Goal: Information Seeking & Learning: Compare options

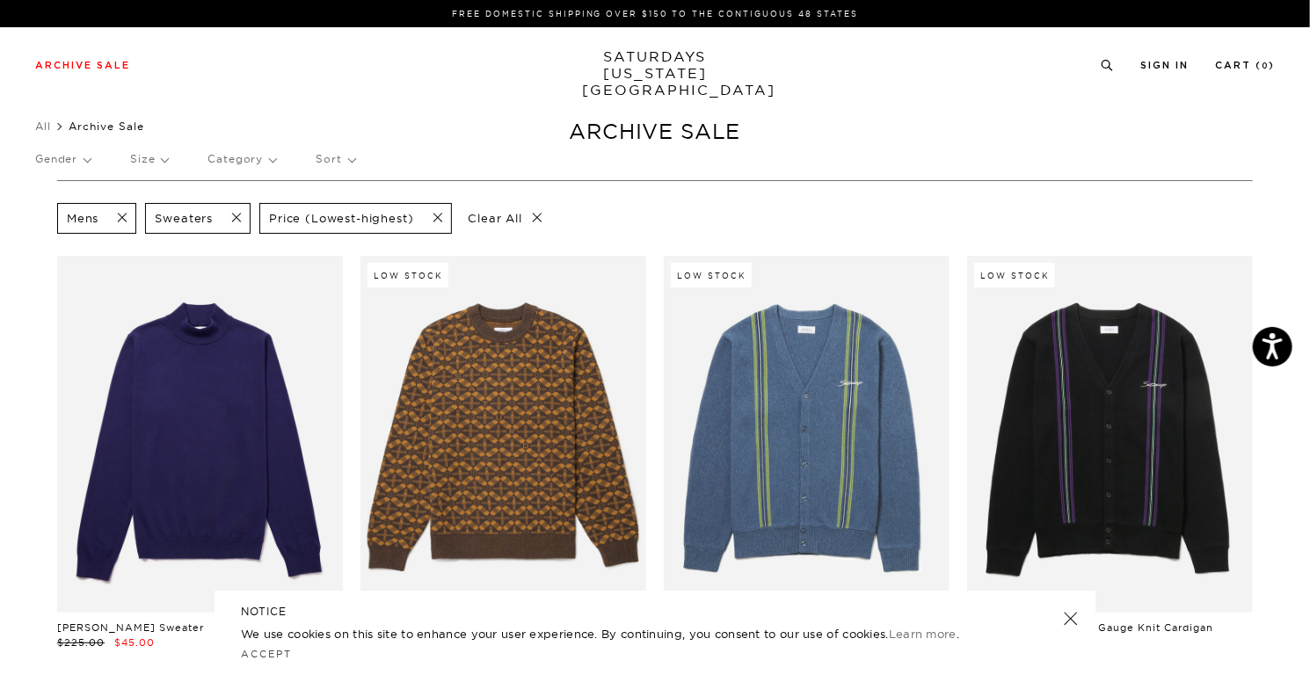
click at [229, 215] on span at bounding box center [231, 218] width 37 height 17
click at [216, 222] on p "Price (Lowest-highest)" at bounding box center [227, 218] width 144 height 15
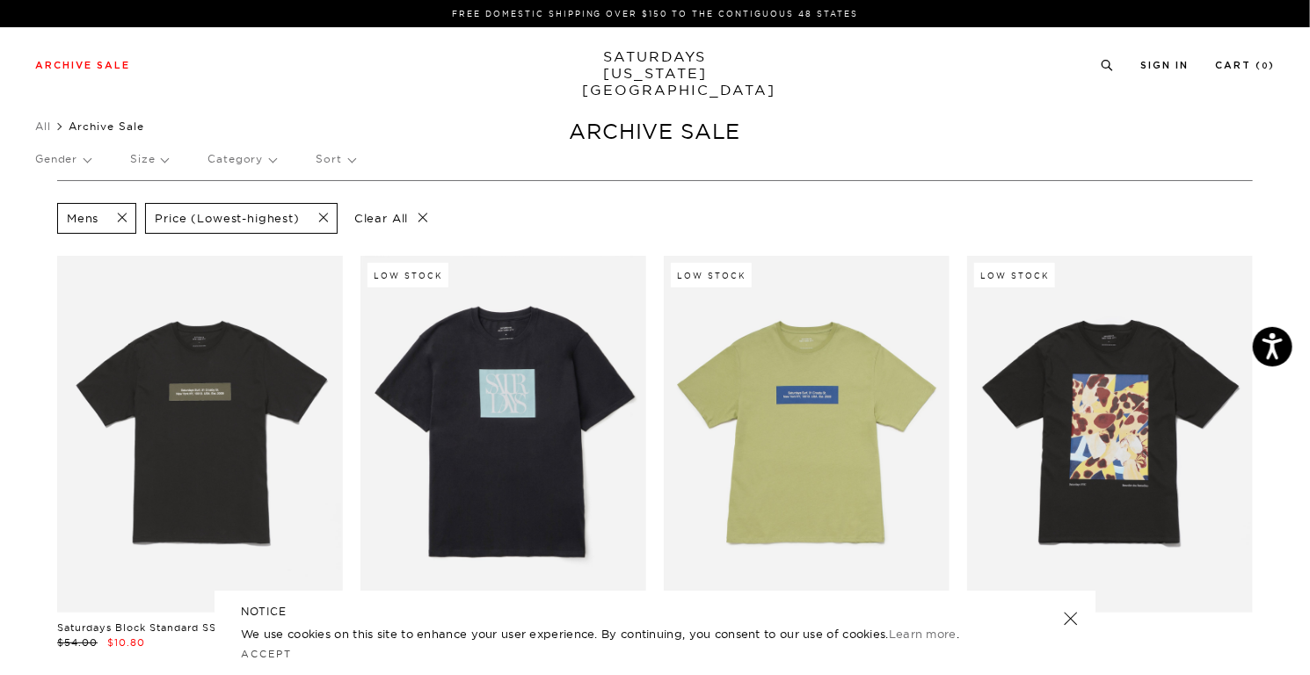
click at [244, 160] on p "Category" at bounding box center [242, 159] width 69 height 40
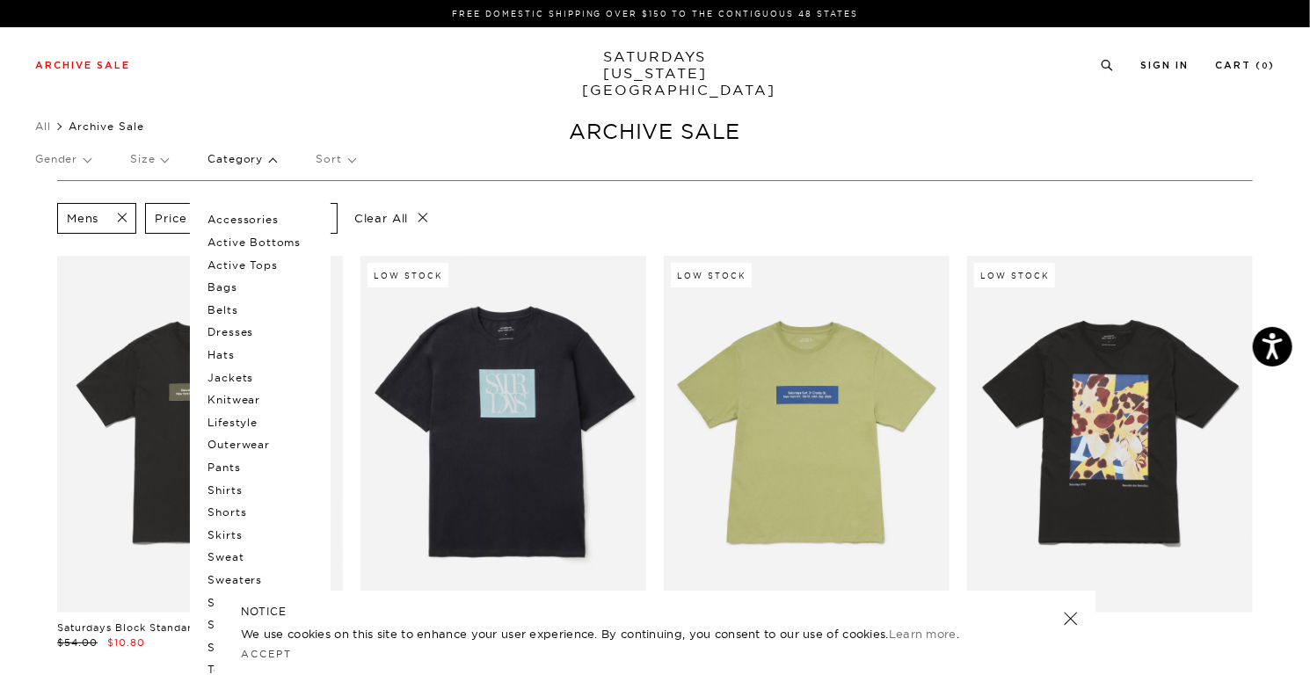
scroll to position [264, 0]
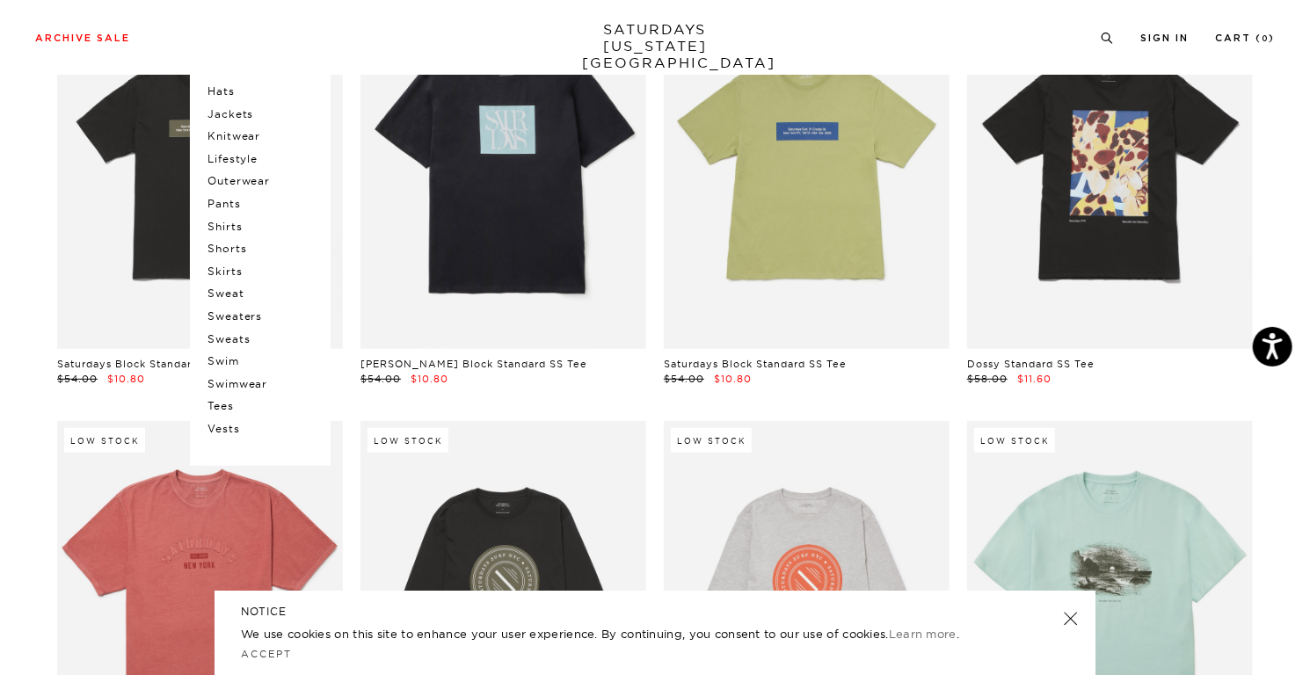
click at [209, 91] on p "Hats" at bounding box center [261, 91] width 106 height 23
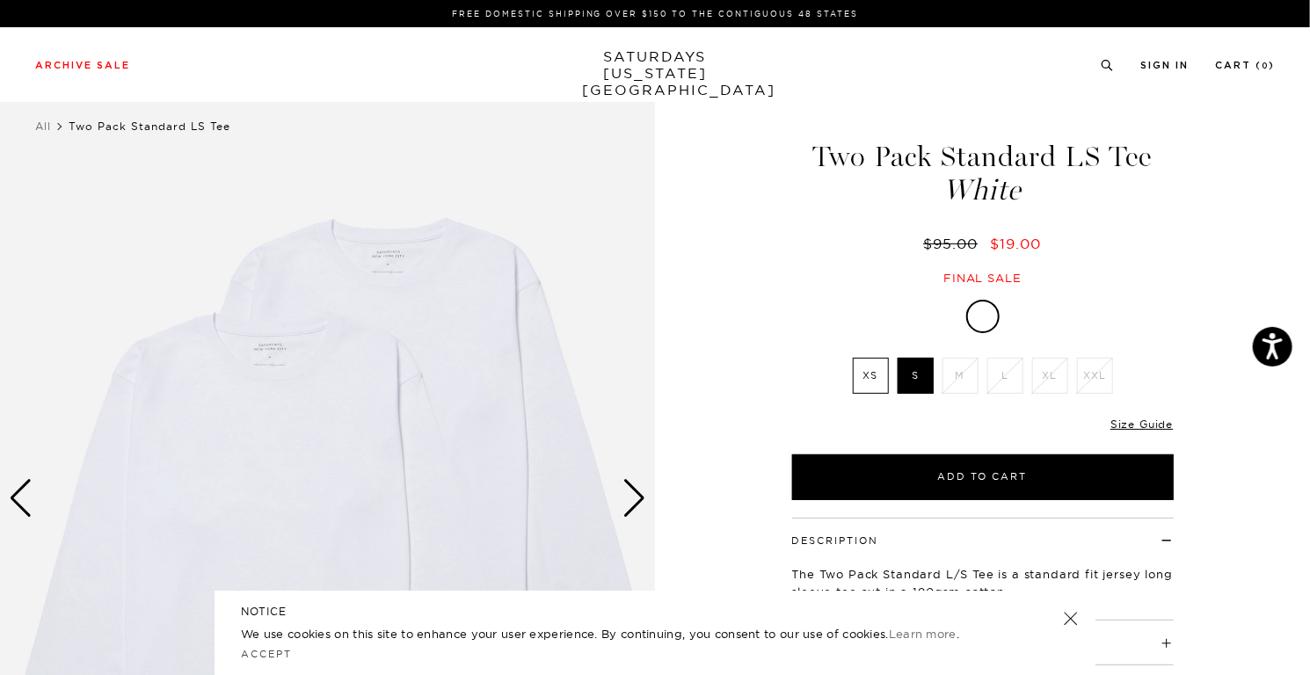
click at [924, 379] on label "S" at bounding box center [916, 376] width 36 height 36
click at [0, 0] on input "S" at bounding box center [0, 0] width 0 height 0
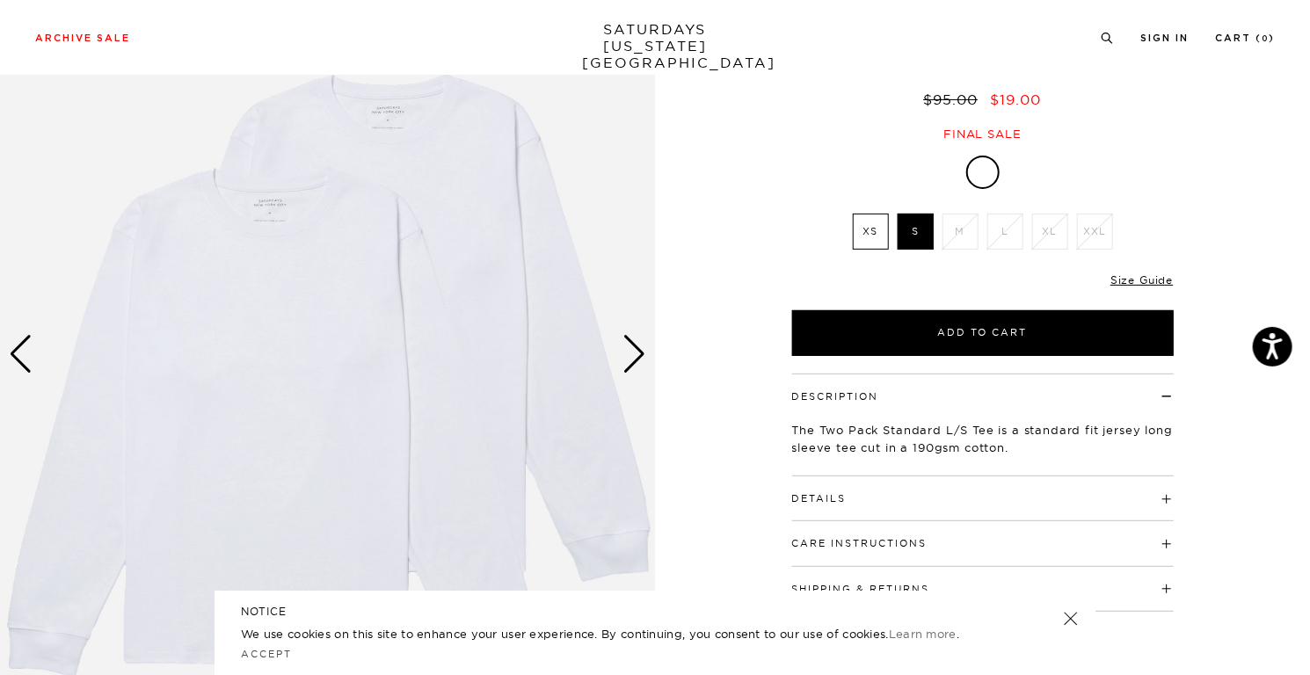
scroll to position [176, 0]
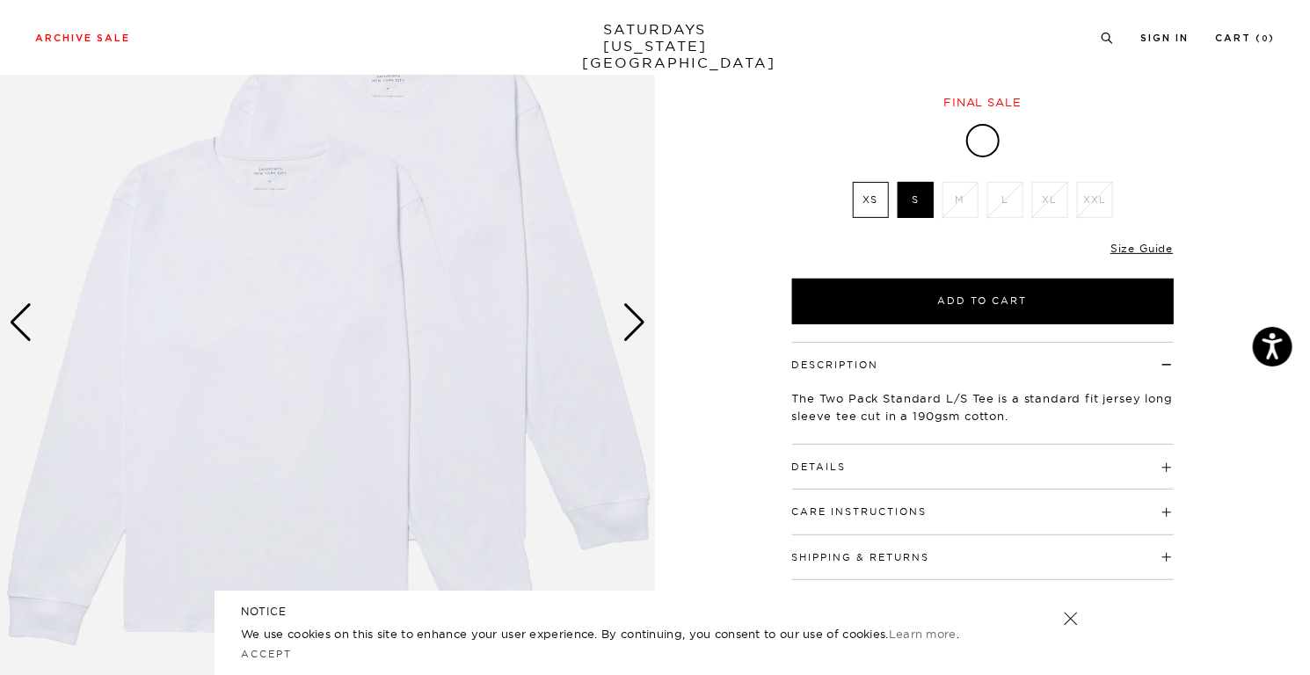
click at [637, 321] on div "Next slide" at bounding box center [635, 322] width 24 height 39
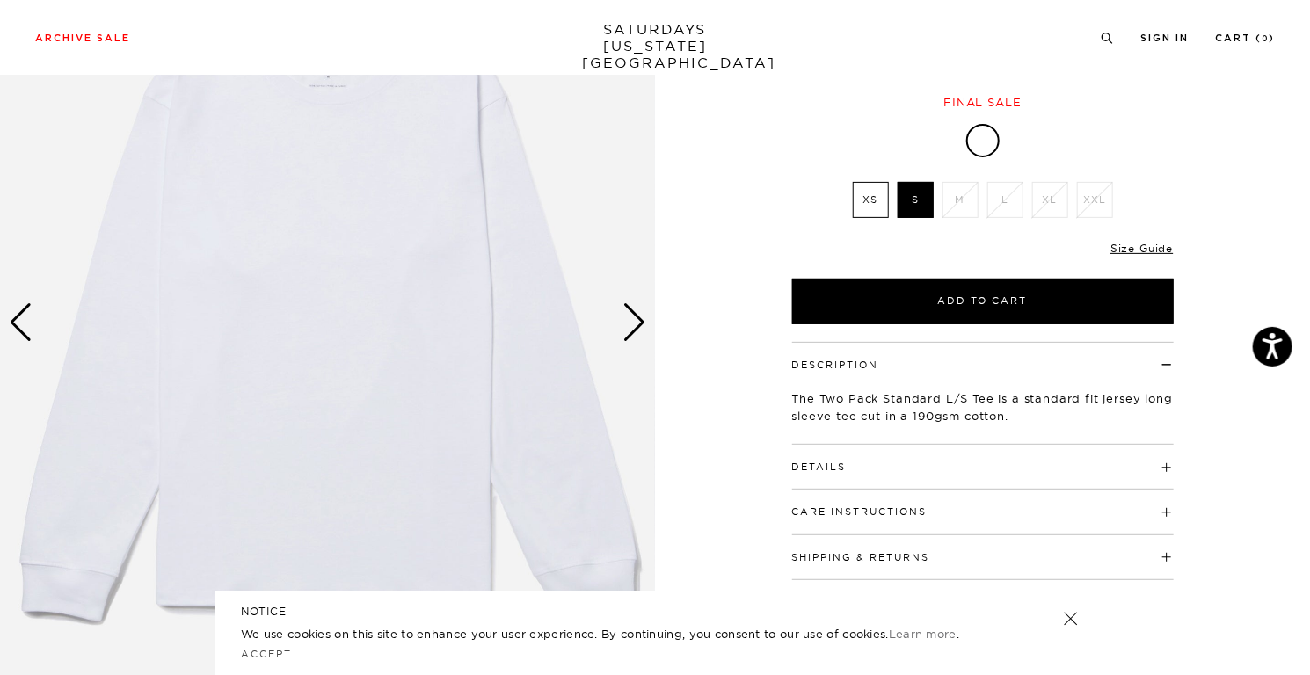
click at [637, 321] on div "Next slide" at bounding box center [635, 322] width 24 height 39
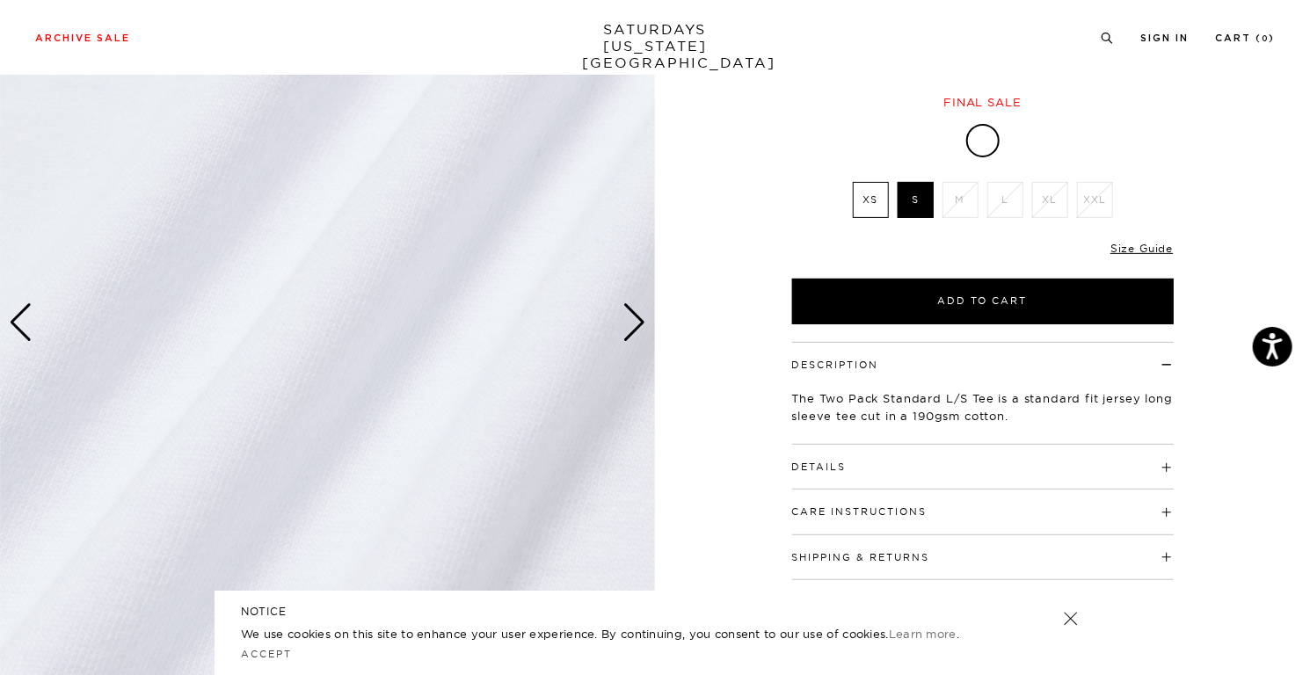
click at [637, 321] on div "Next slide" at bounding box center [635, 322] width 24 height 39
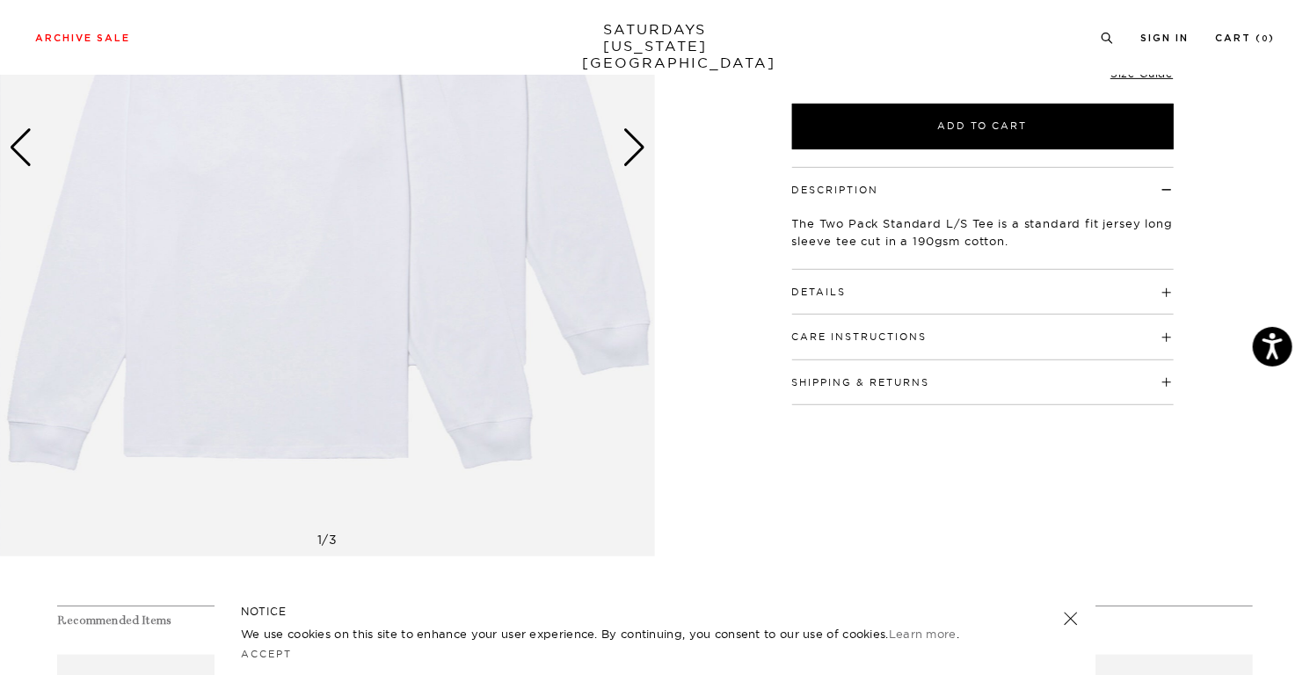
scroll to position [352, 0]
click at [882, 281] on h4 "Details" at bounding box center [983, 283] width 382 height 29
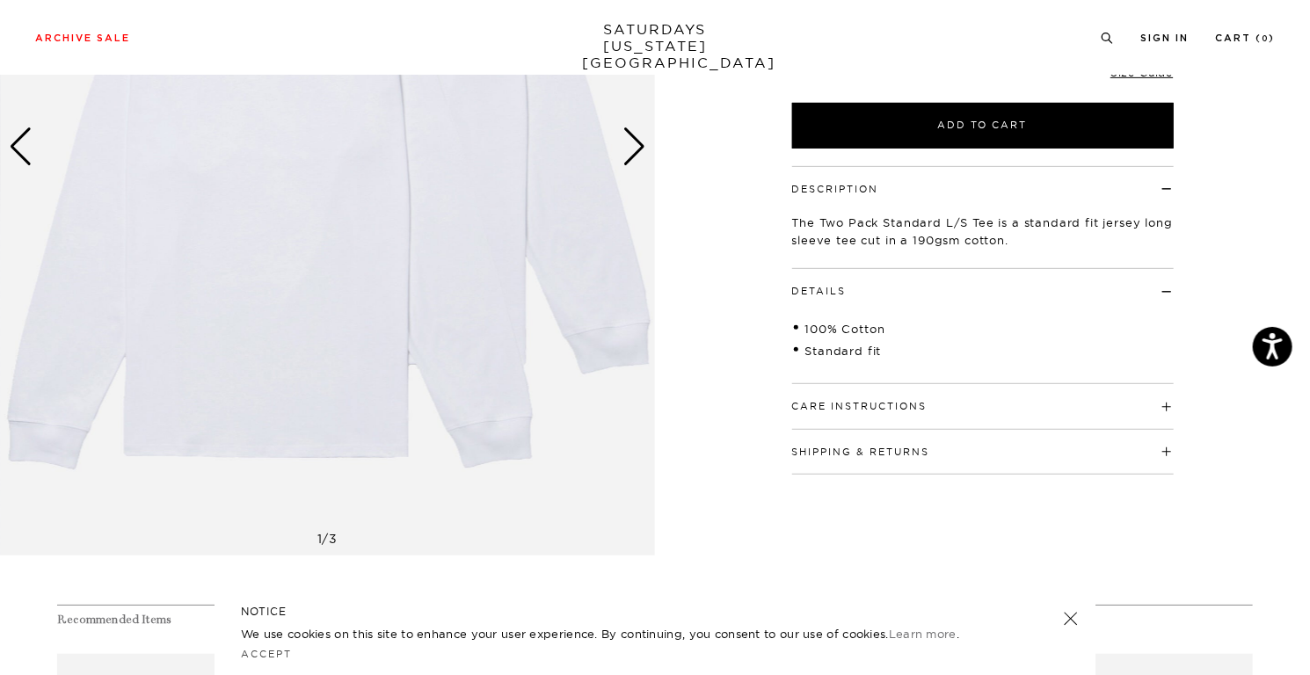
click at [882, 281] on h4 "Details" at bounding box center [983, 283] width 382 height 29
click at [851, 333] on button "Care Instructions" at bounding box center [859, 337] width 135 height 10
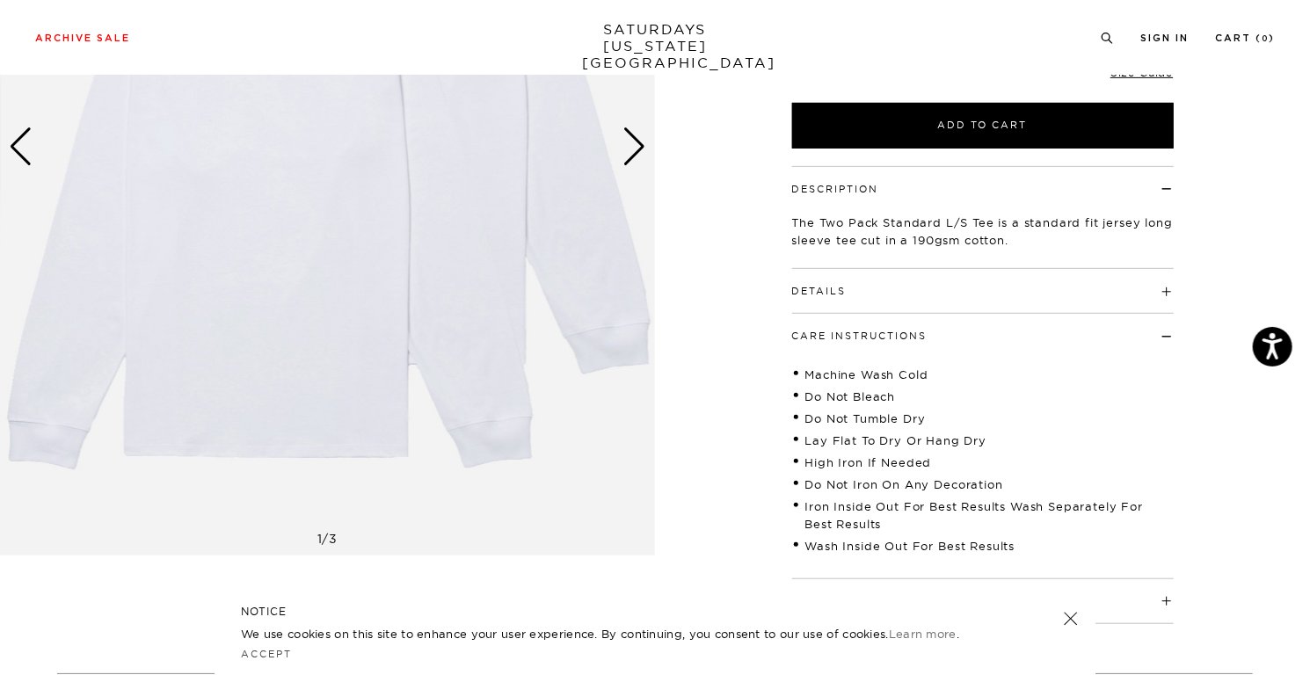
click at [856, 332] on button "Care Instructions" at bounding box center [859, 337] width 135 height 10
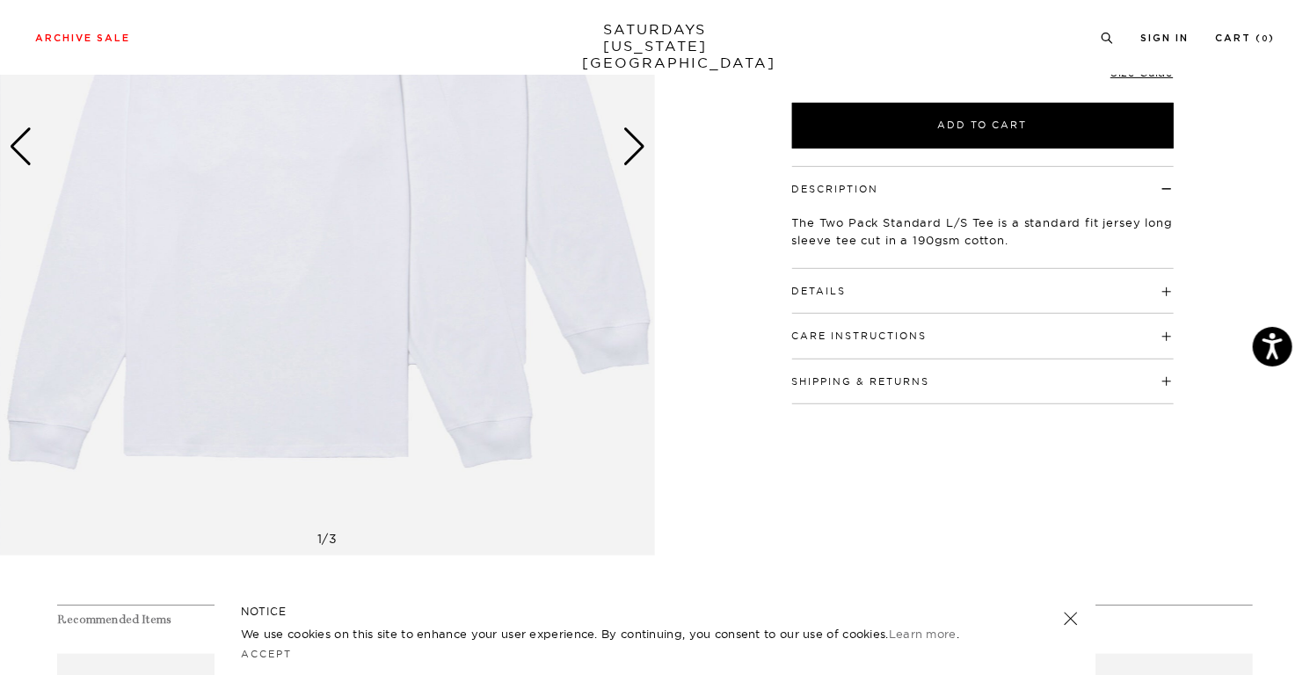
click at [840, 391] on div "Shipping & Returns Free shipping to the 48 contiguous states on orders over $15…" at bounding box center [983, 382] width 382 height 45
click at [842, 382] on button "Shipping & Returns" at bounding box center [861, 382] width 138 height 10
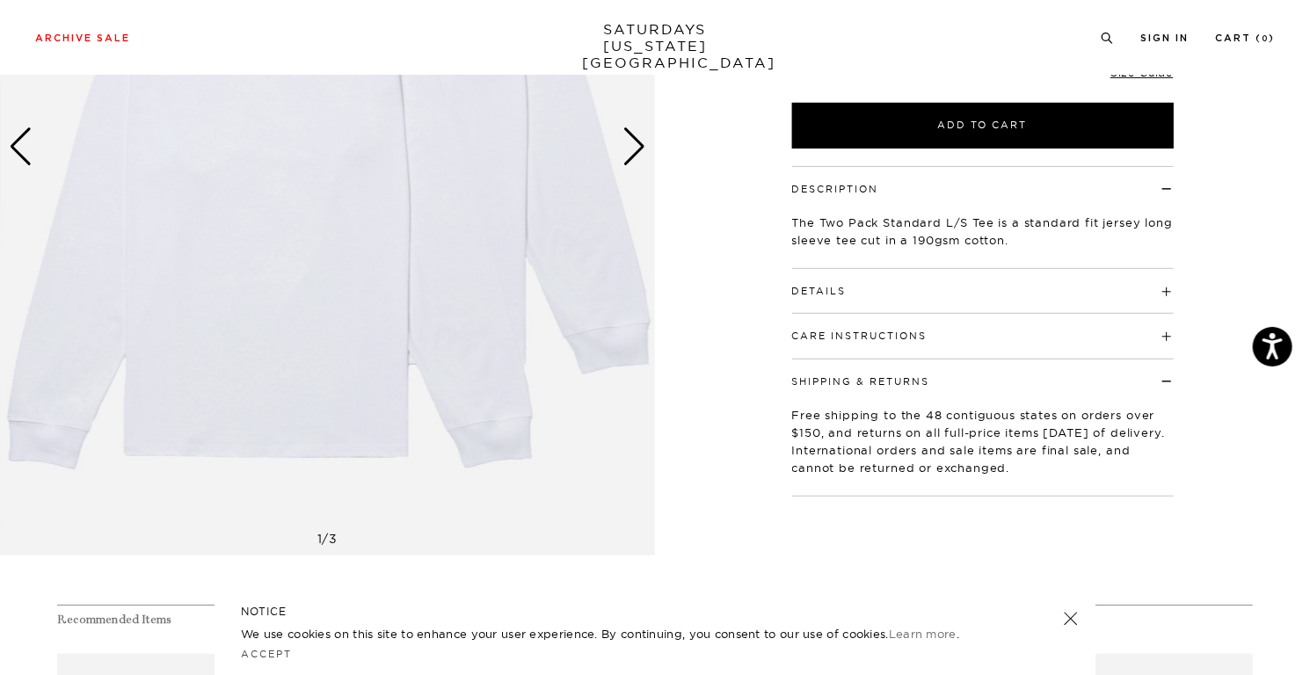
click at [842, 382] on button "Shipping & Returns" at bounding box center [861, 382] width 138 height 10
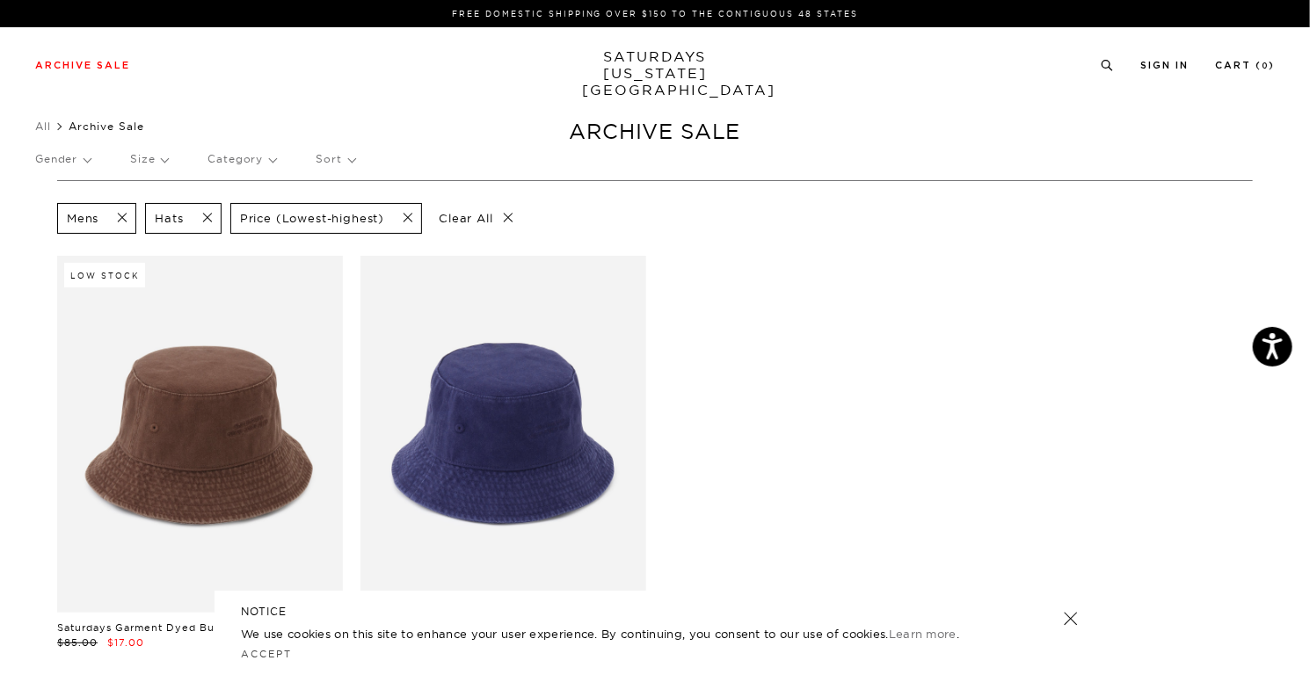
click at [801, 279] on div "Low Stock Saturdays Garment Dyed Bucket Hat $85.00 $17.00 Saturdays Garment Dye…" at bounding box center [655, 470] width 1214 height 429
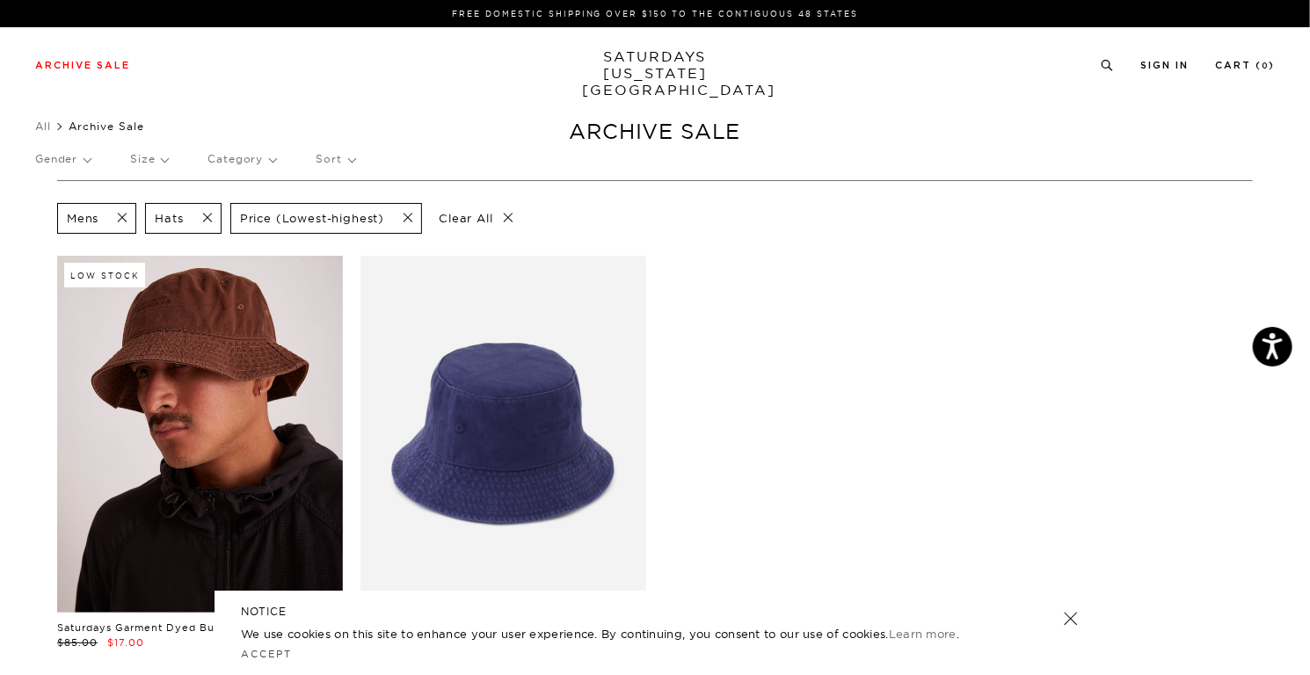
click at [260, 325] on link at bounding box center [200, 434] width 286 height 357
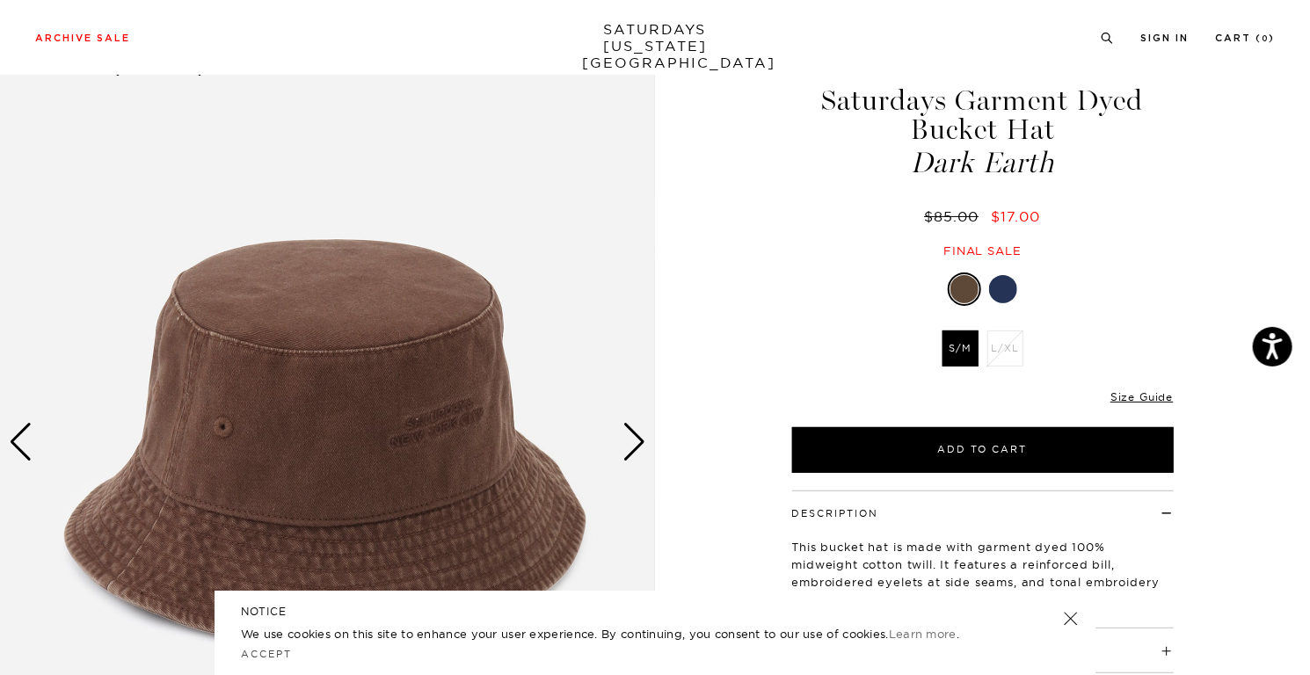
scroll to position [88, 0]
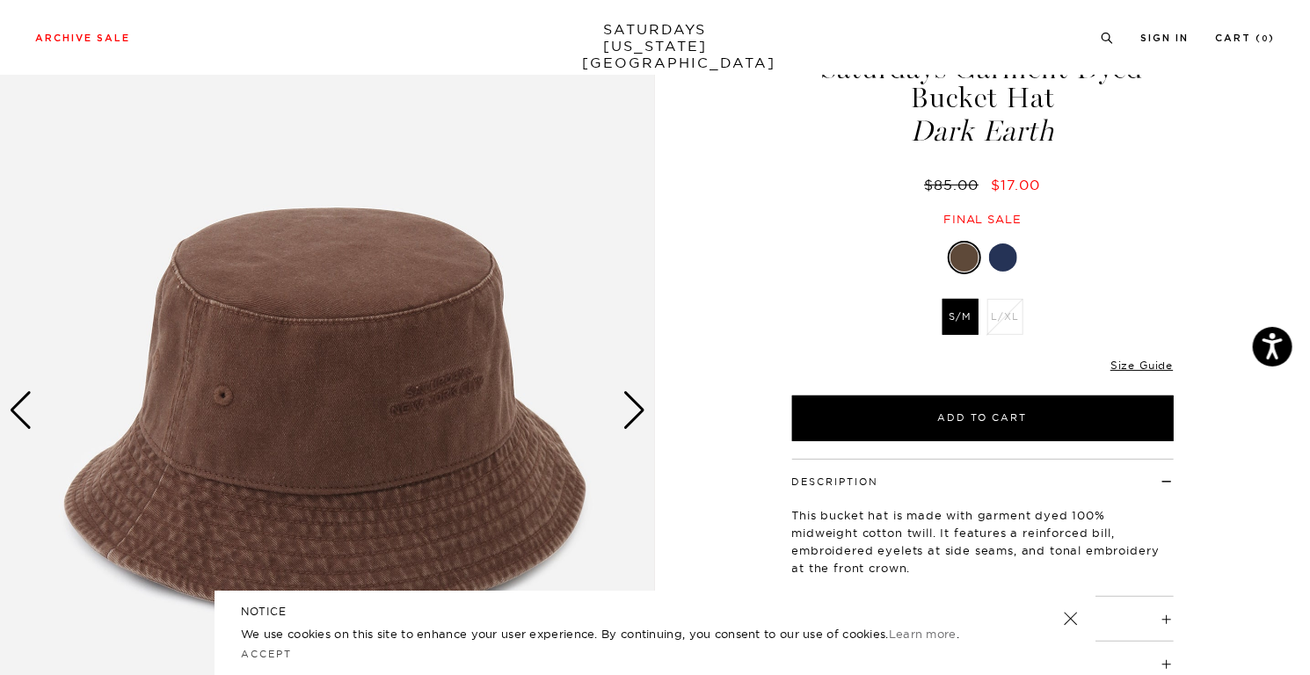
click at [618, 398] on img at bounding box center [327, 410] width 655 height 819
click at [627, 399] on div "Next slide" at bounding box center [635, 410] width 24 height 39
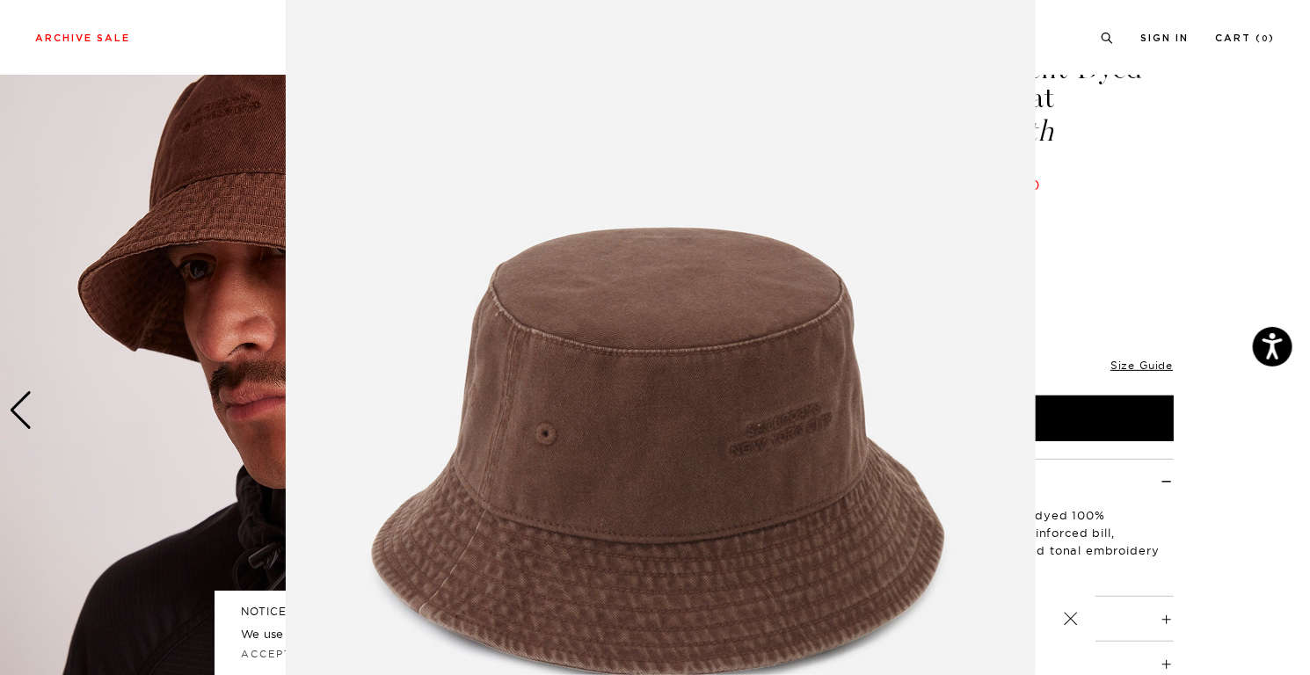
scroll to position [107, 0]
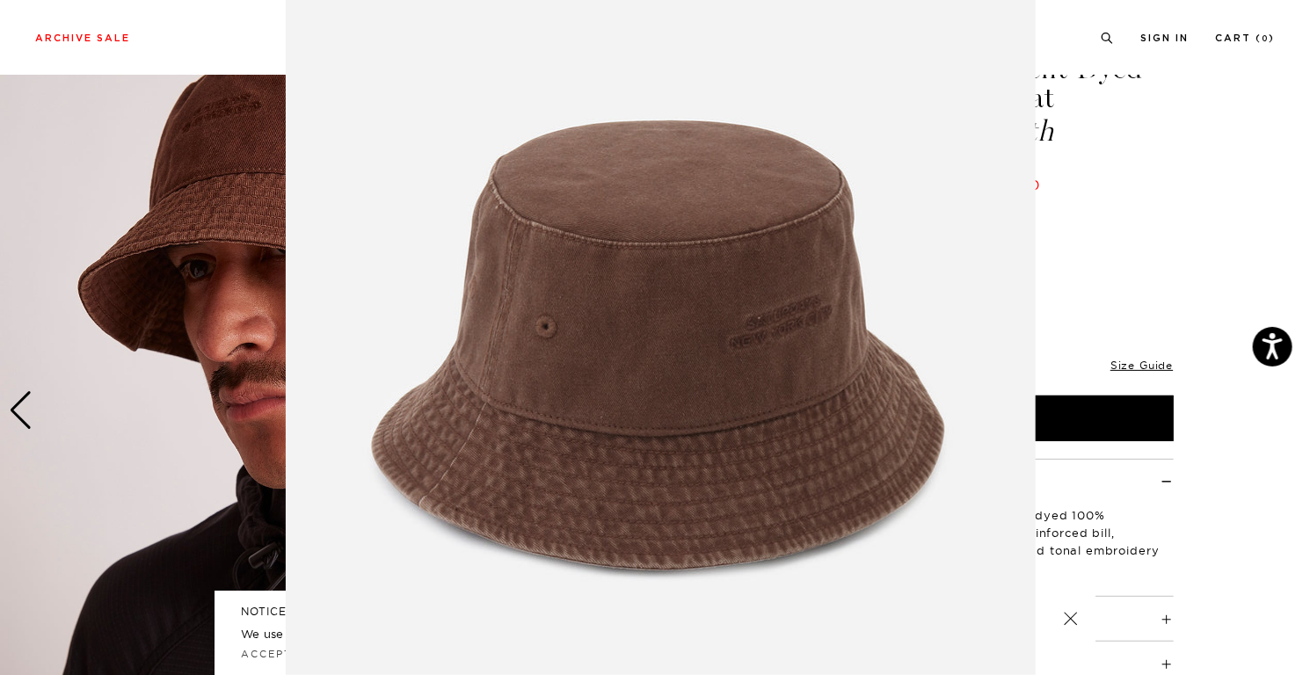
click at [629, 400] on img at bounding box center [661, 343] width 750 height 901
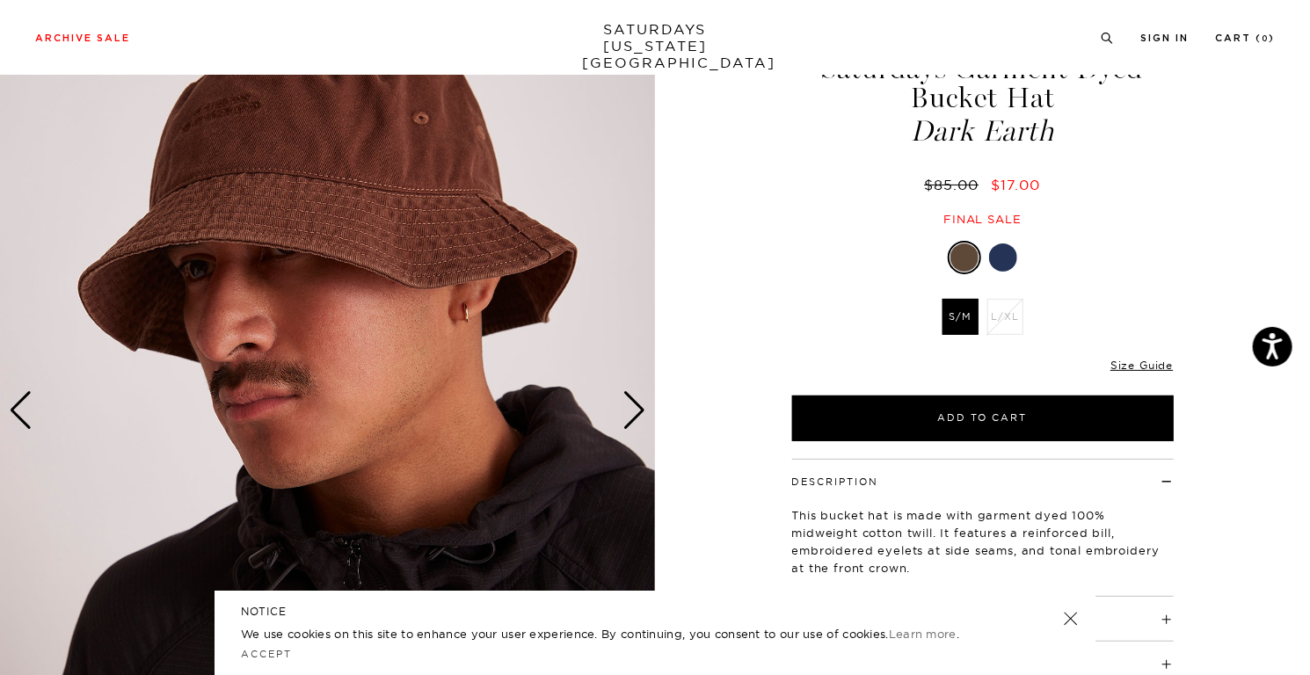
click at [638, 412] on div "Next slide" at bounding box center [635, 410] width 24 height 39
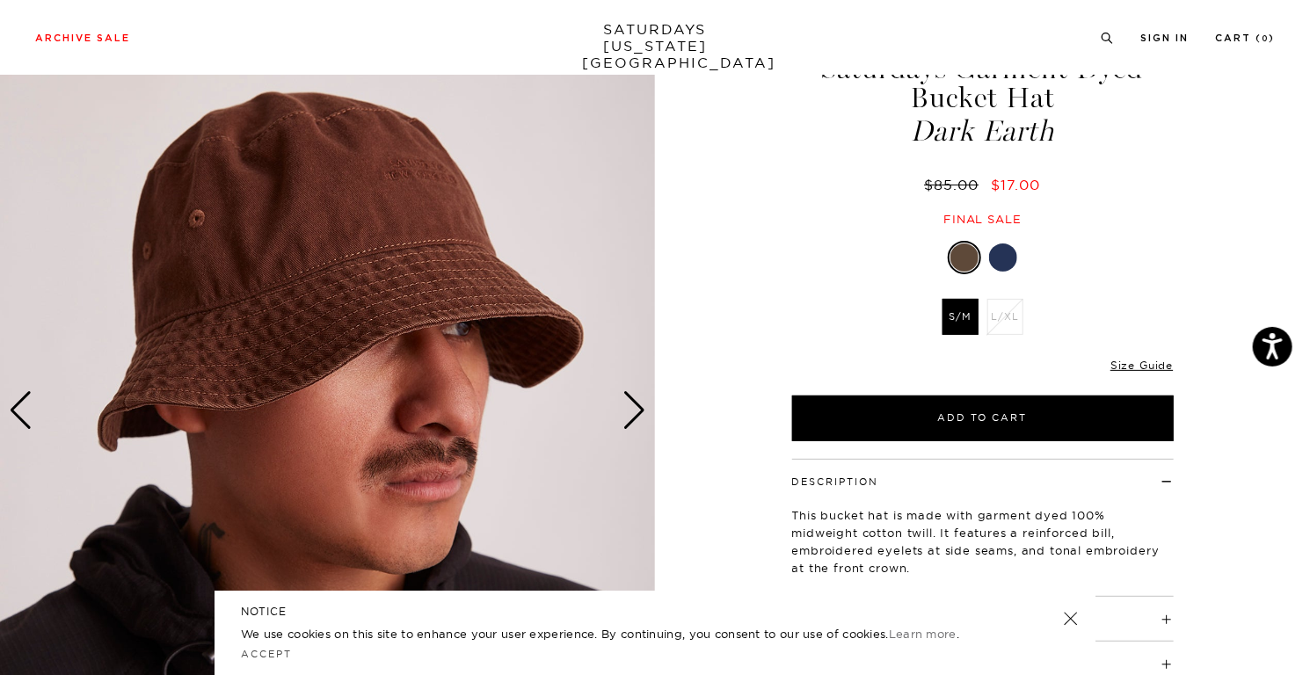
click at [638, 412] on div "Next slide" at bounding box center [635, 410] width 24 height 39
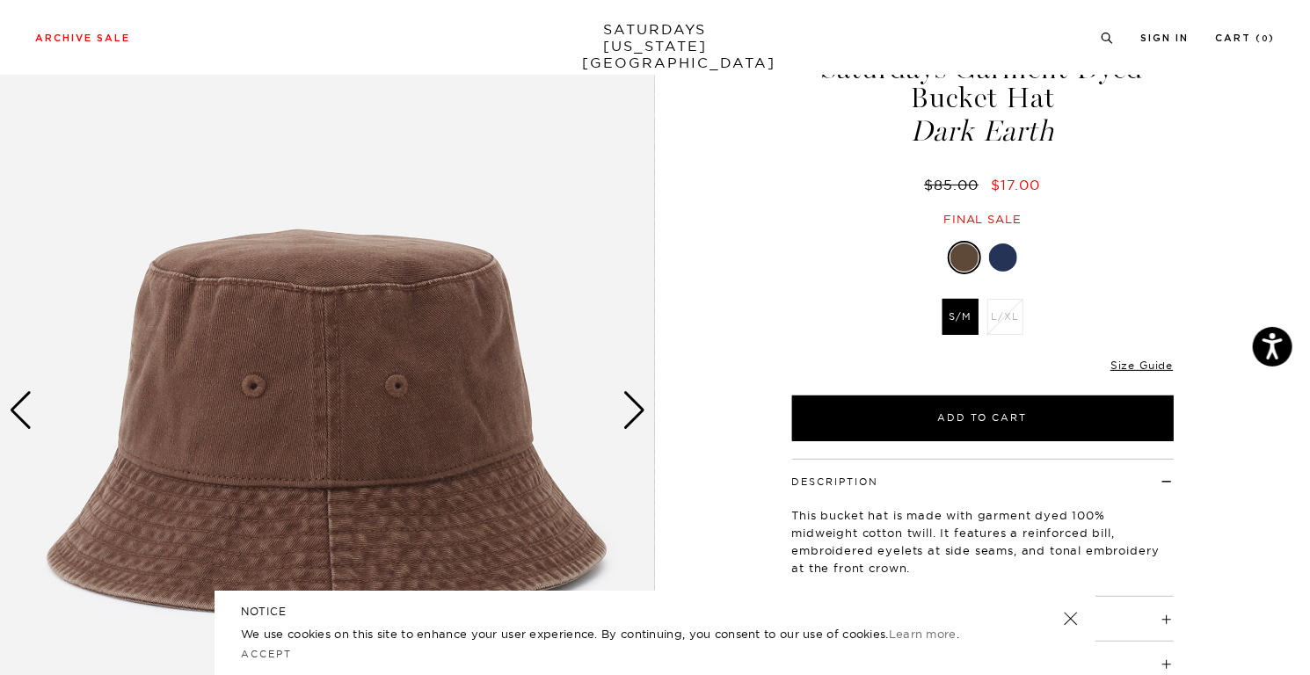
drag, startPoint x: 670, startPoint y: 434, endPoint x: 661, endPoint y: 430, distance: 9.8
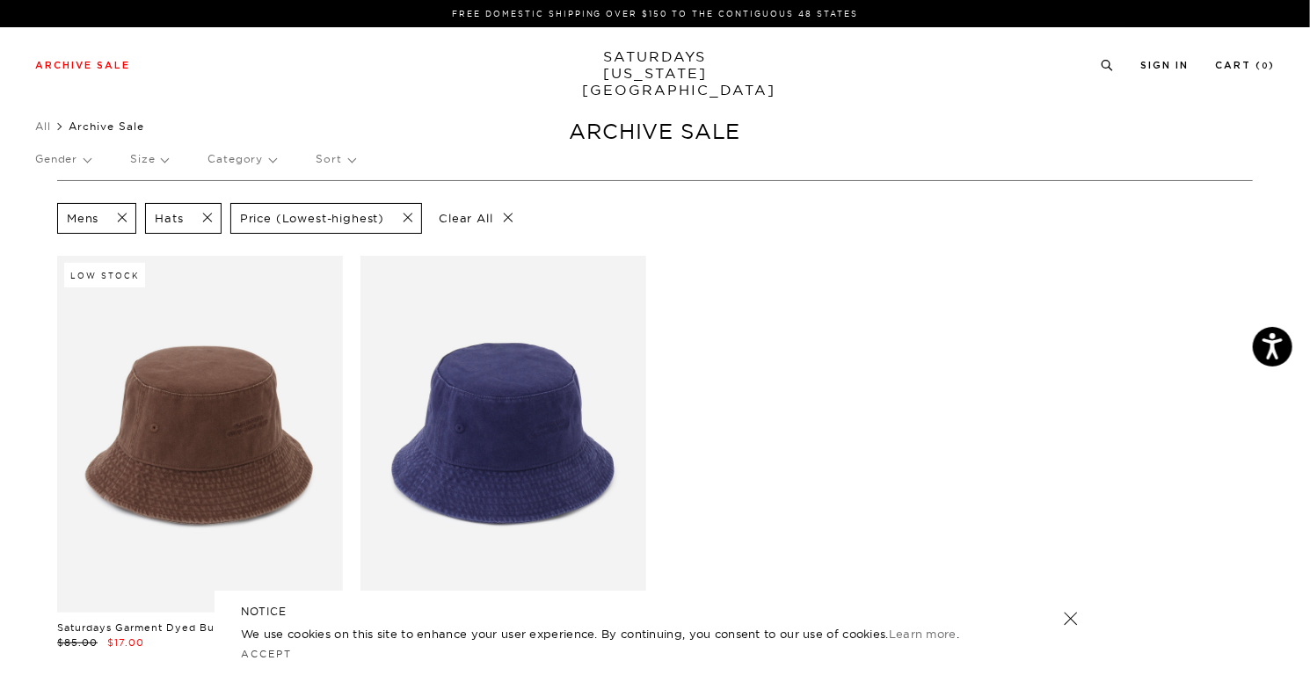
click at [223, 223] on div "Mens Hats Price (Lowest-highest) Clear All" at bounding box center [655, 219] width 1196 height 40
click at [201, 221] on span at bounding box center [202, 218] width 37 height 17
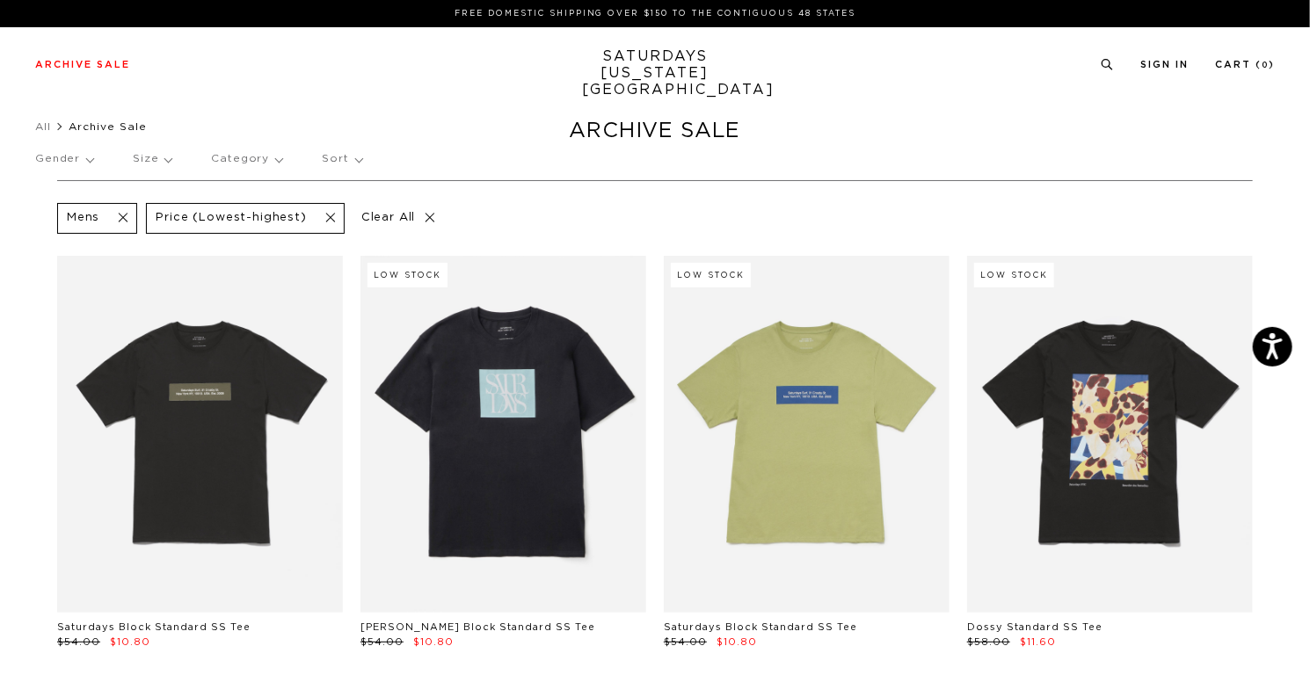
click at [253, 162] on p "Category" at bounding box center [246, 159] width 71 height 40
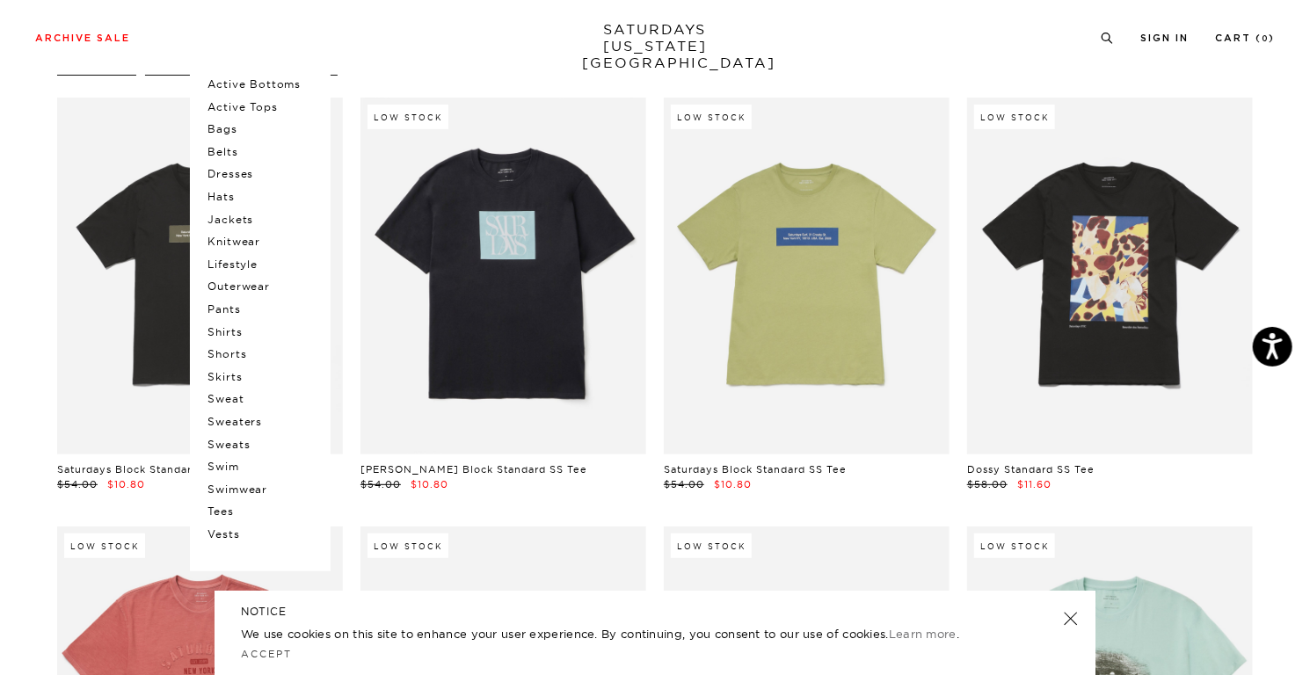
scroll to position [176, 0]
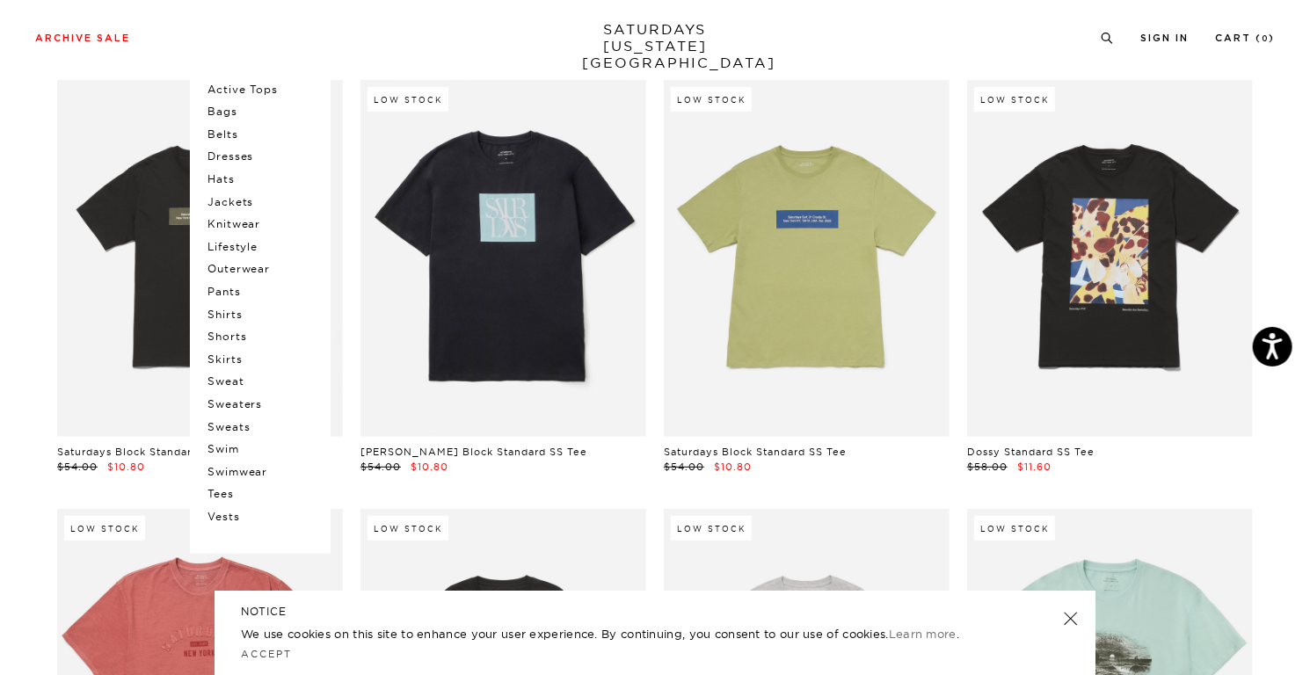
click at [223, 339] on p "Shorts" at bounding box center [261, 336] width 106 height 23
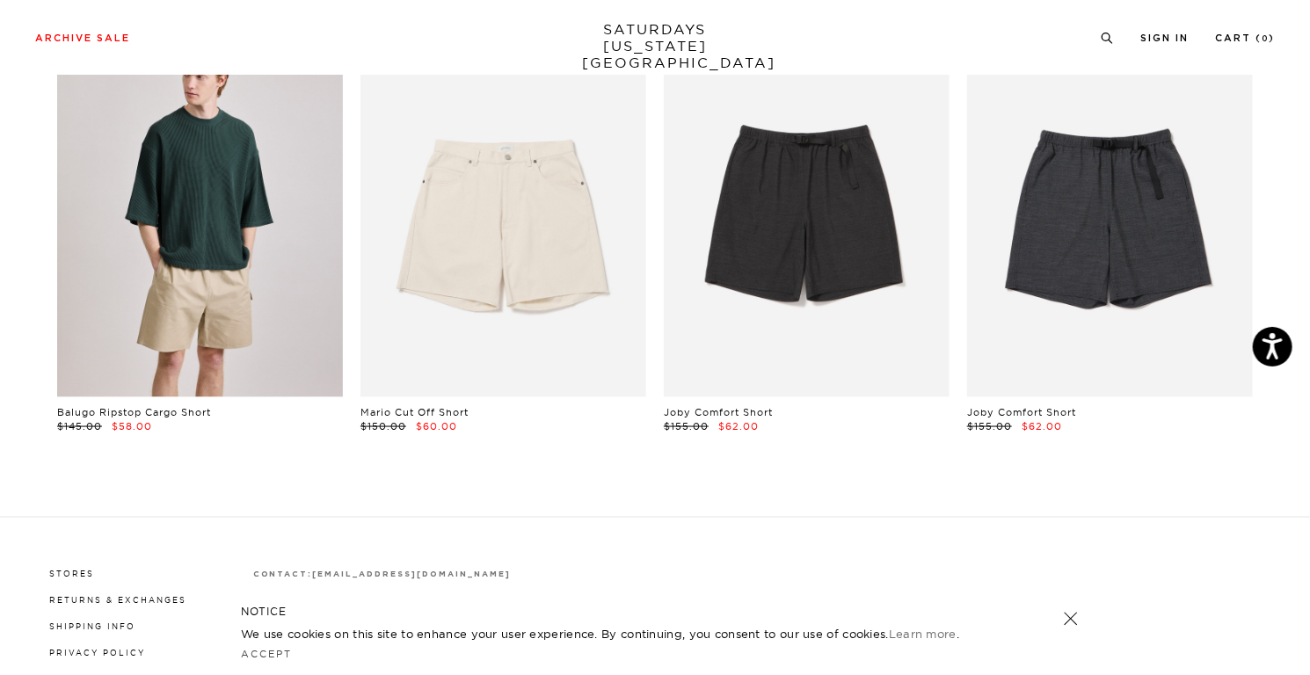
scroll to position [950, 0]
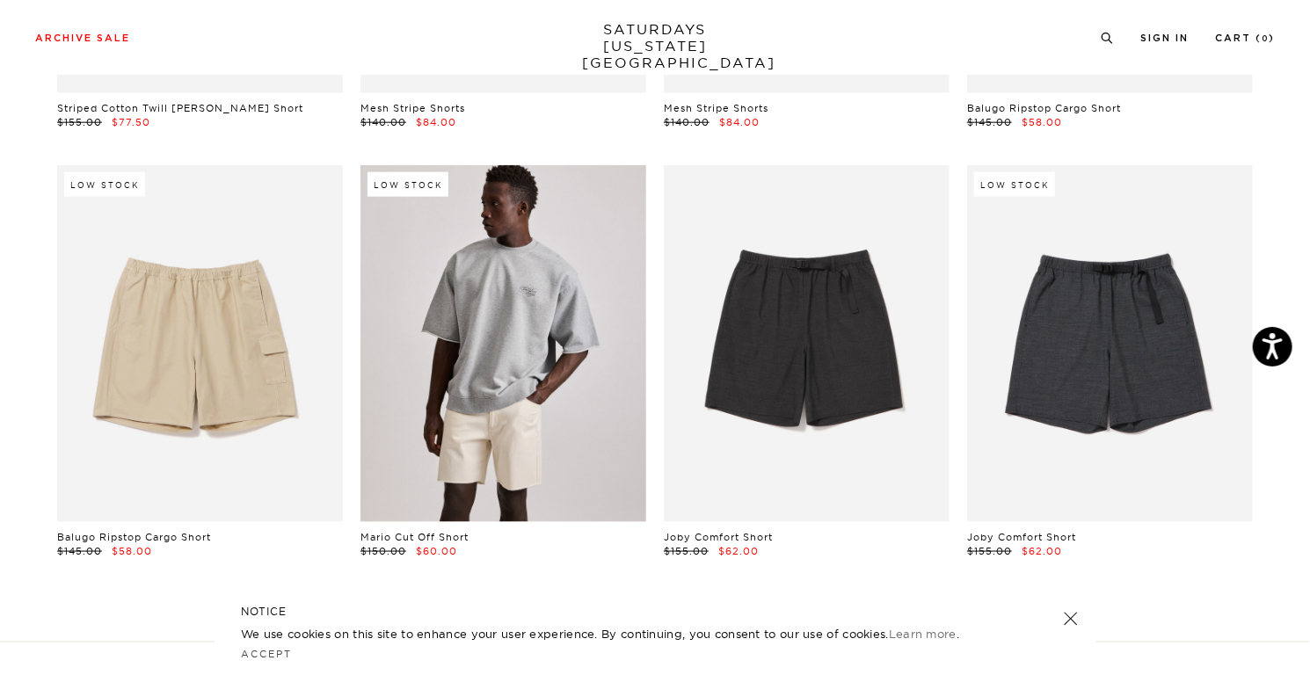
click at [420, 358] on link at bounding box center [504, 343] width 286 height 357
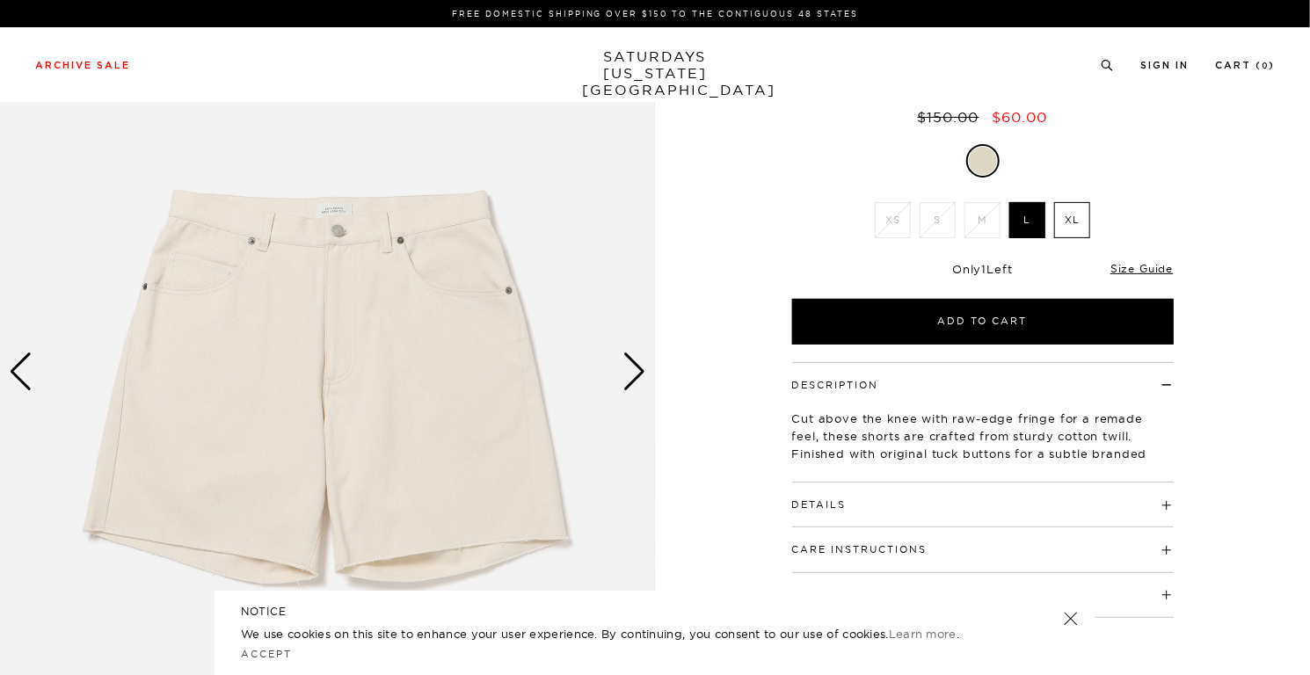
scroll to position [176, 0]
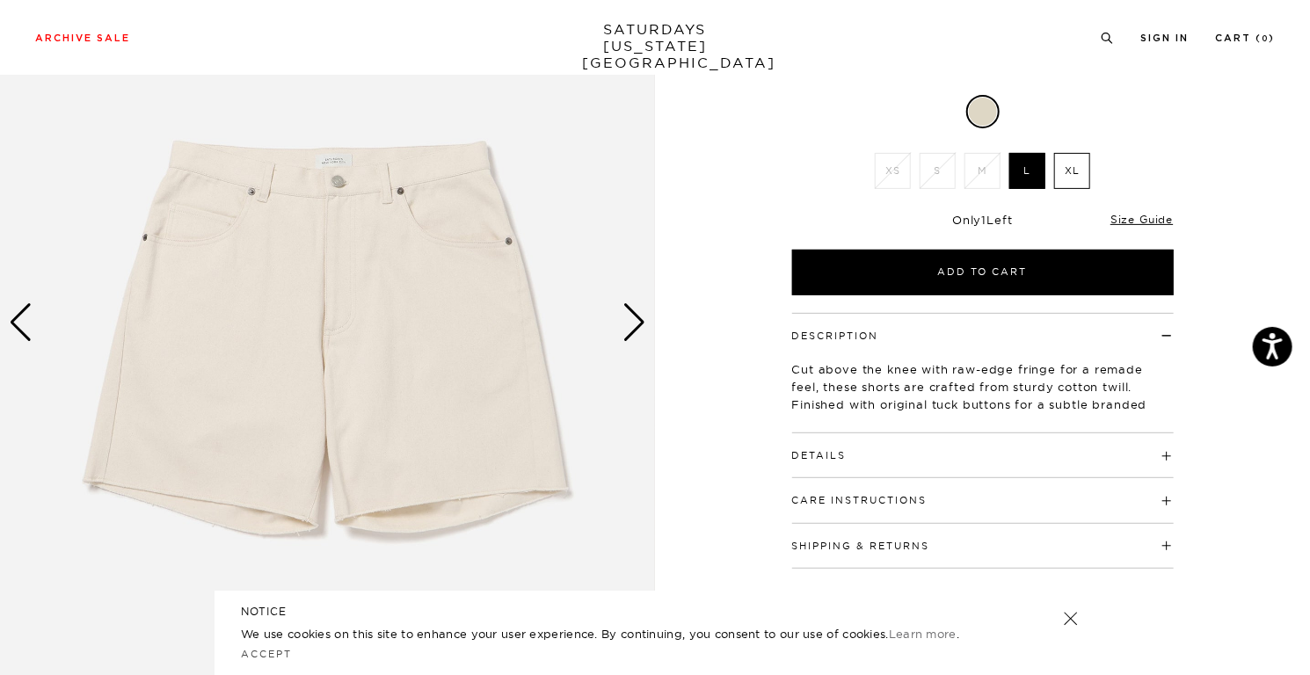
click at [630, 321] on div "Next slide" at bounding box center [635, 322] width 24 height 39
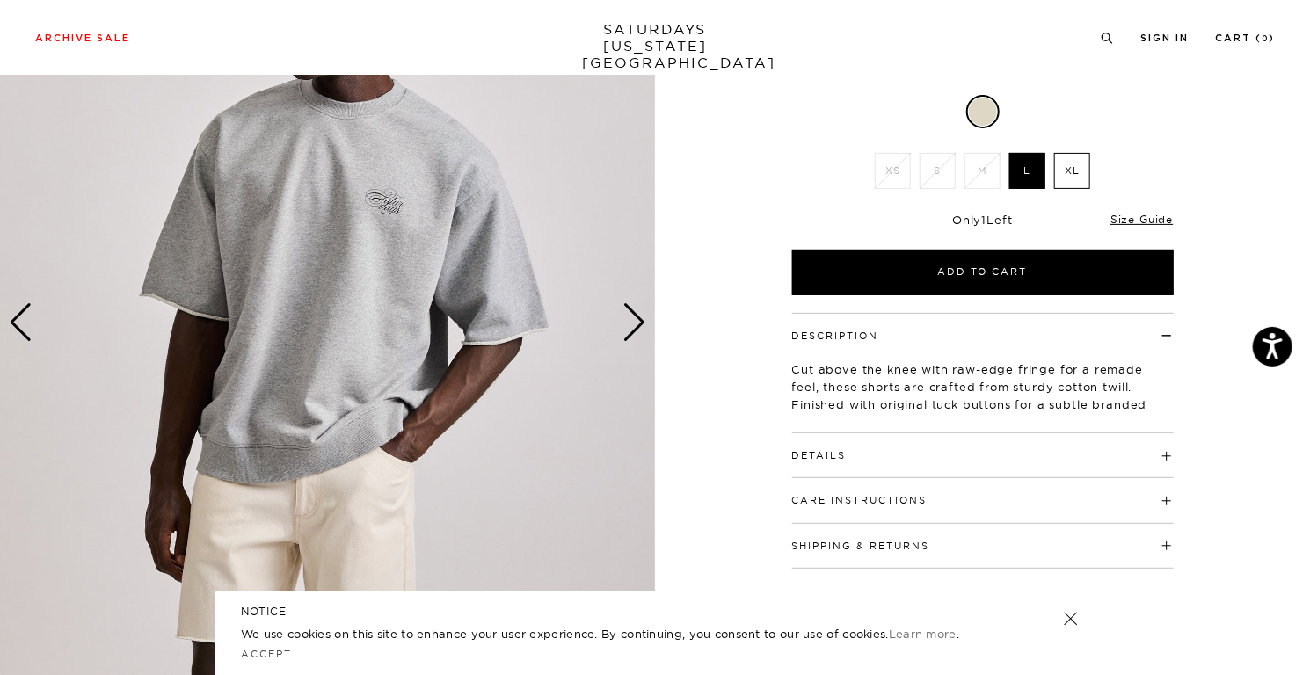
click at [630, 321] on div "Next slide" at bounding box center [635, 322] width 24 height 39
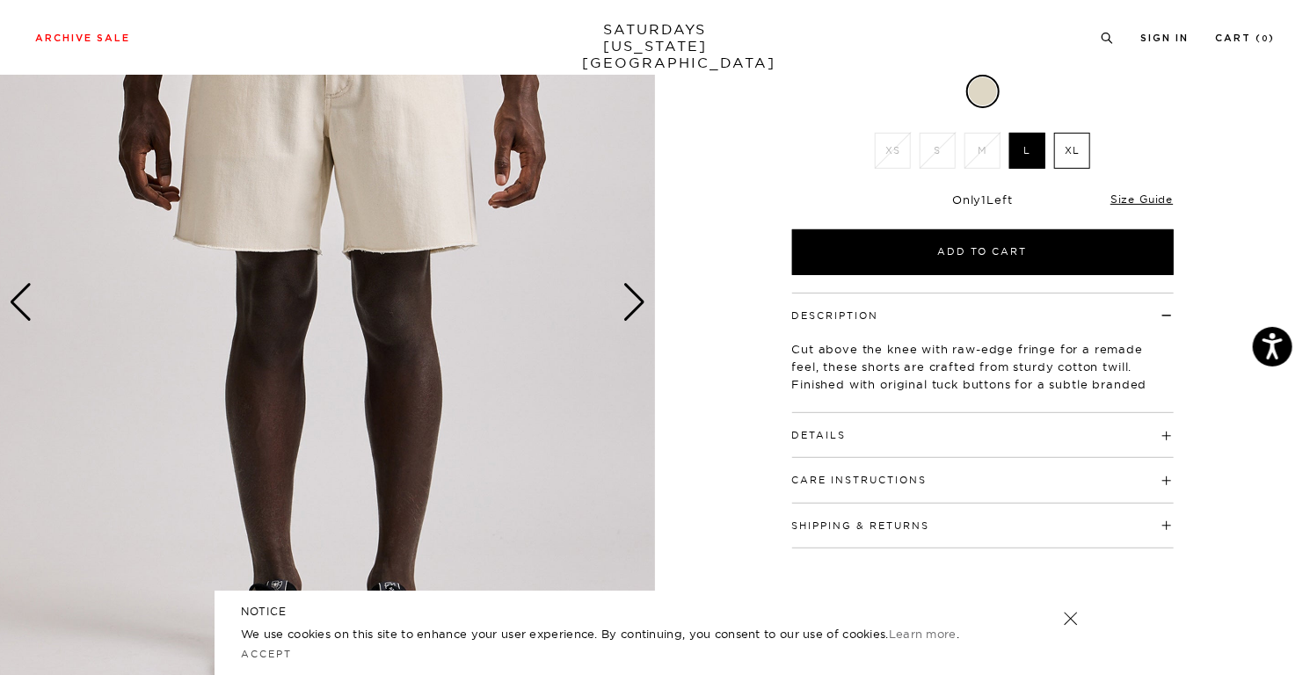
scroll to position [264, 0]
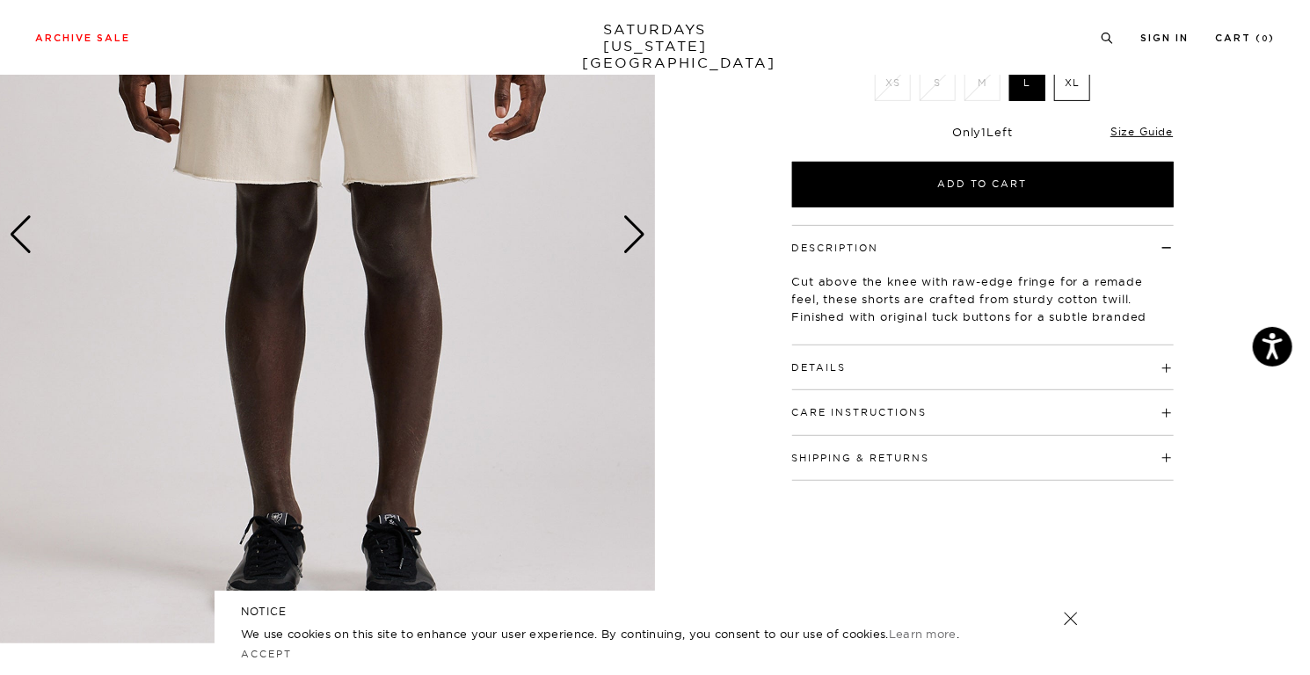
click at [946, 370] on h4 "Details" at bounding box center [983, 360] width 382 height 29
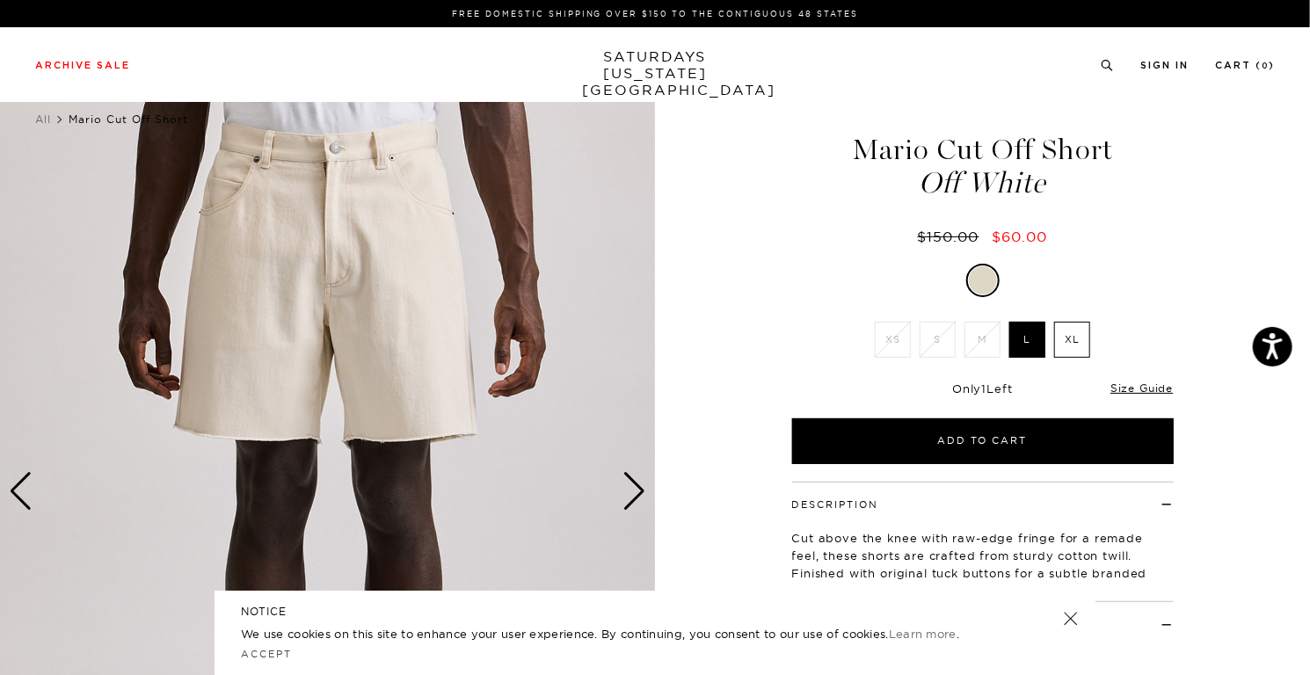
scroll to position [0, 0]
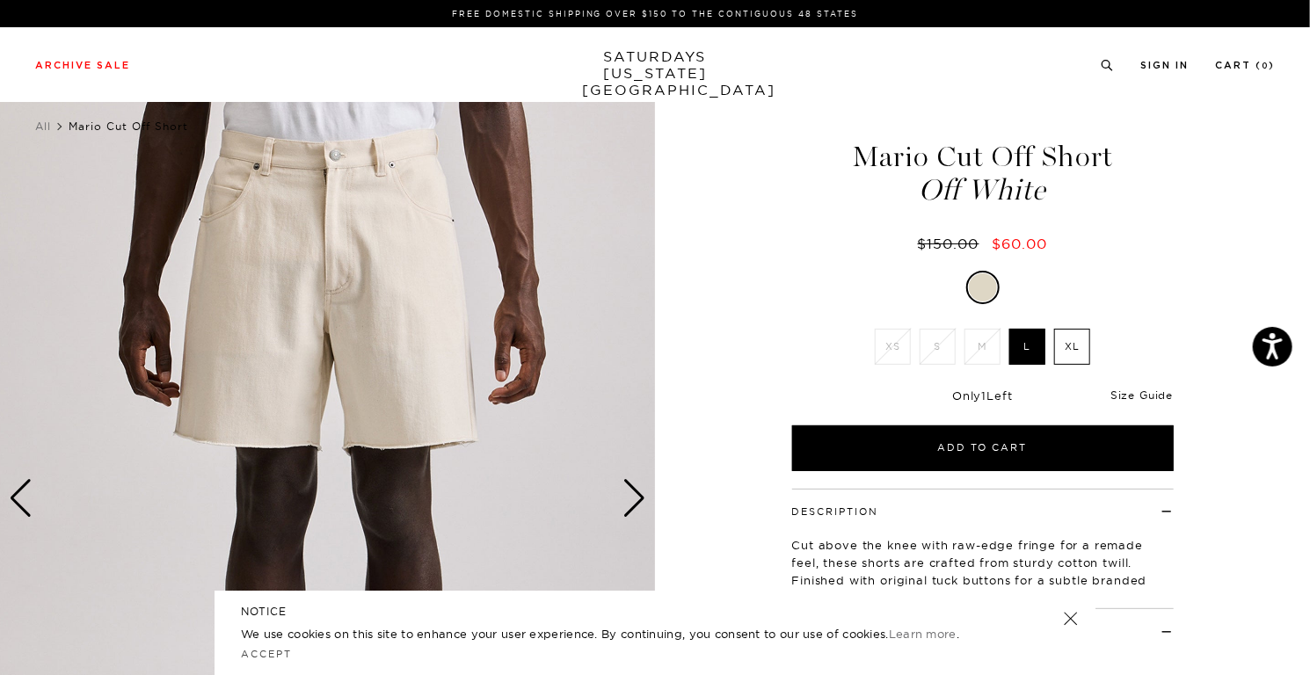
click at [1136, 392] on link "Size Guide" at bounding box center [1142, 395] width 62 height 13
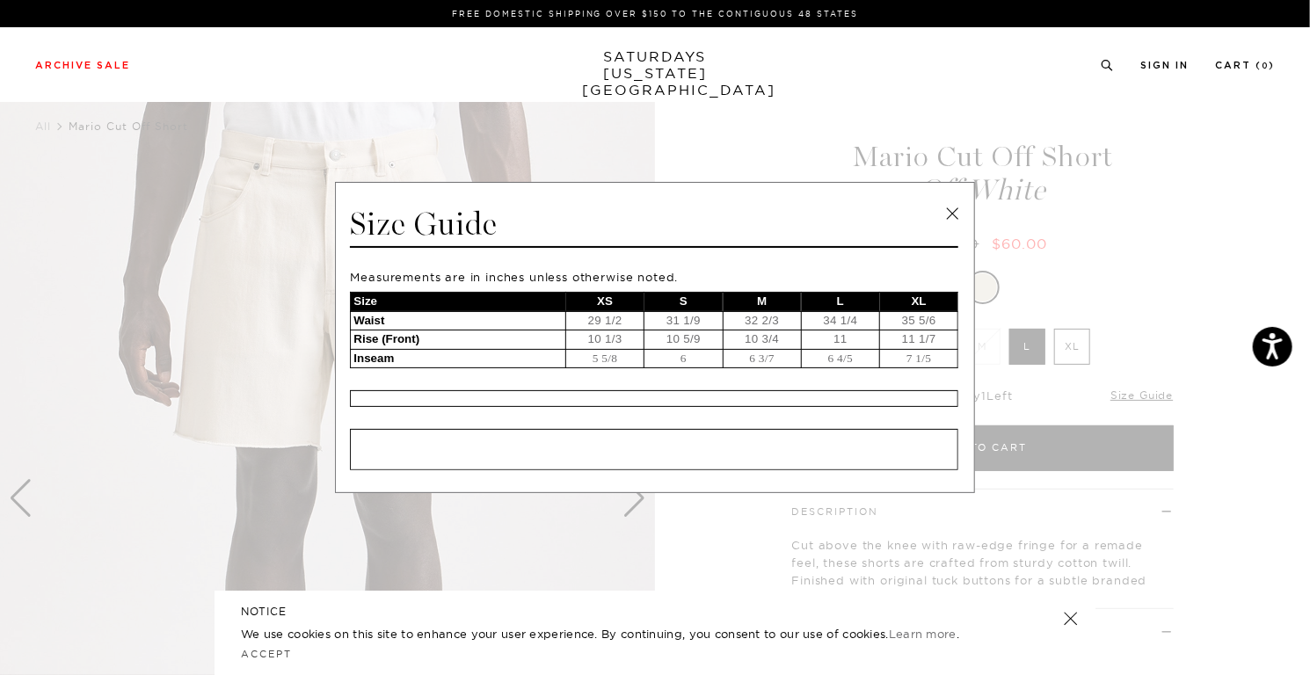
click at [939, 208] on div "Size Guide Measurements are in inches unless otherwise noted. Size XS S M L XL …" at bounding box center [655, 337] width 640 height 311
click at [937, 213] on div "Size Guide" at bounding box center [654, 226] width 609 height 43
click at [943, 213] on link at bounding box center [952, 214] width 26 height 26
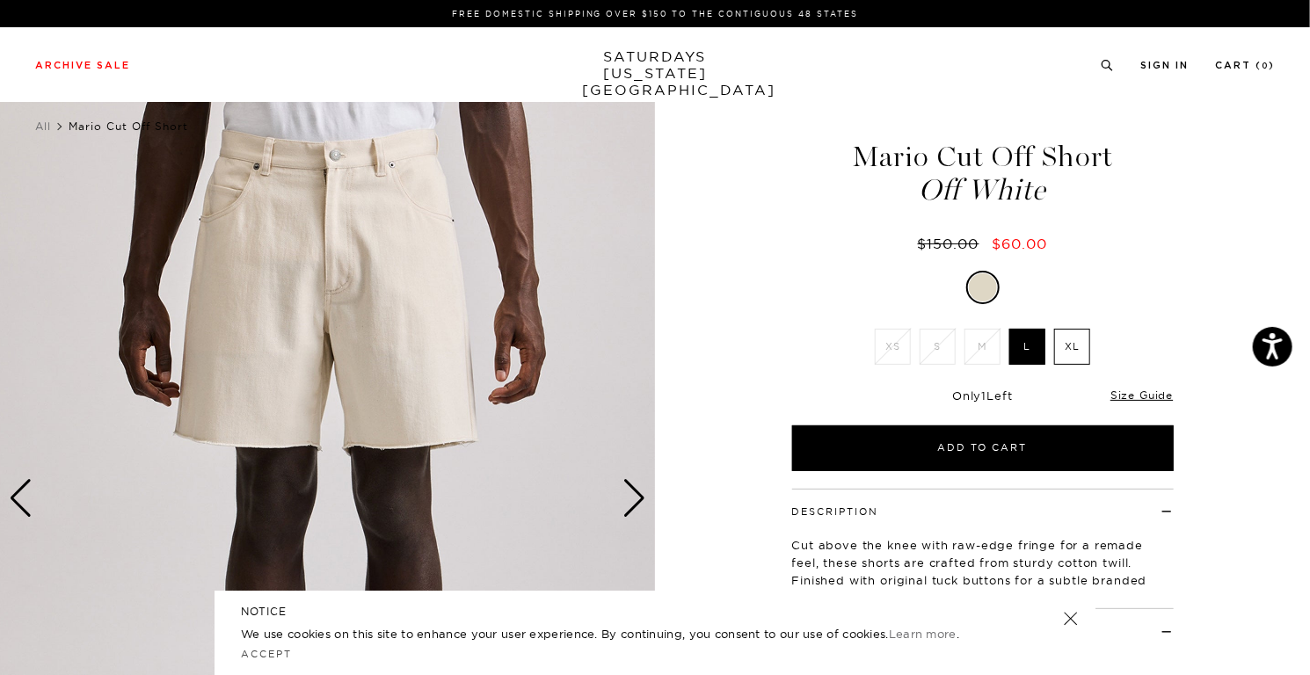
drag, startPoint x: 941, startPoint y: 214, endPoint x: 929, endPoint y: 223, distance: 15.1
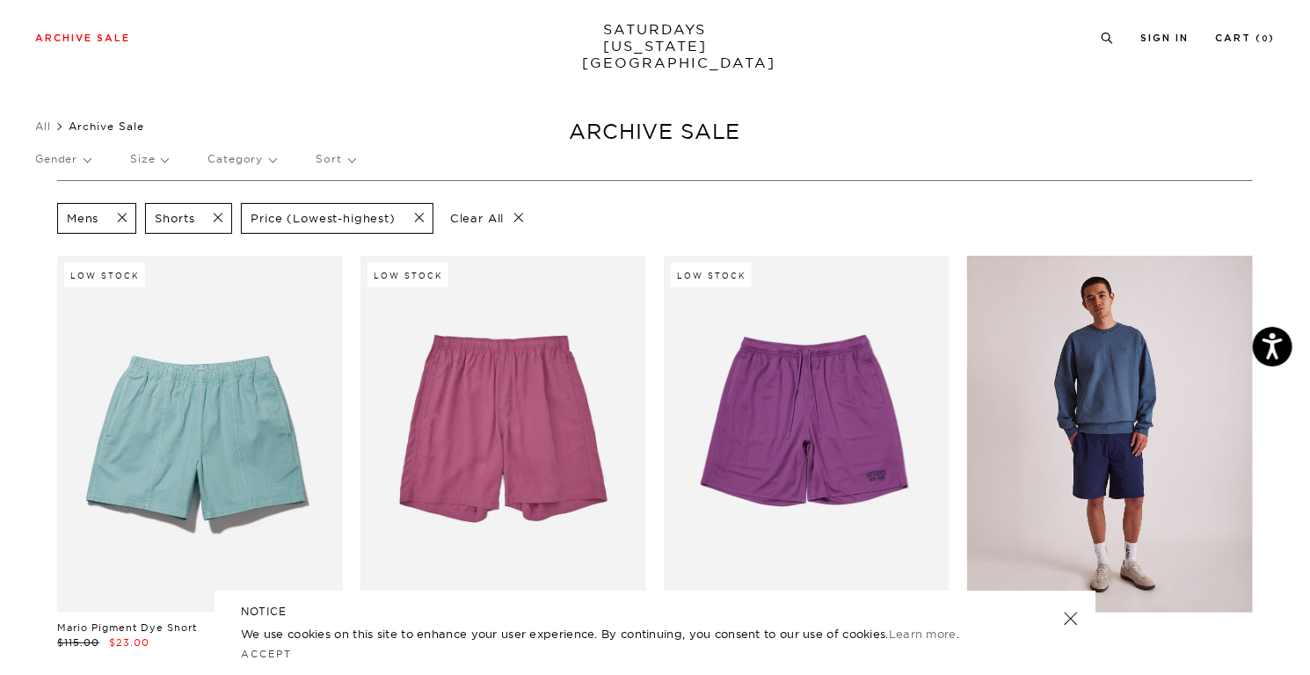
scroll to position [88, 0]
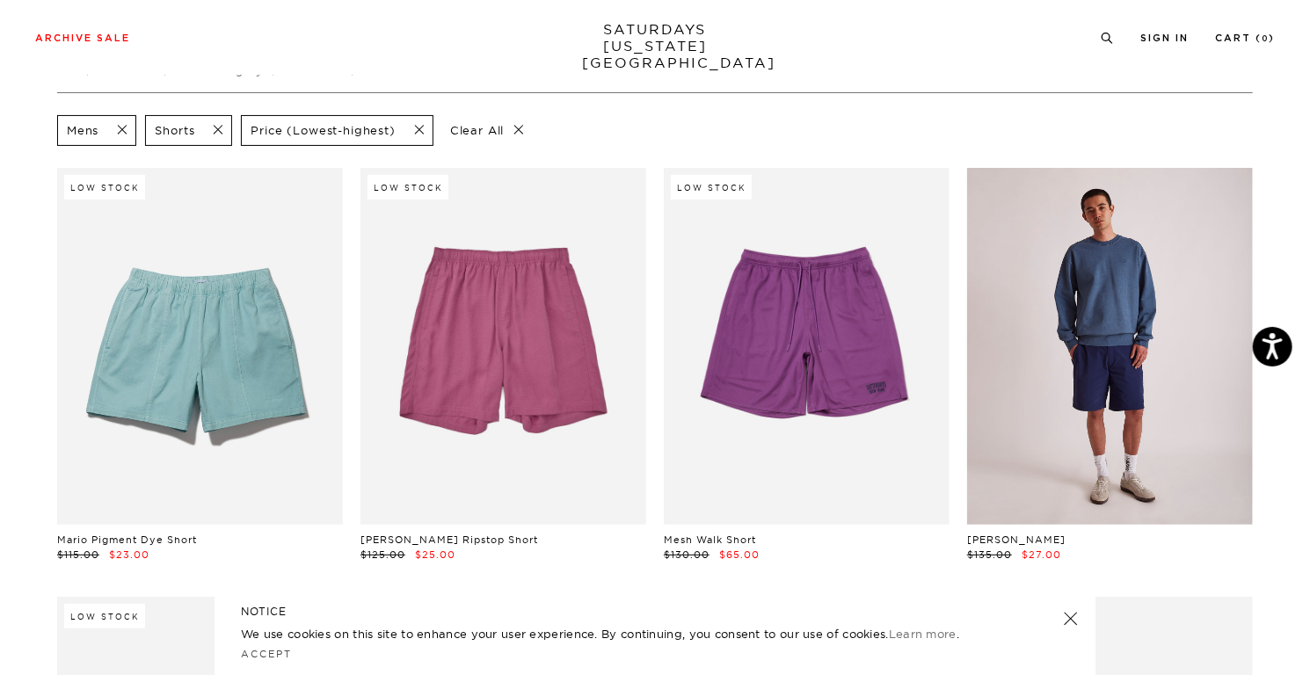
click at [1140, 388] on link at bounding box center [1110, 346] width 286 height 357
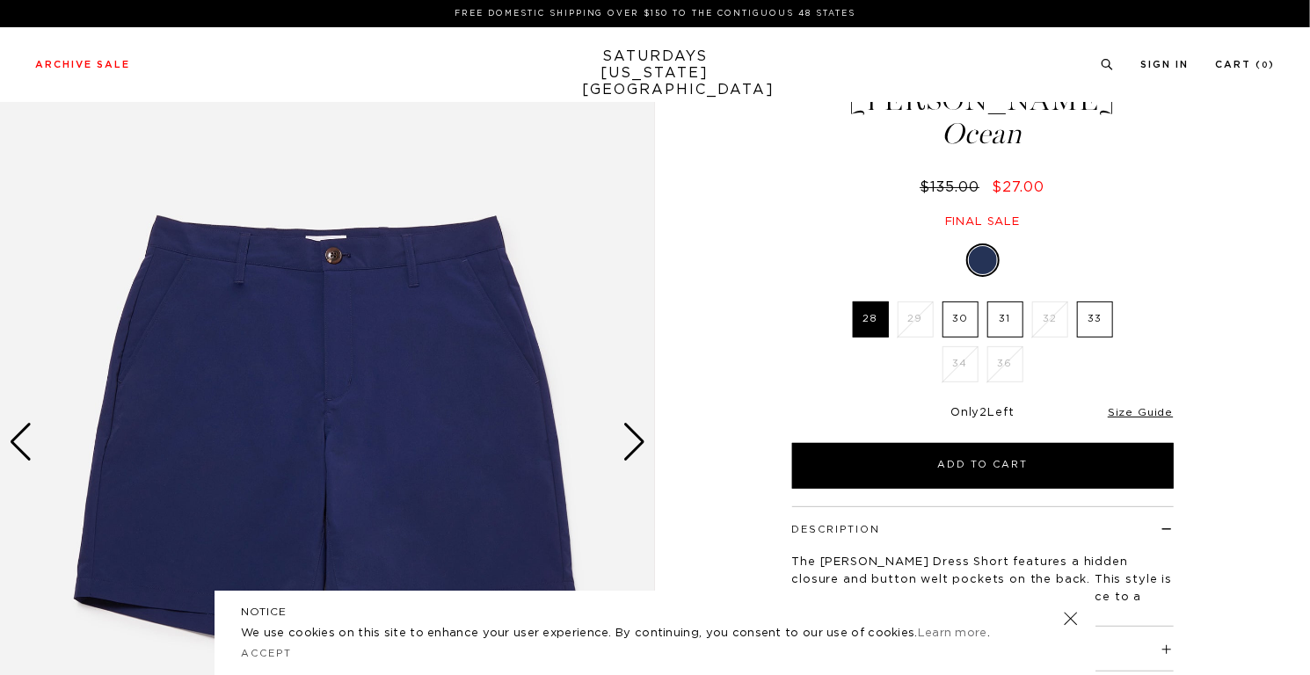
scroll to position [88, 0]
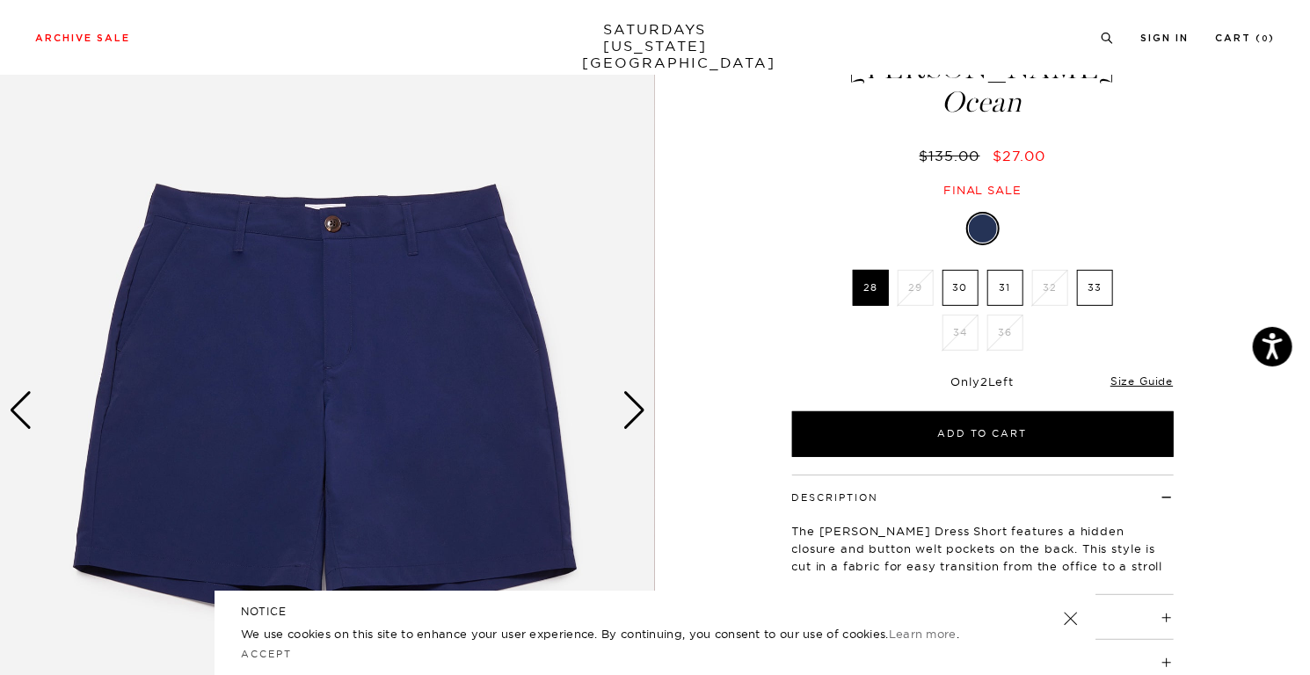
click at [644, 402] on div "Next slide" at bounding box center [635, 410] width 24 height 39
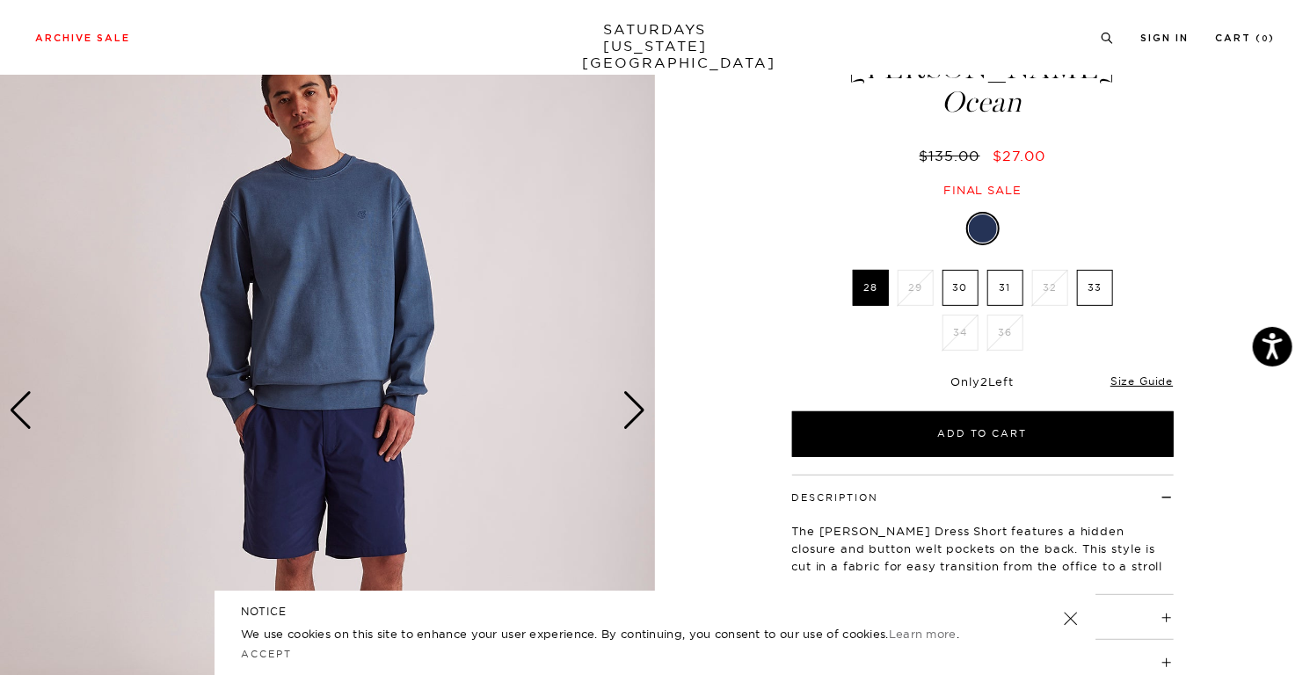
click at [644, 402] on div "Next slide" at bounding box center [635, 410] width 24 height 39
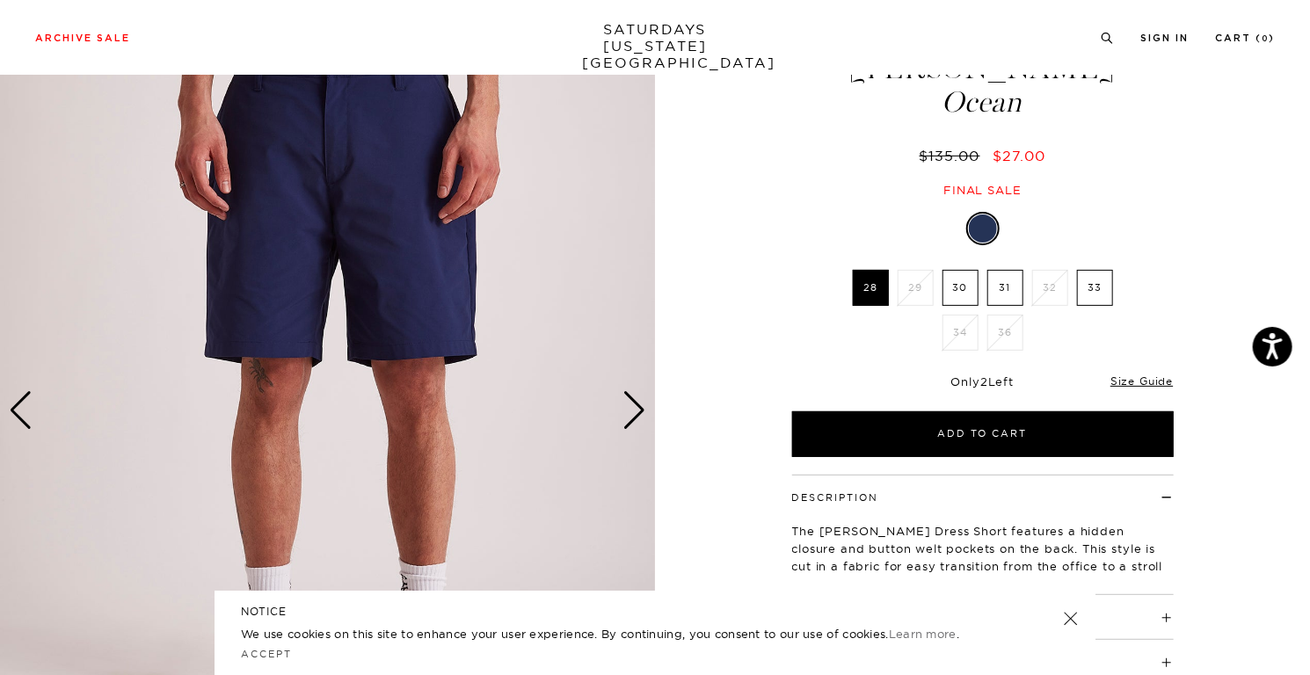
click at [644, 402] on div "Next slide" at bounding box center [635, 410] width 24 height 39
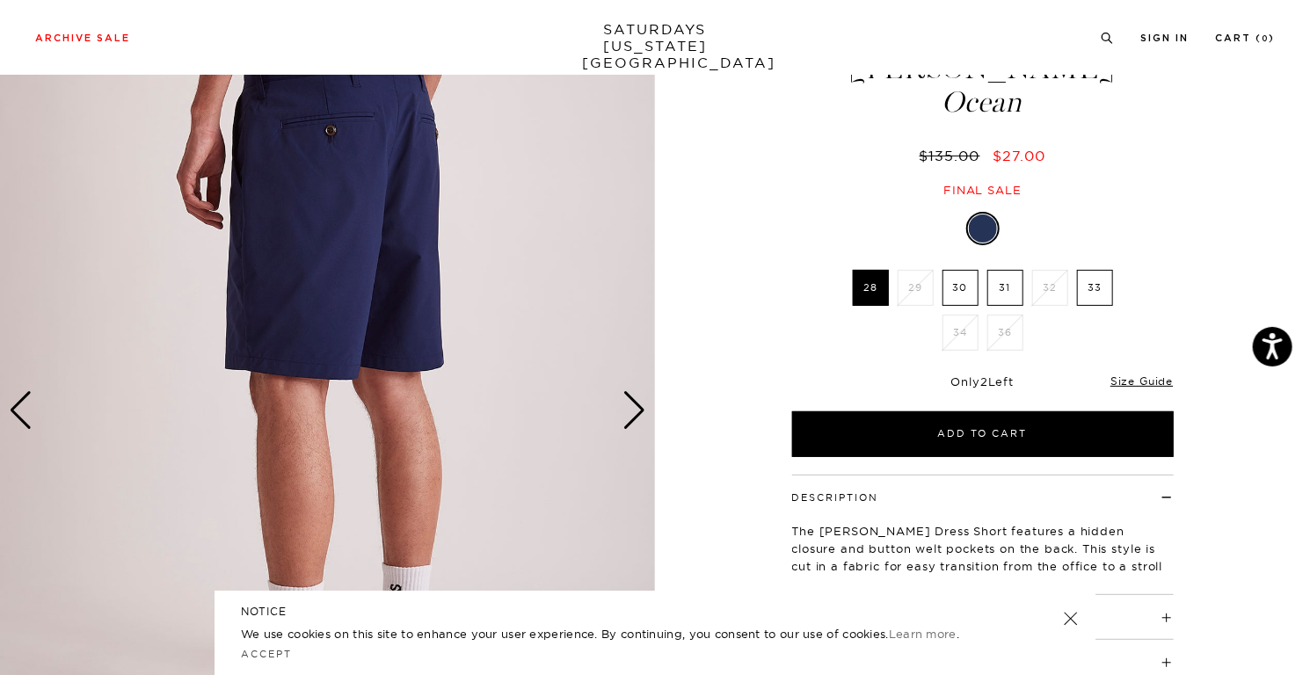
drag, startPoint x: 625, startPoint y: 410, endPoint x: 618, endPoint y: 399, distance: 12.7
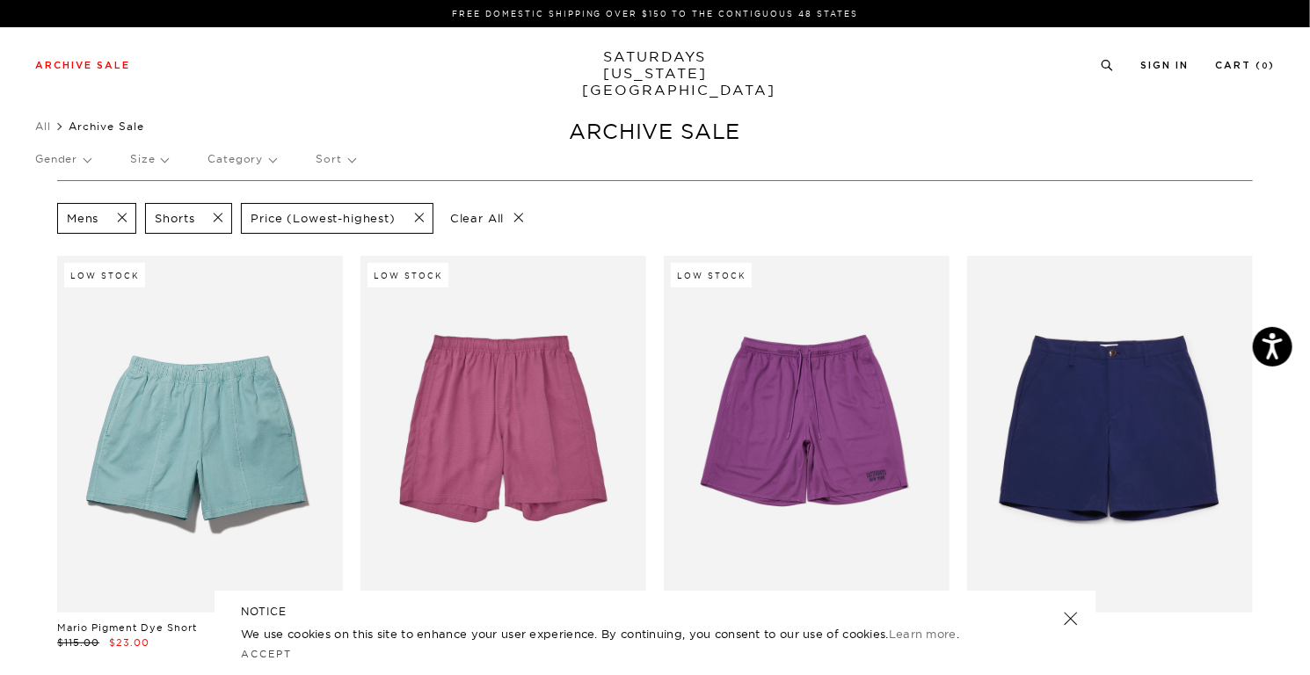
click at [255, 150] on p "Category" at bounding box center [242, 159] width 69 height 40
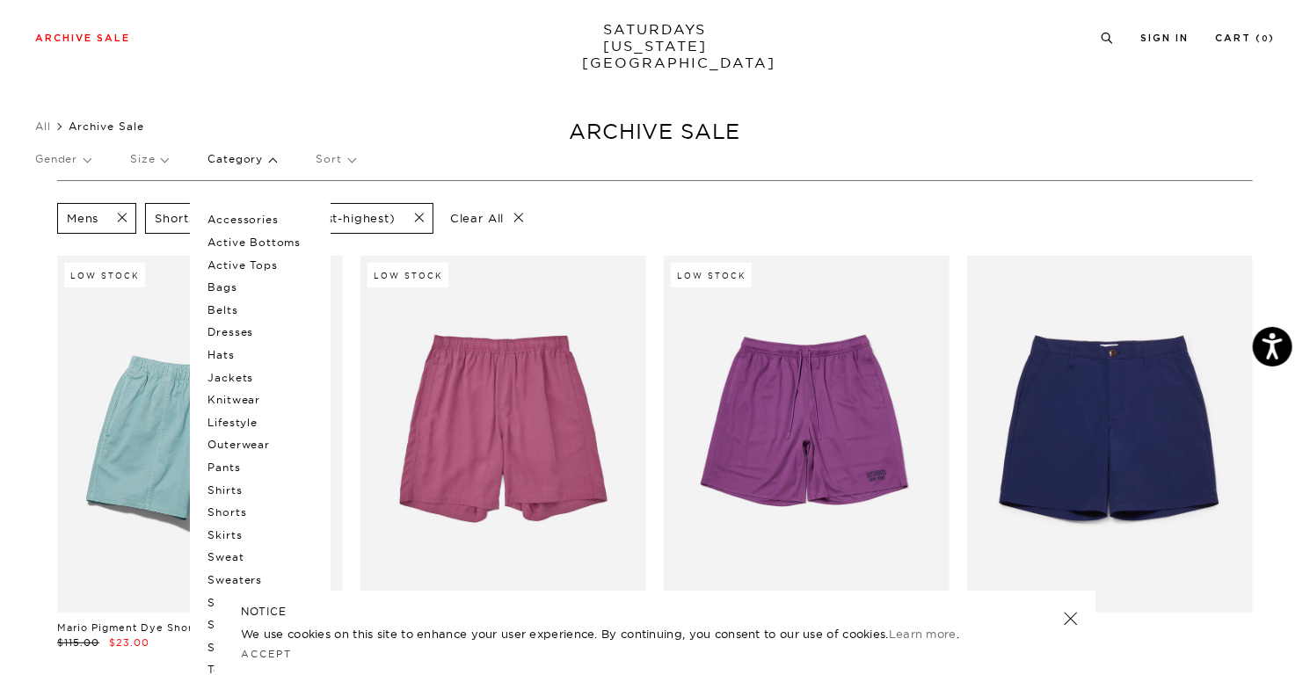
scroll to position [176, 0]
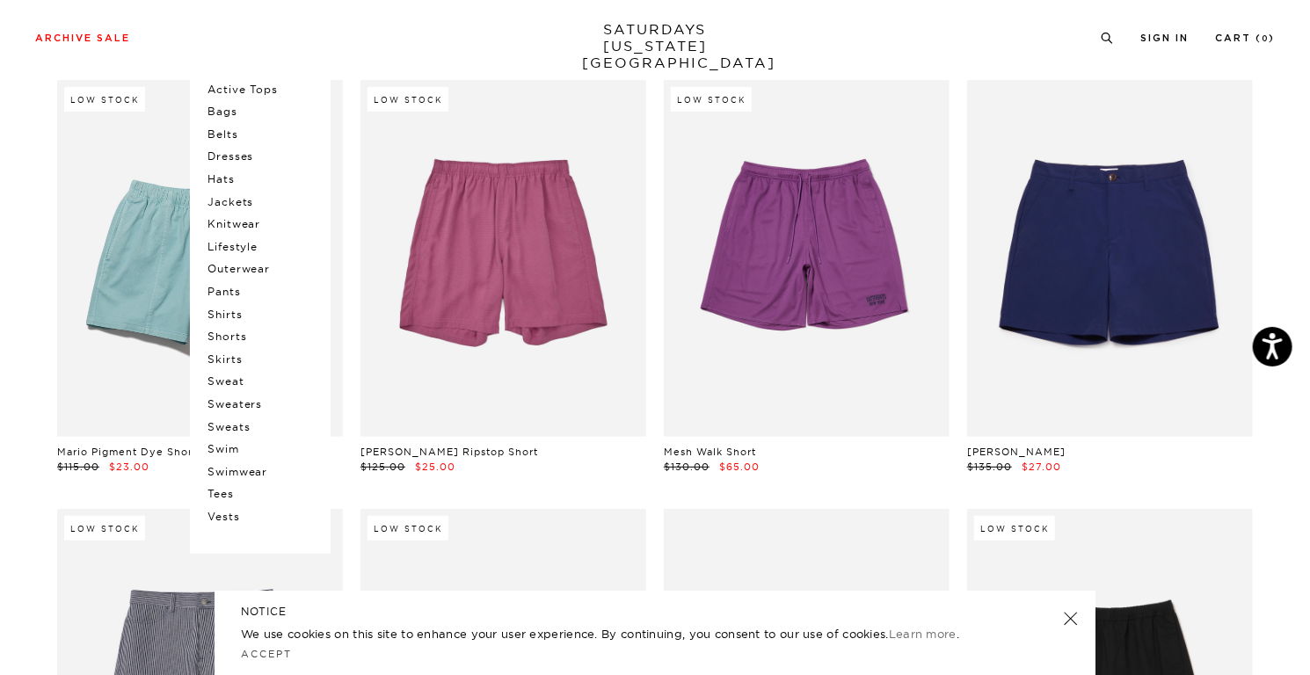
click at [224, 516] on p "Vests" at bounding box center [261, 517] width 106 height 23
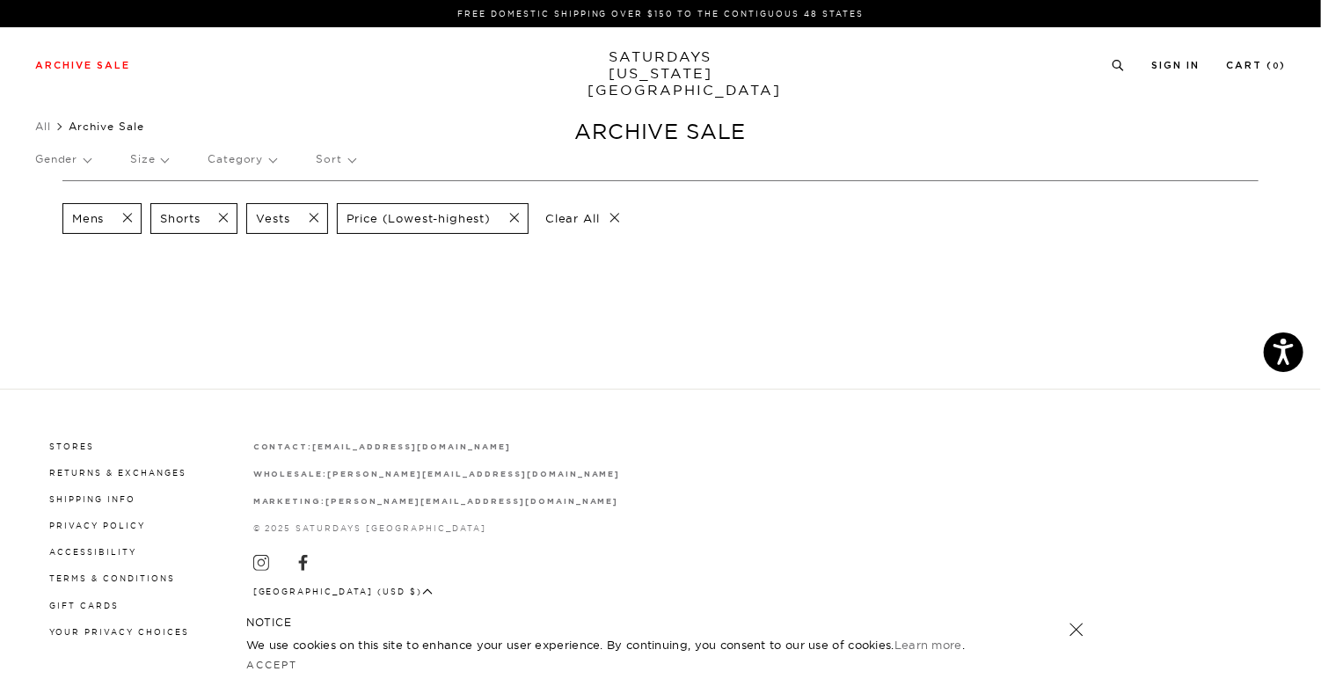
click at [315, 214] on span at bounding box center [308, 218] width 37 height 17
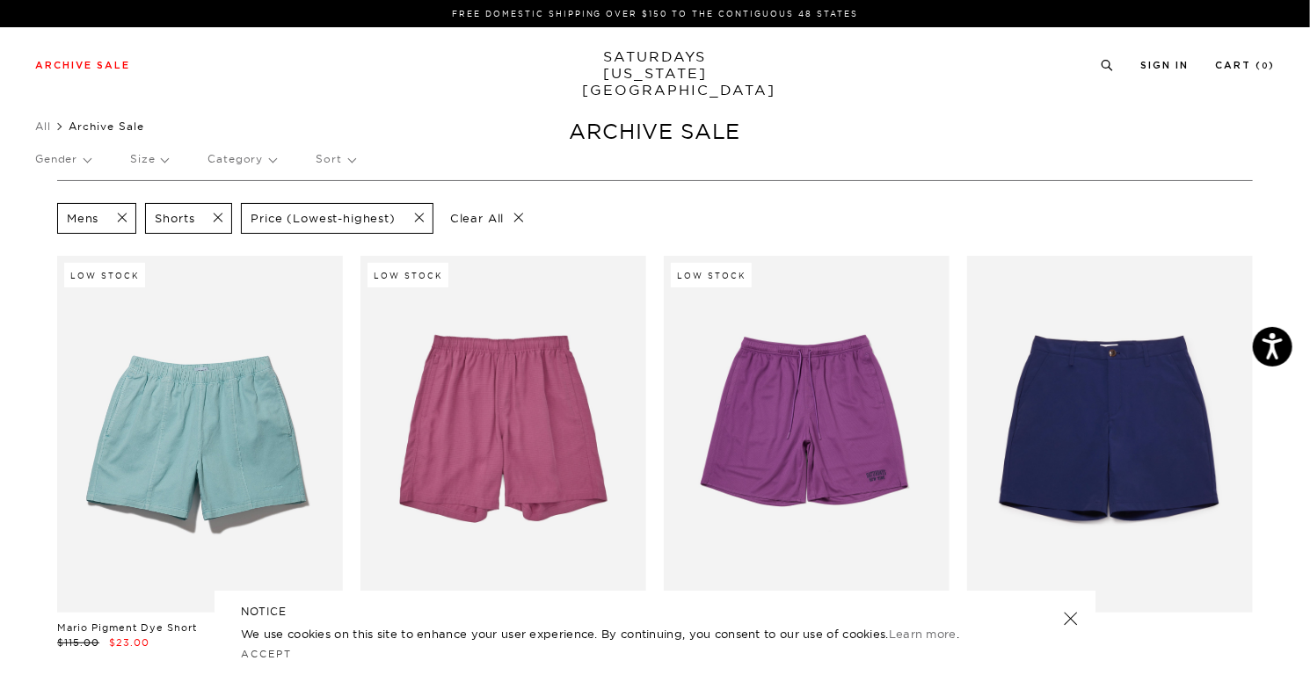
click at [218, 214] on span at bounding box center [212, 218] width 37 height 17
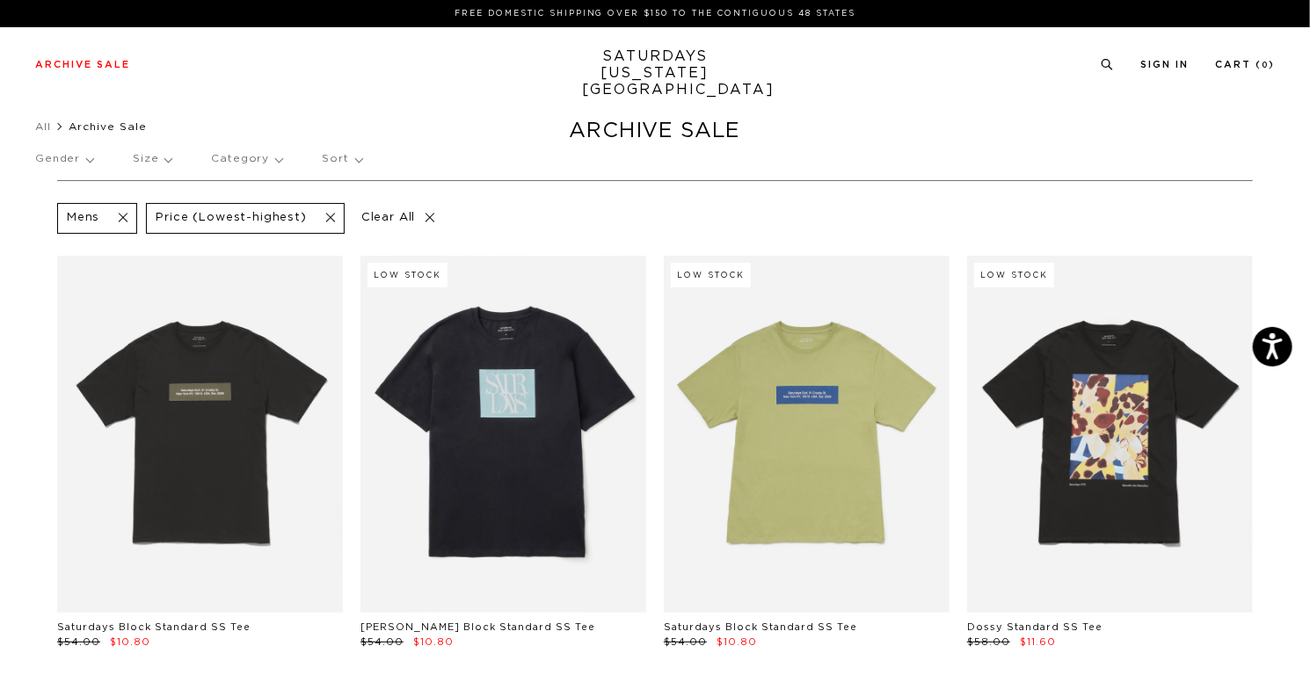
click at [253, 166] on p "Category" at bounding box center [246, 159] width 71 height 40
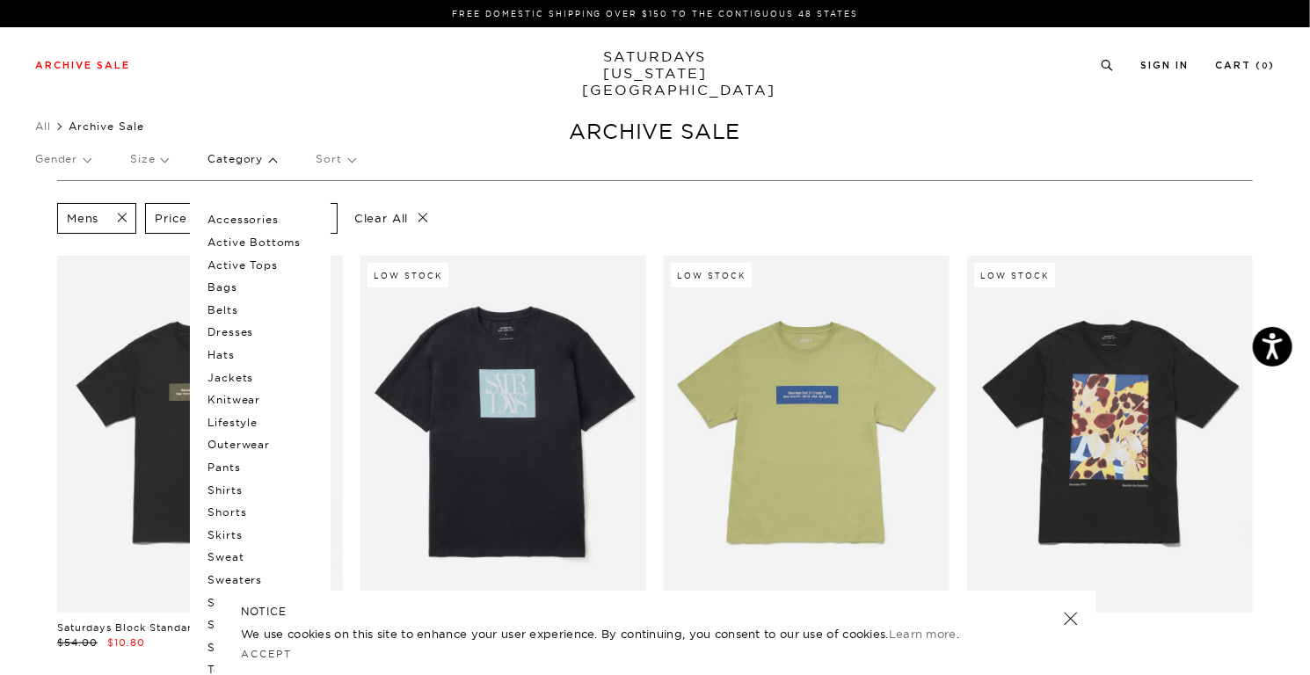
click at [222, 307] on p "Belts" at bounding box center [261, 310] width 106 height 23
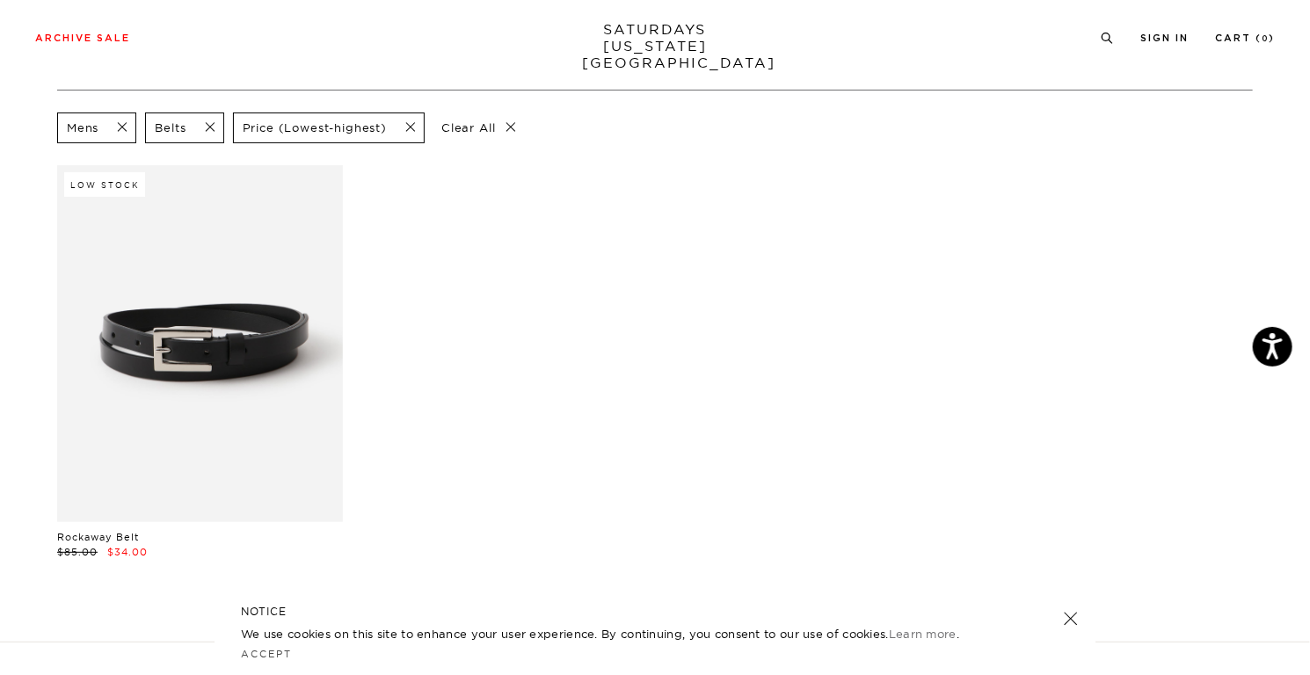
scroll to position [176, 0]
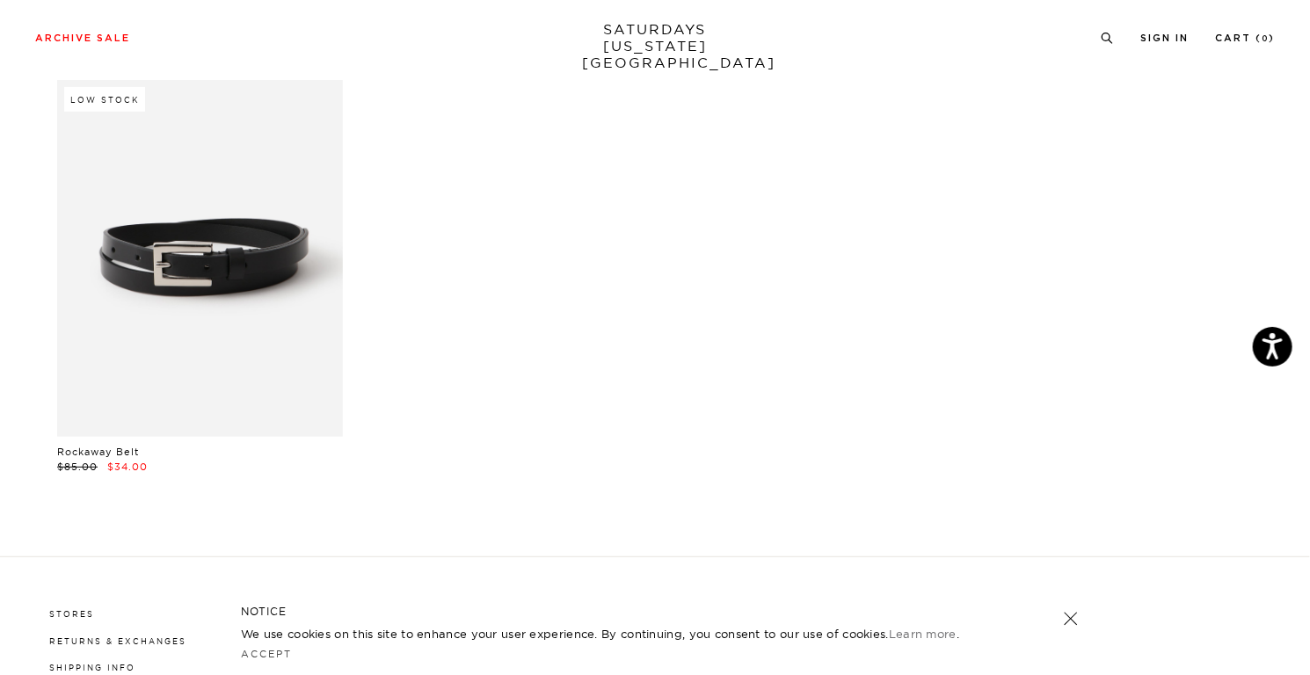
click at [471, 339] on div "Low Stock Rockaway Belt $85.00 $34.00" at bounding box center [655, 294] width 1214 height 429
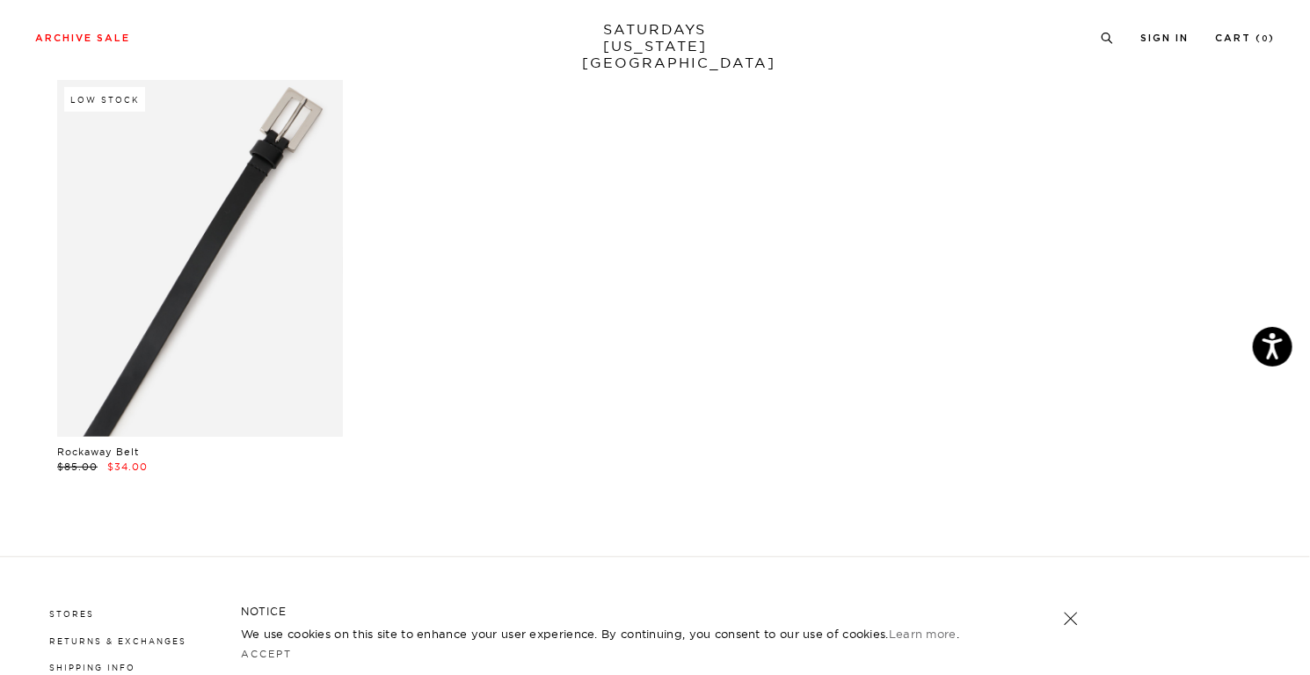
click at [282, 283] on link at bounding box center [200, 258] width 286 height 357
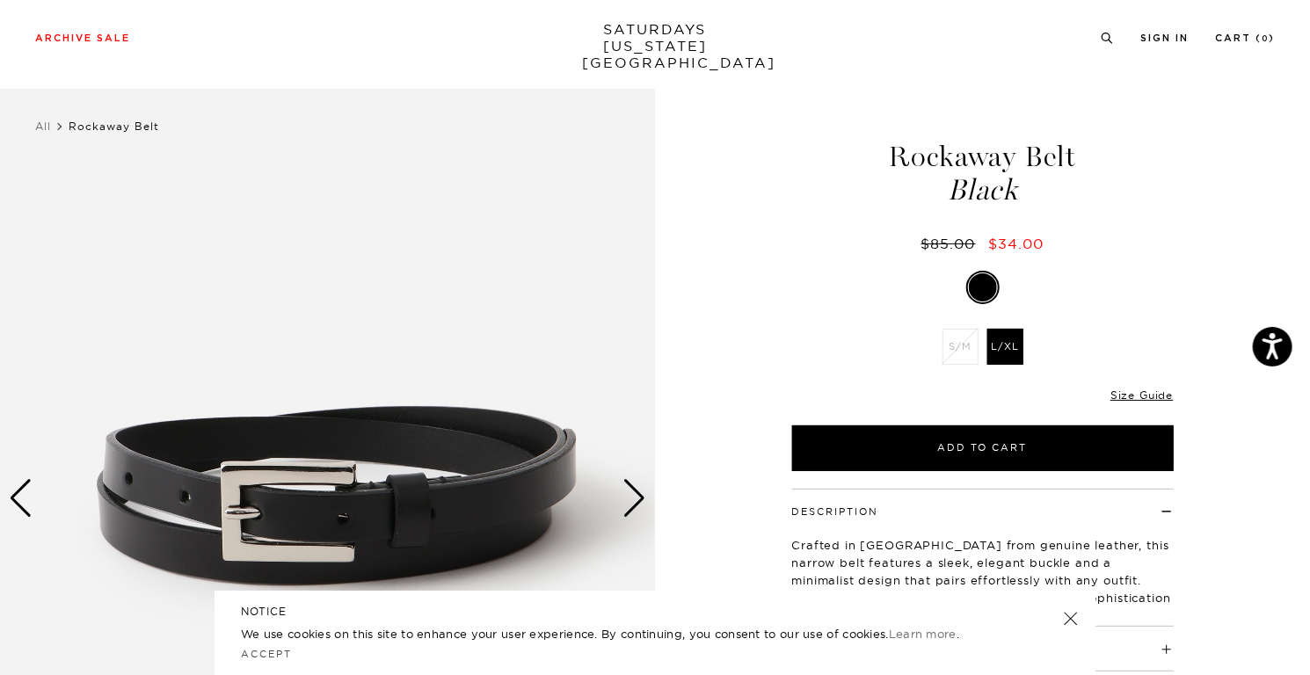
scroll to position [88, 0]
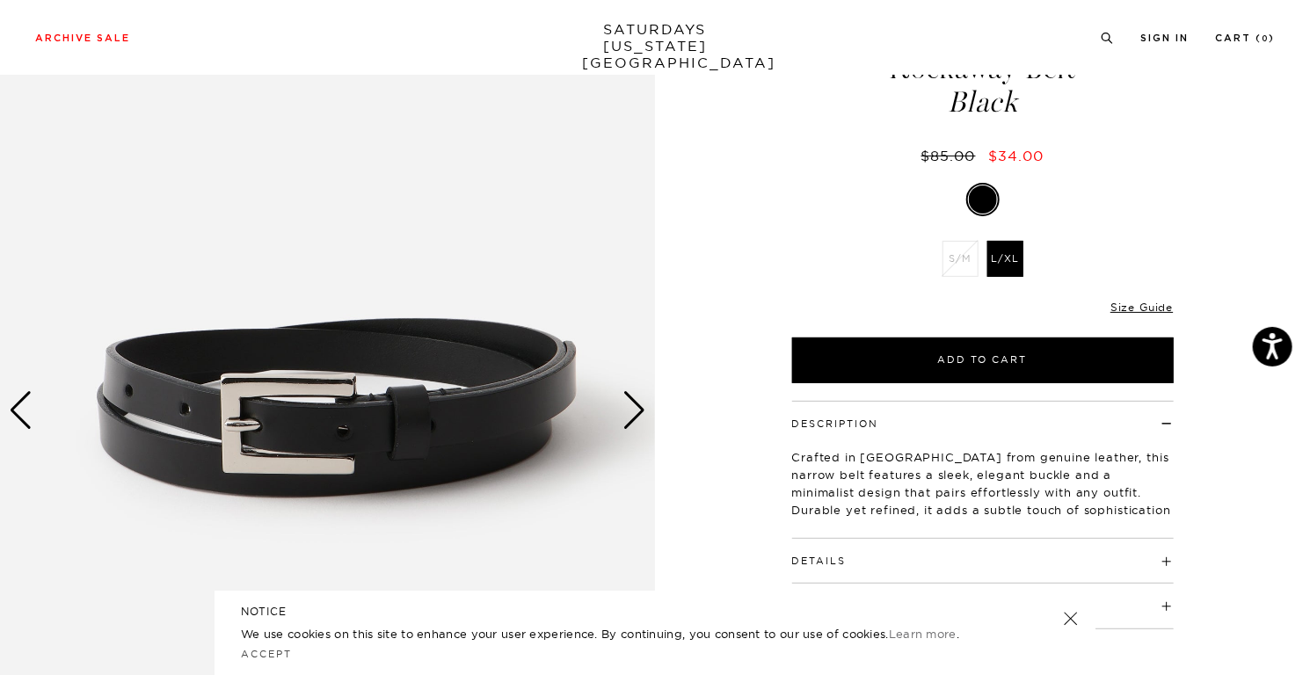
click at [630, 392] on div "Next slide" at bounding box center [635, 410] width 24 height 39
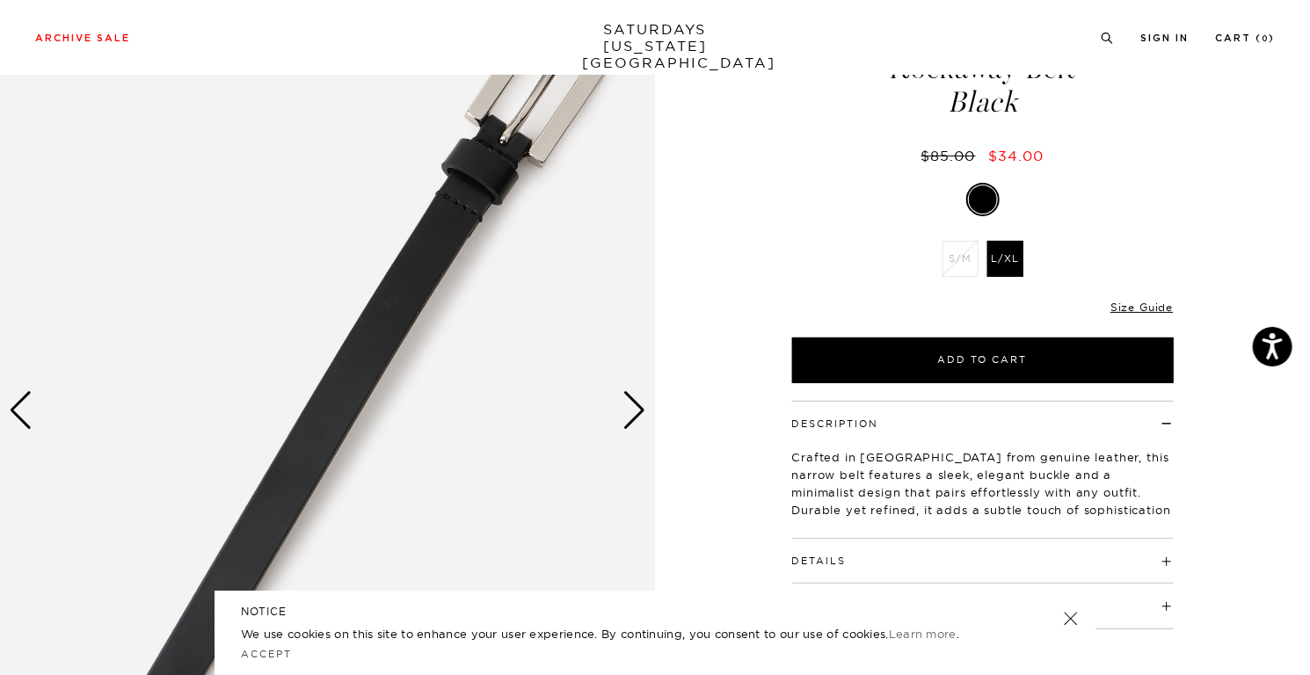
click at [633, 401] on div "Next slide" at bounding box center [635, 410] width 24 height 39
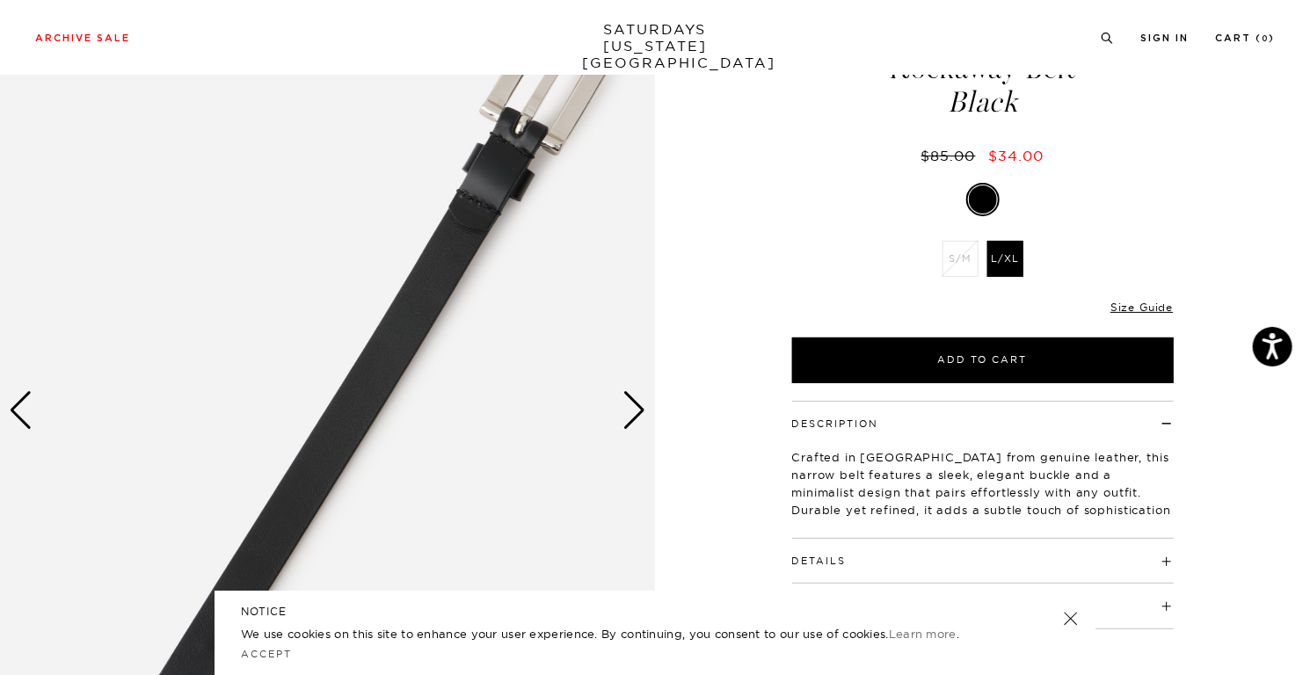
click at [633, 401] on div "Next slide" at bounding box center [635, 410] width 24 height 39
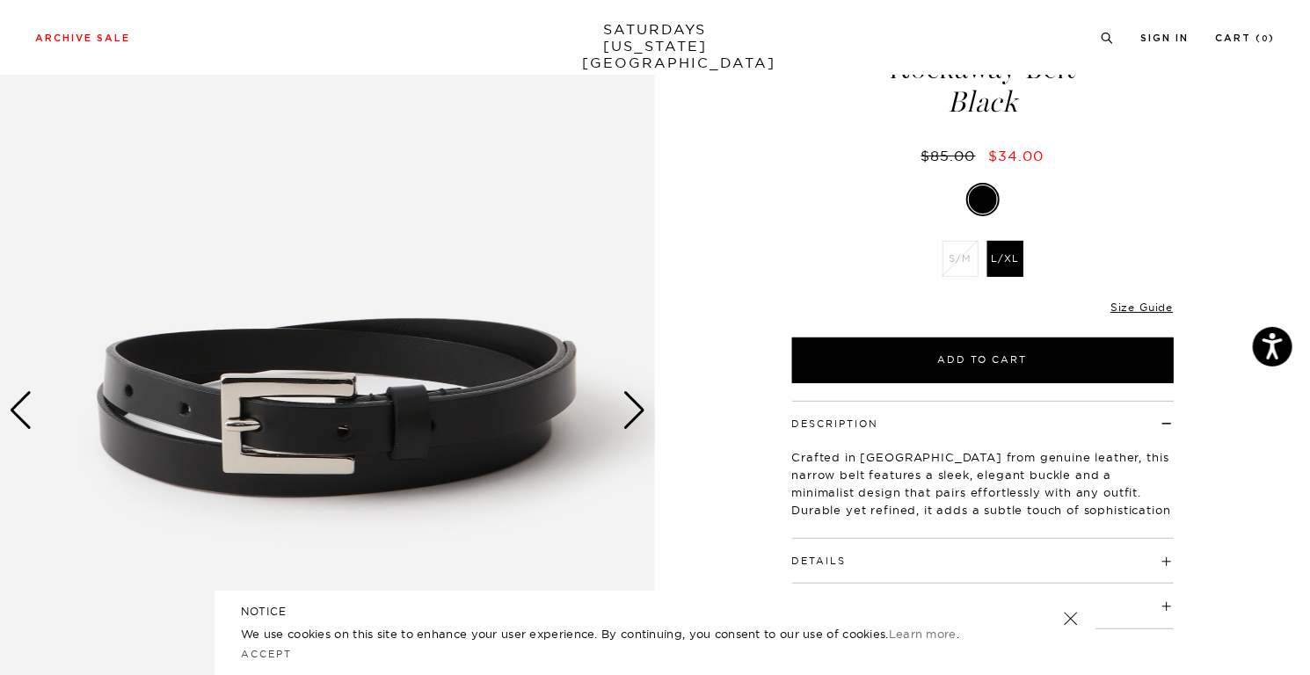
click at [633, 401] on div "Next slide" at bounding box center [635, 410] width 24 height 39
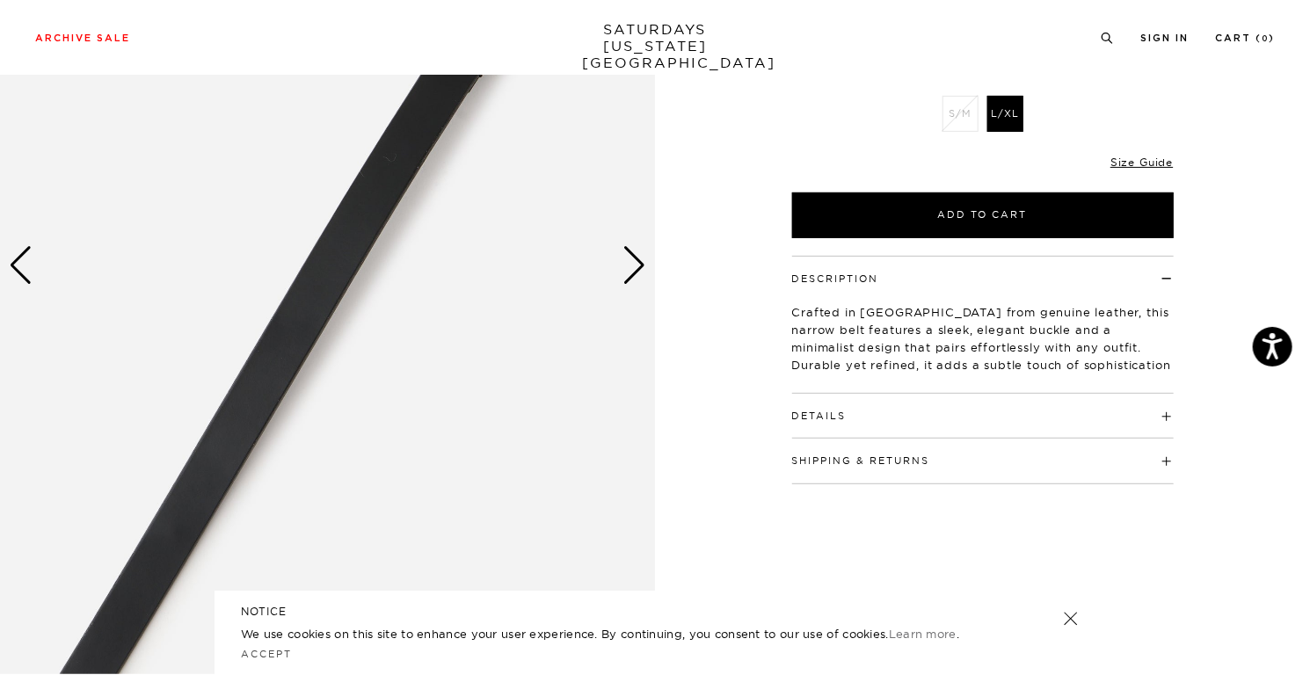
scroll to position [264, 0]
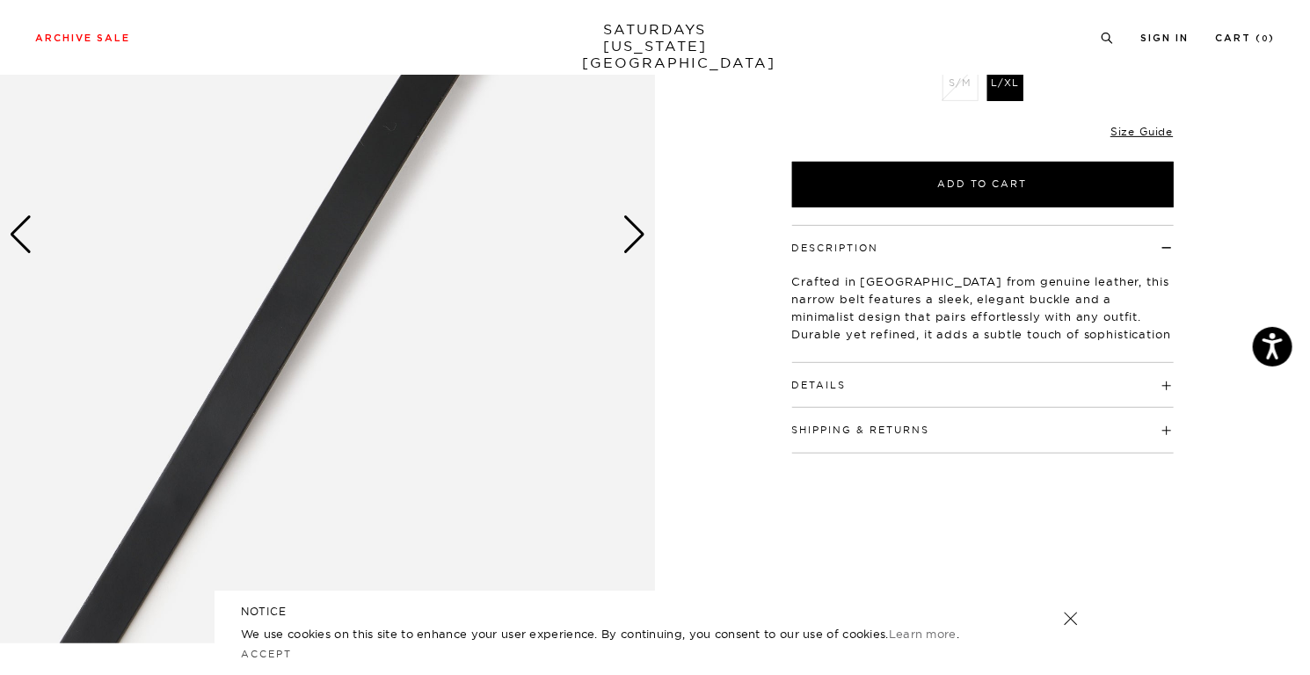
click at [858, 376] on h4 "Details" at bounding box center [983, 377] width 382 height 29
drag, startPoint x: 1063, startPoint y: 336, endPoint x: 890, endPoint y: 318, distance: 174.1
click at [890, 318] on p "Crafted in Japan from genuine leather, this narrow belt features a sleek, elega…" at bounding box center [983, 317] width 382 height 88
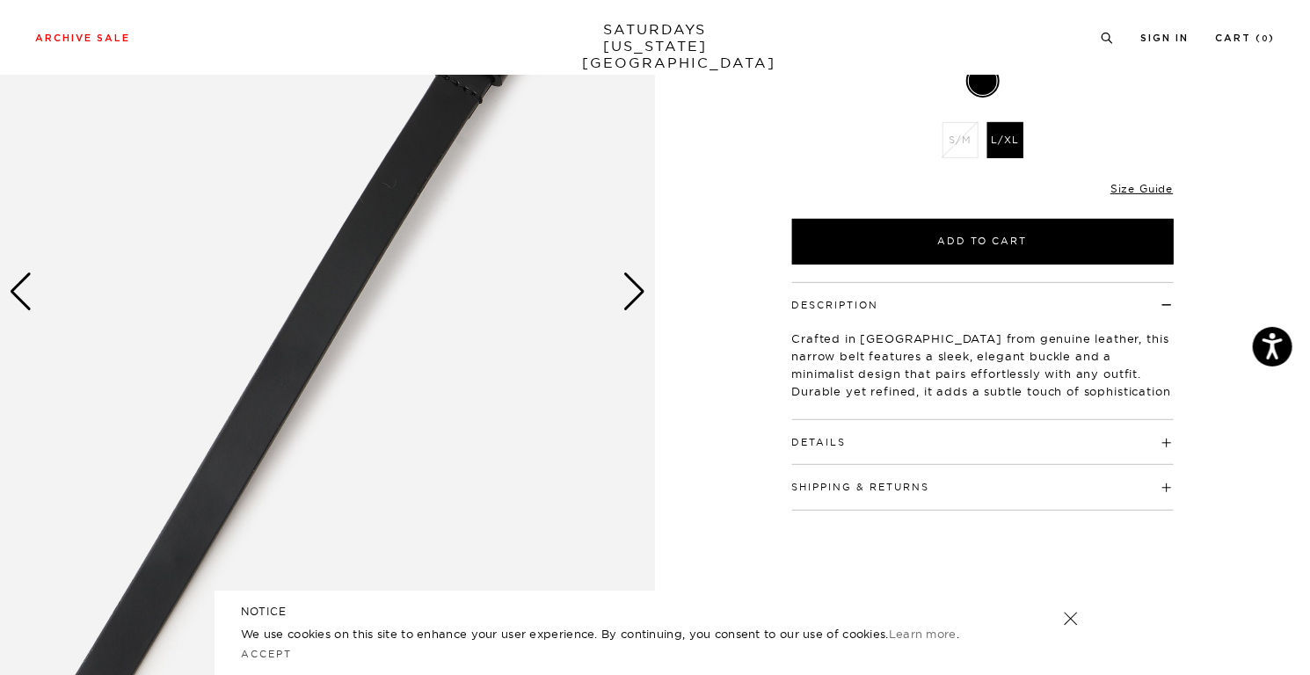
scroll to position [88, 0]
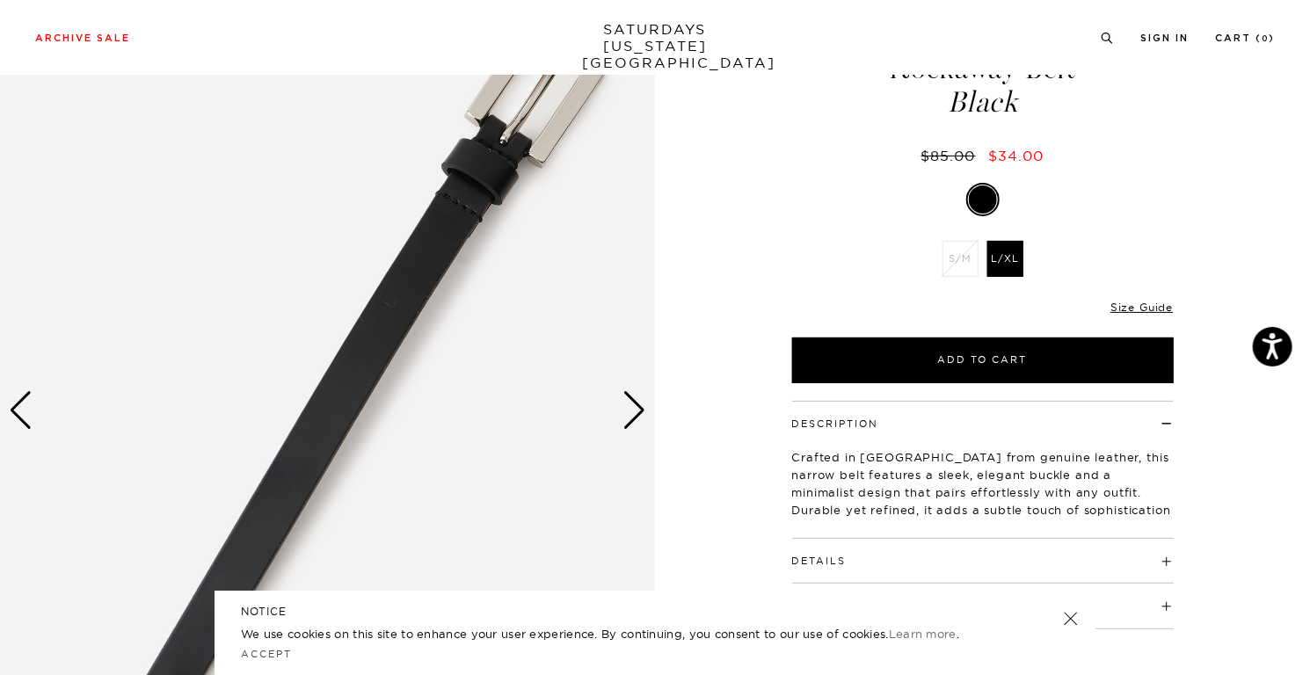
click at [643, 416] on div "Next slide" at bounding box center [635, 410] width 24 height 39
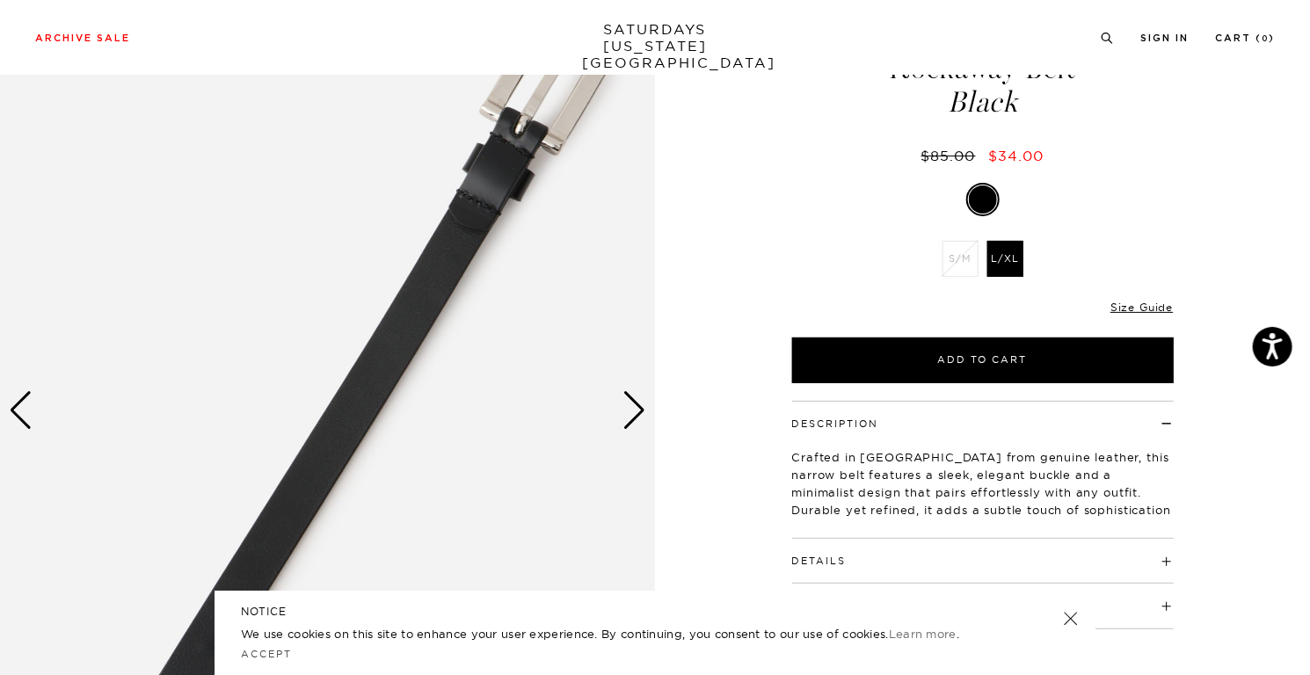
click at [638, 405] on div "Next slide" at bounding box center [635, 410] width 24 height 39
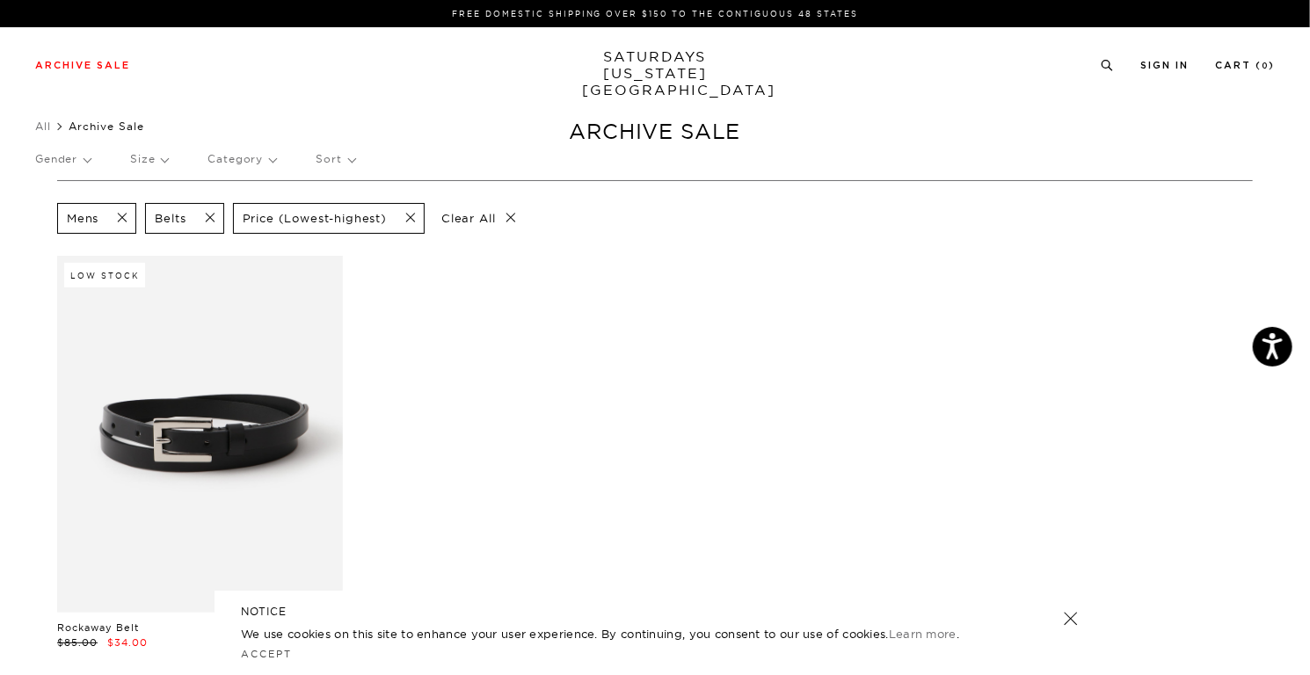
drag, startPoint x: 190, startPoint y: 215, endPoint x: 202, endPoint y: 215, distance: 12.3
click at [190, 215] on span at bounding box center [204, 218] width 37 height 17
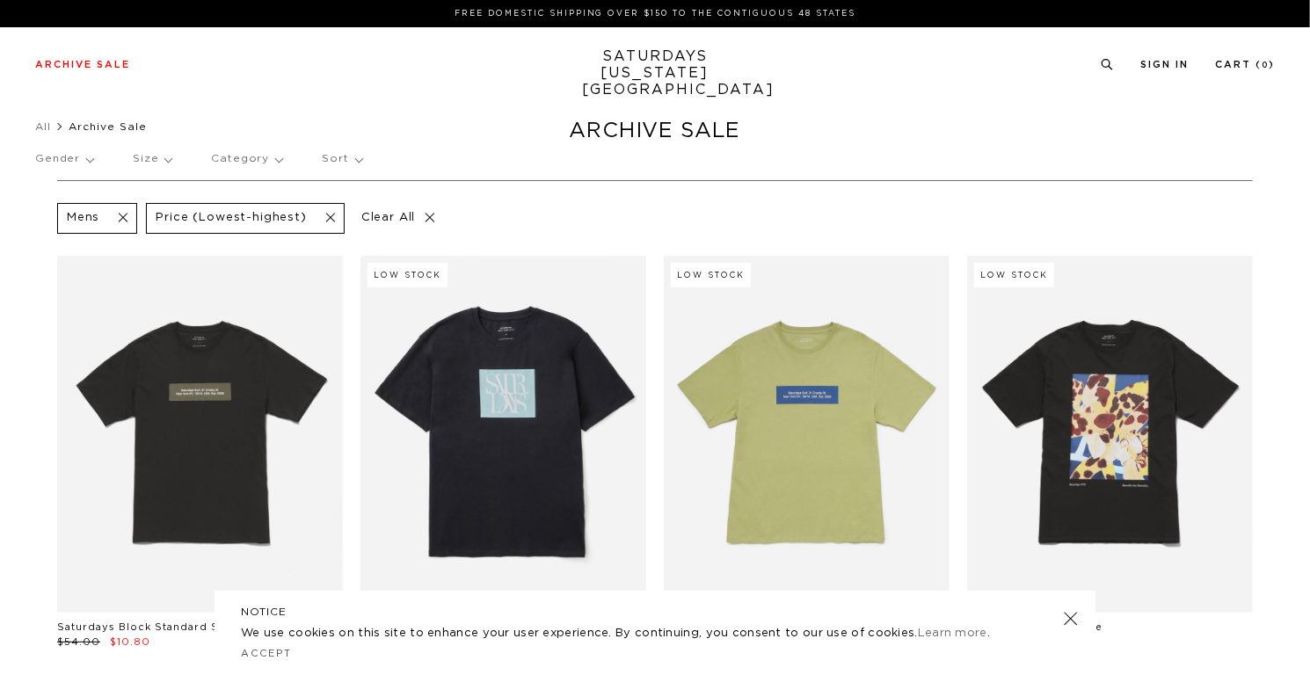
click at [232, 152] on p "Category" at bounding box center [246, 159] width 71 height 40
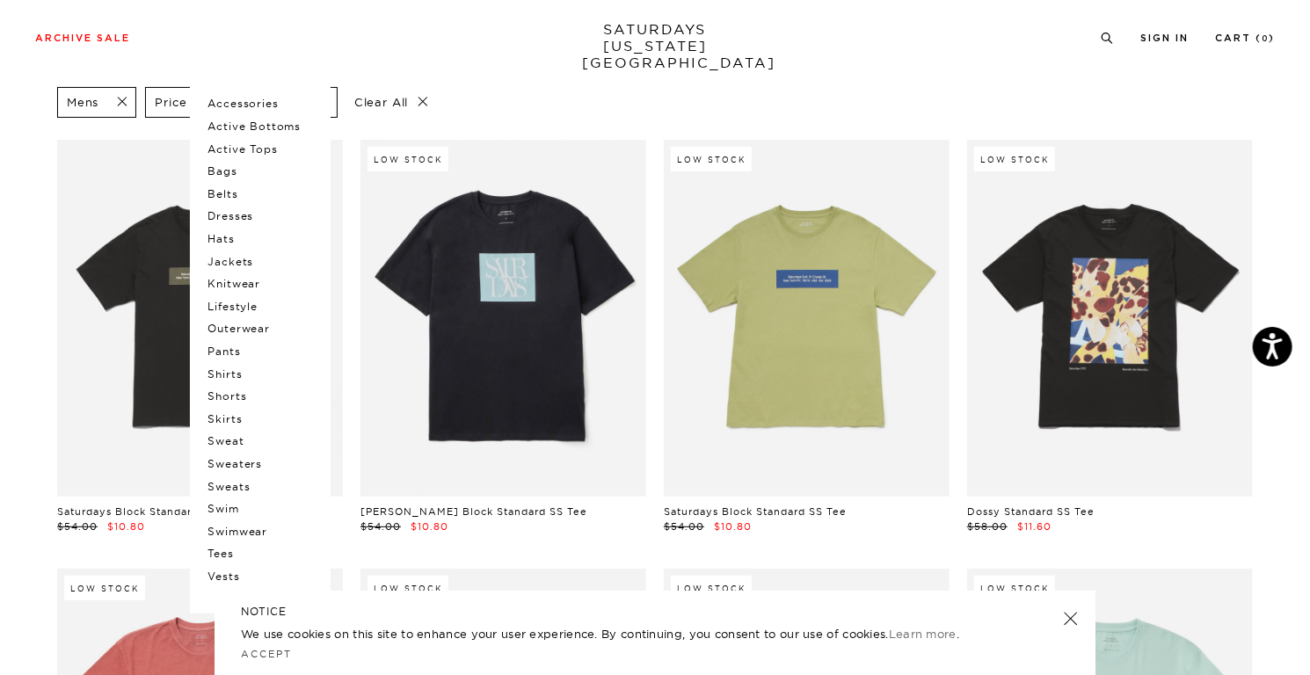
scroll to position [88, 0]
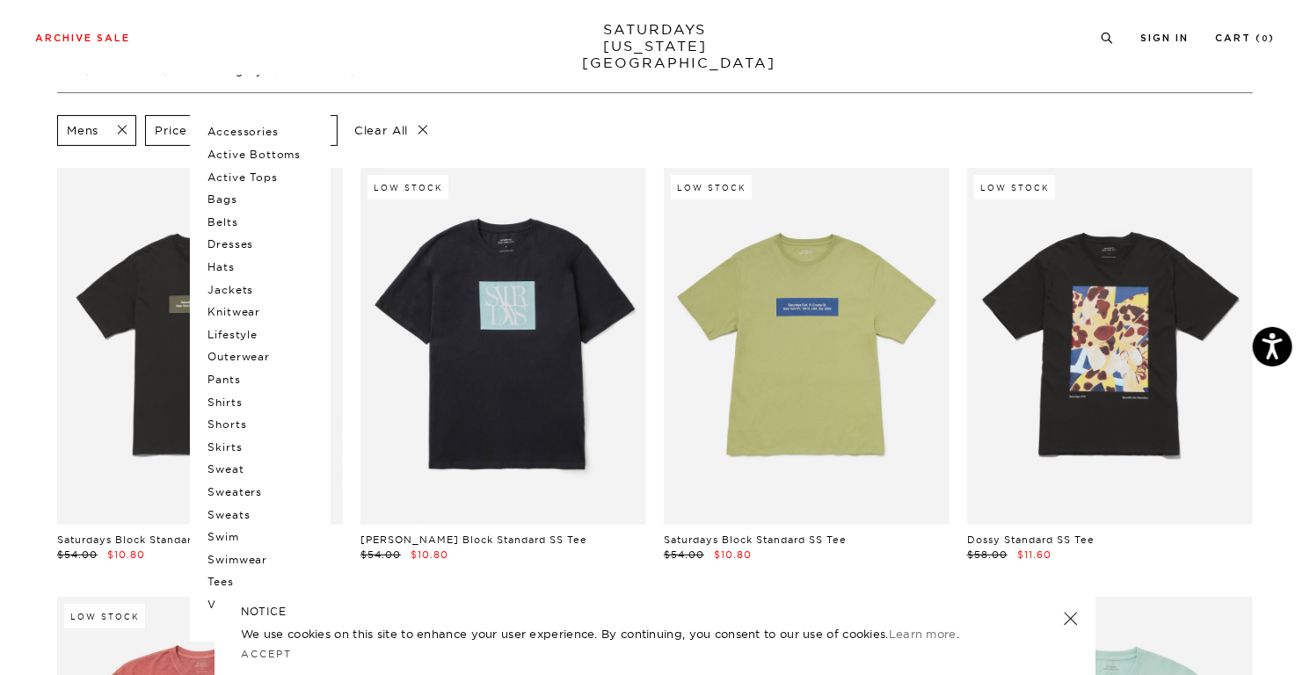
click at [246, 129] on p "Accessories" at bounding box center [261, 131] width 106 height 23
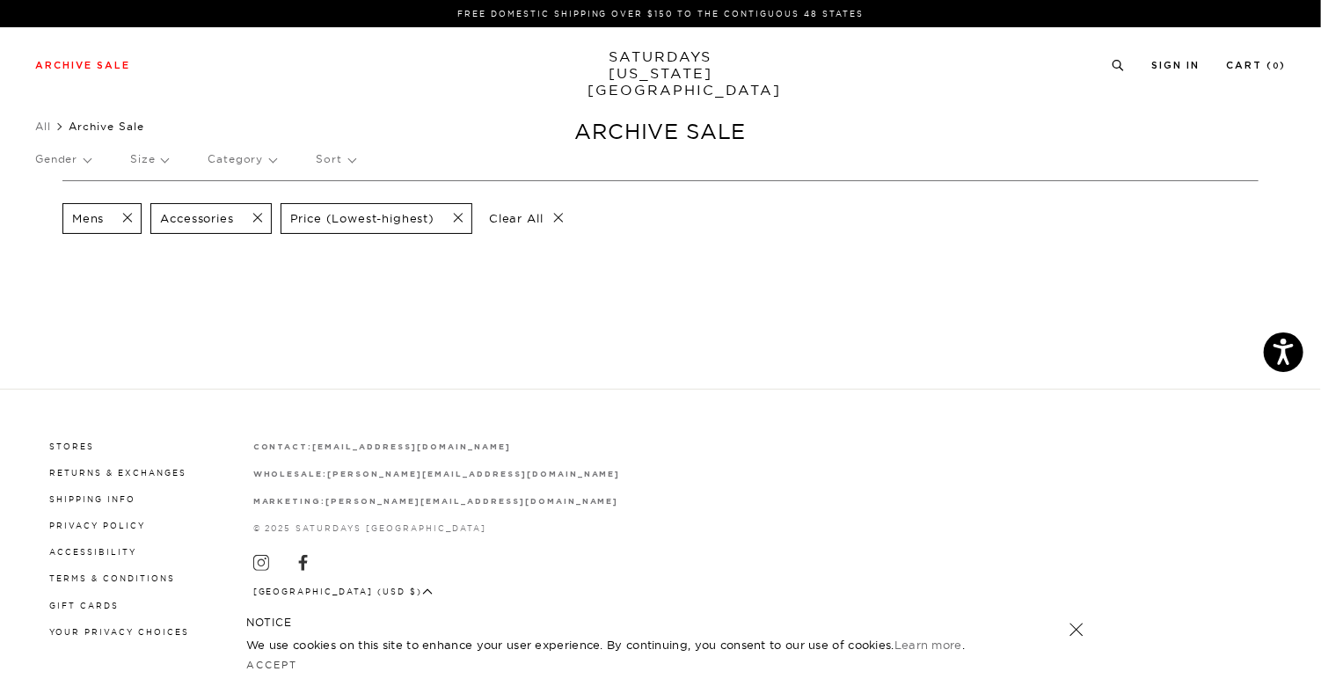
click at [277, 214] on div "Mens Accessories Price (Lowest-highest) Clear All" at bounding box center [660, 219] width 1196 height 40
click at [264, 216] on span at bounding box center [252, 218] width 37 height 17
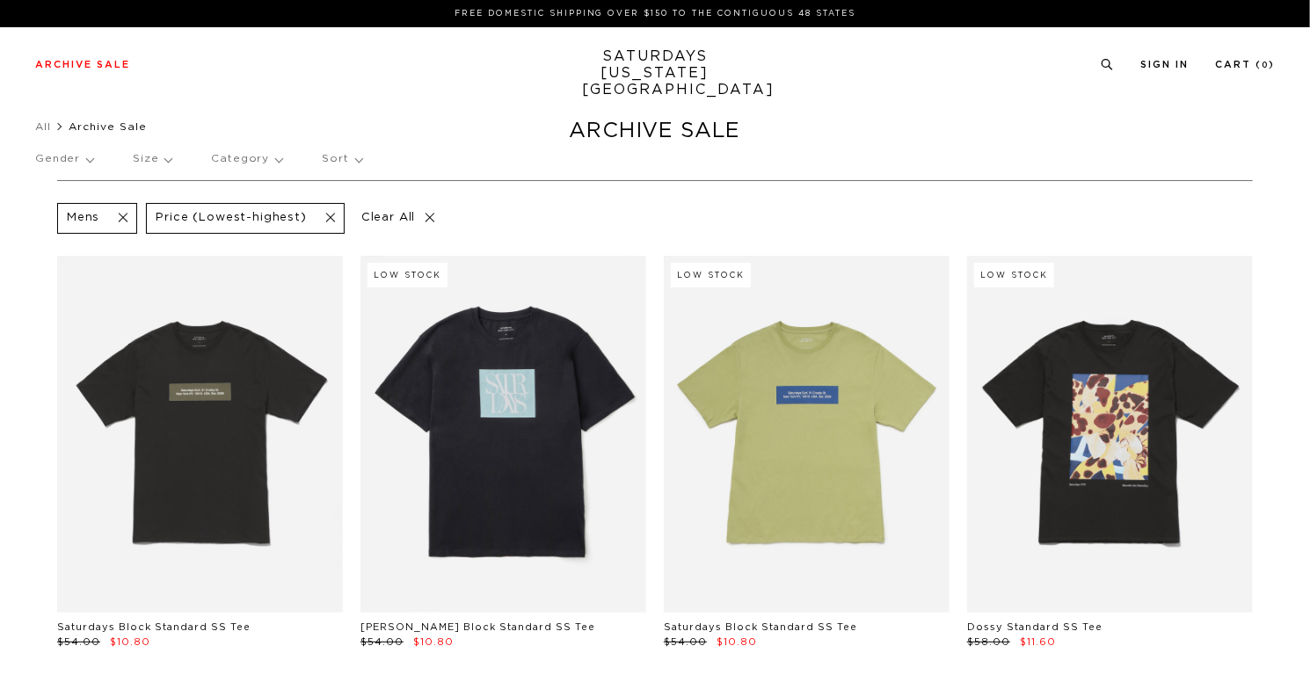
click at [250, 166] on p "Category" at bounding box center [246, 159] width 71 height 40
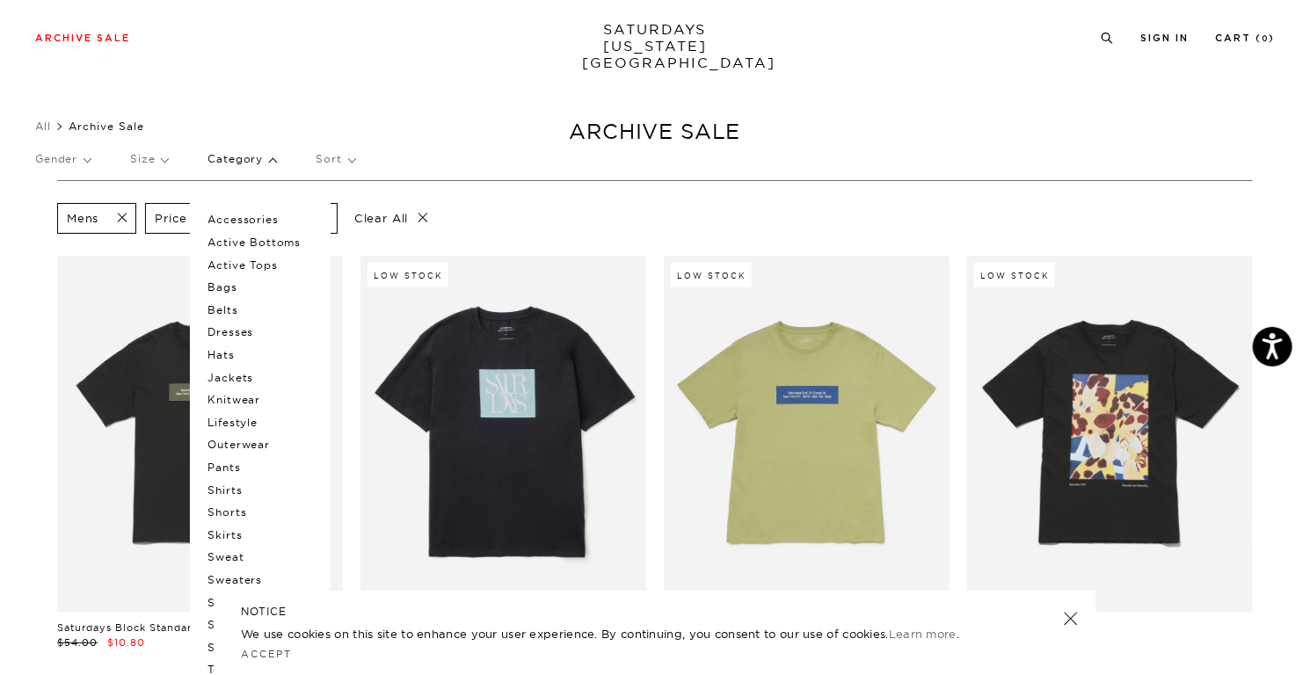
scroll to position [88, 0]
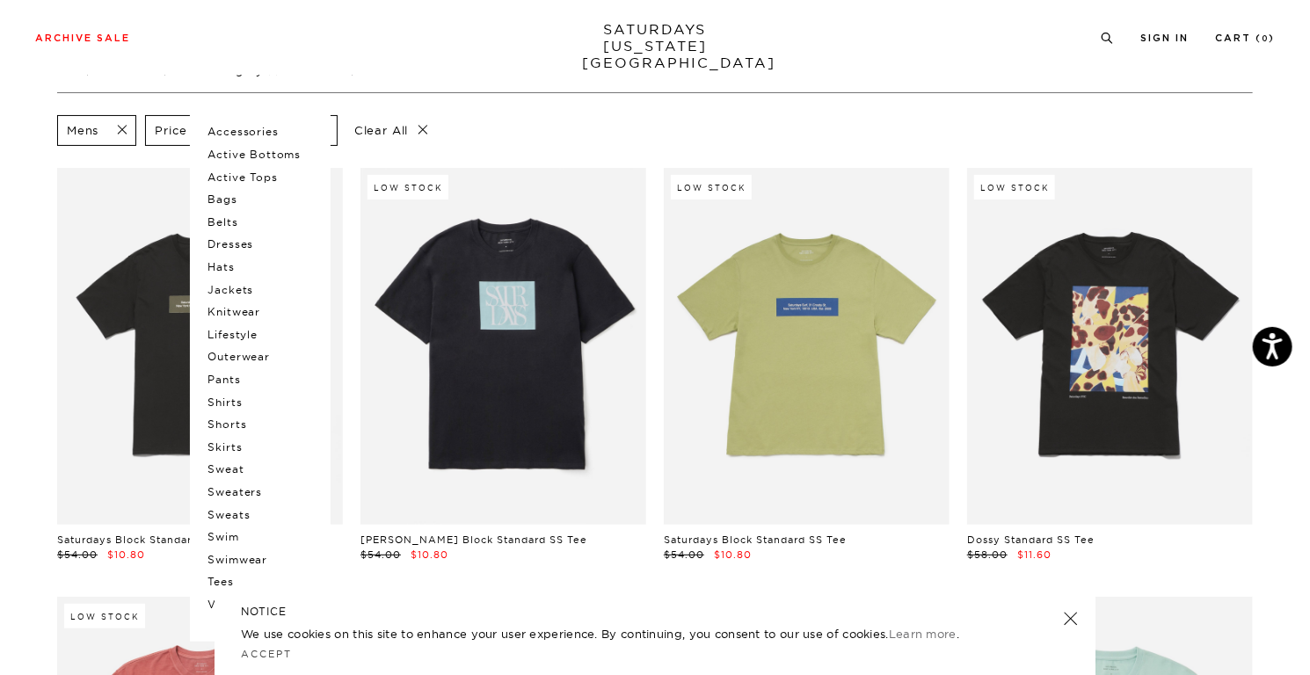
click at [242, 356] on p "Outerwear" at bounding box center [261, 357] width 106 height 23
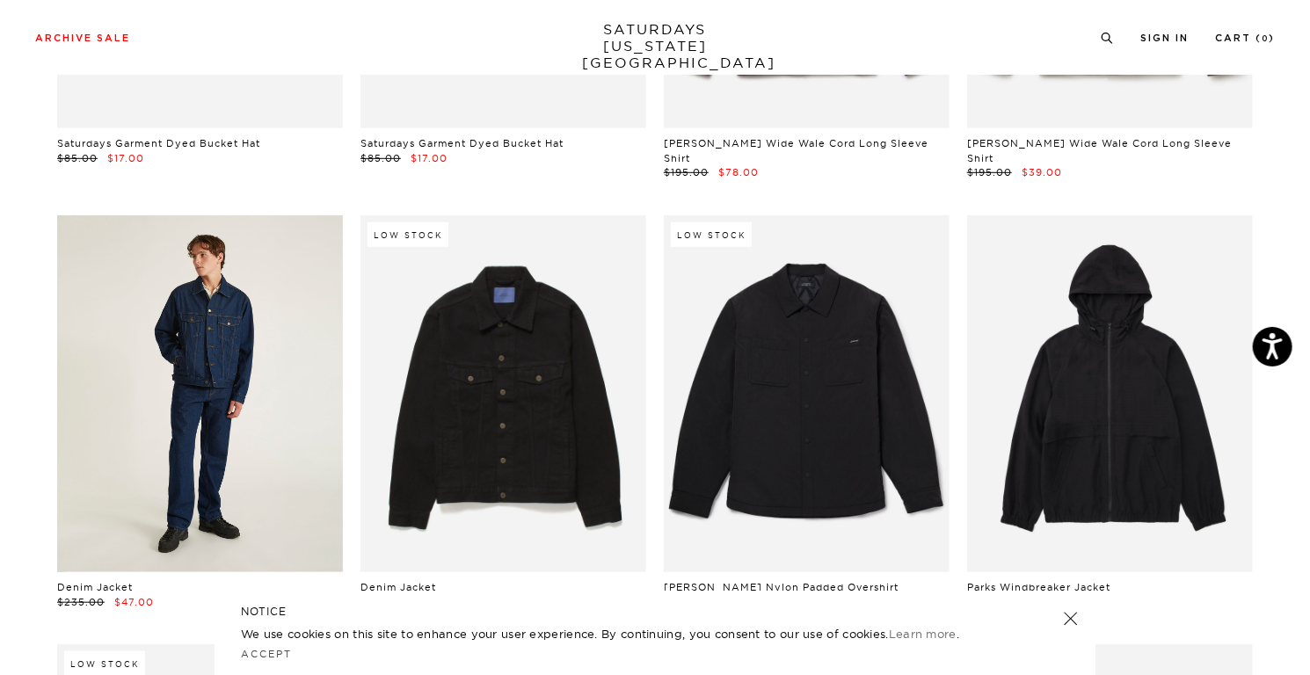
scroll to position [528, 0]
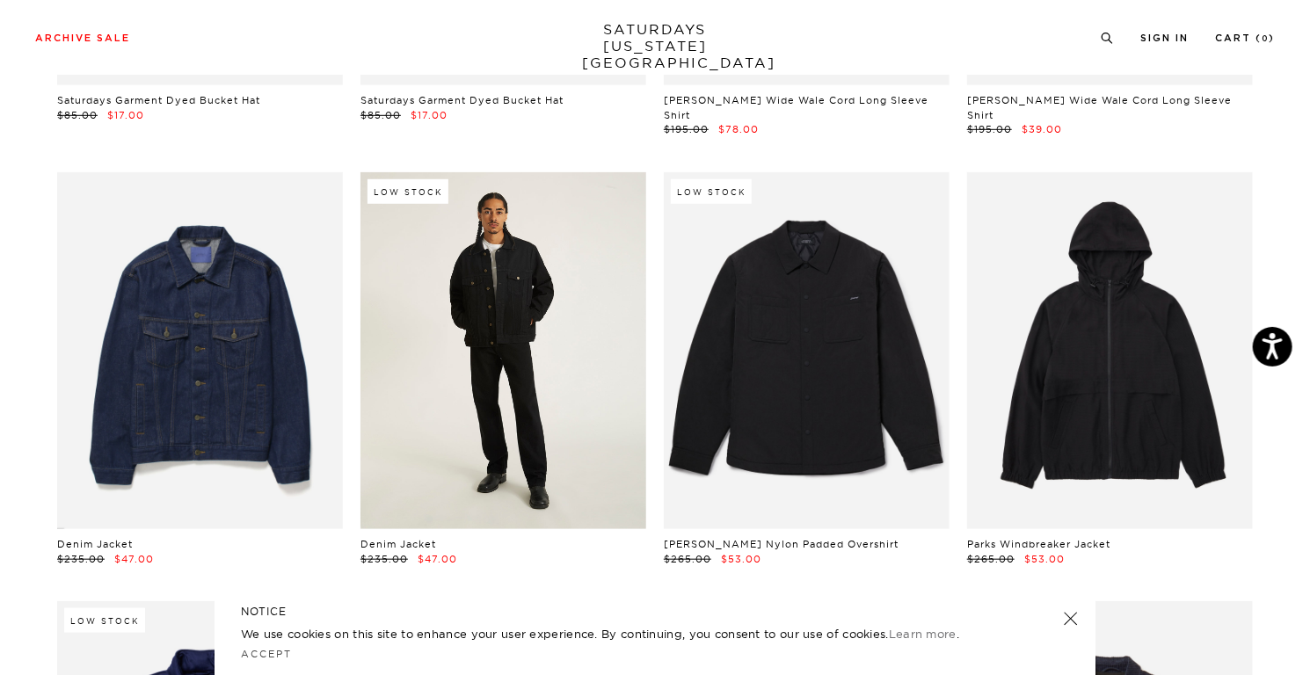
click at [453, 343] on link at bounding box center [504, 350] width 286 height 357
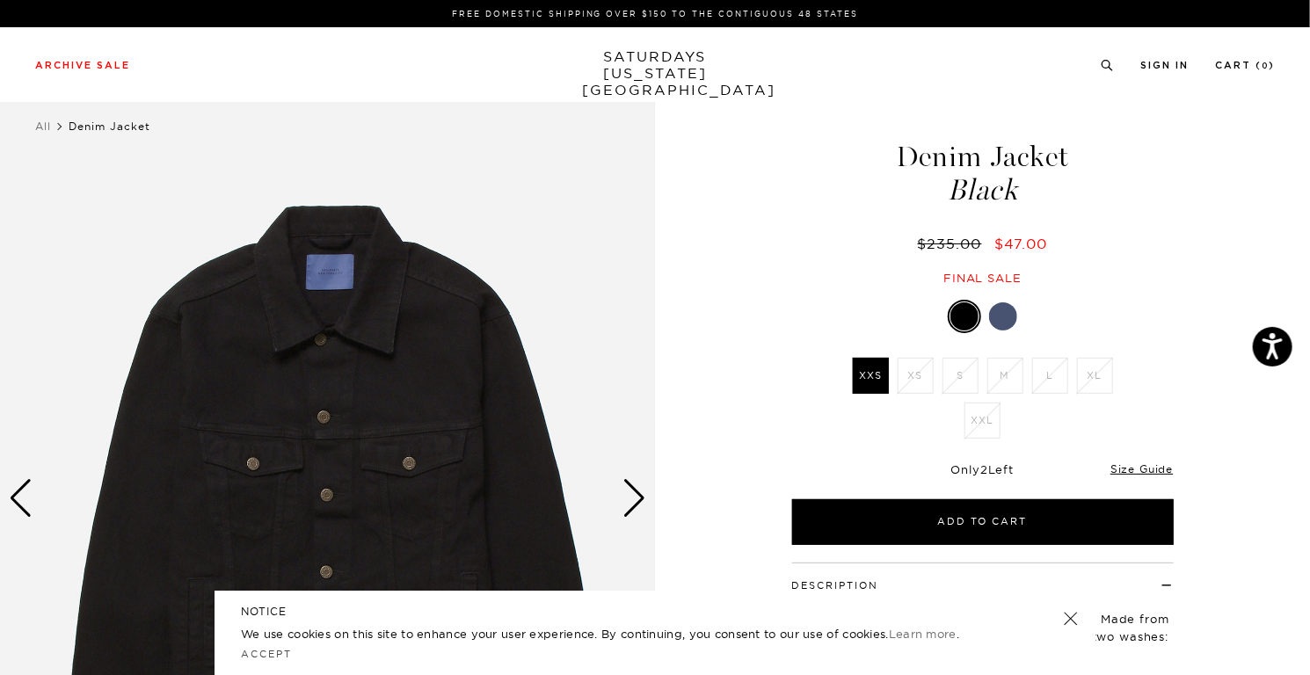
click at [1018, 316] on div at bounding box center [983, 316] width 382 height 33
click at [1007, 317] on div at bounding box center [1003, 317] width 28 height 28
drag, startPoint x: 1019, startPoint y: 435, endPoint x: 1028, endPoint y: 441, distance: 10.3
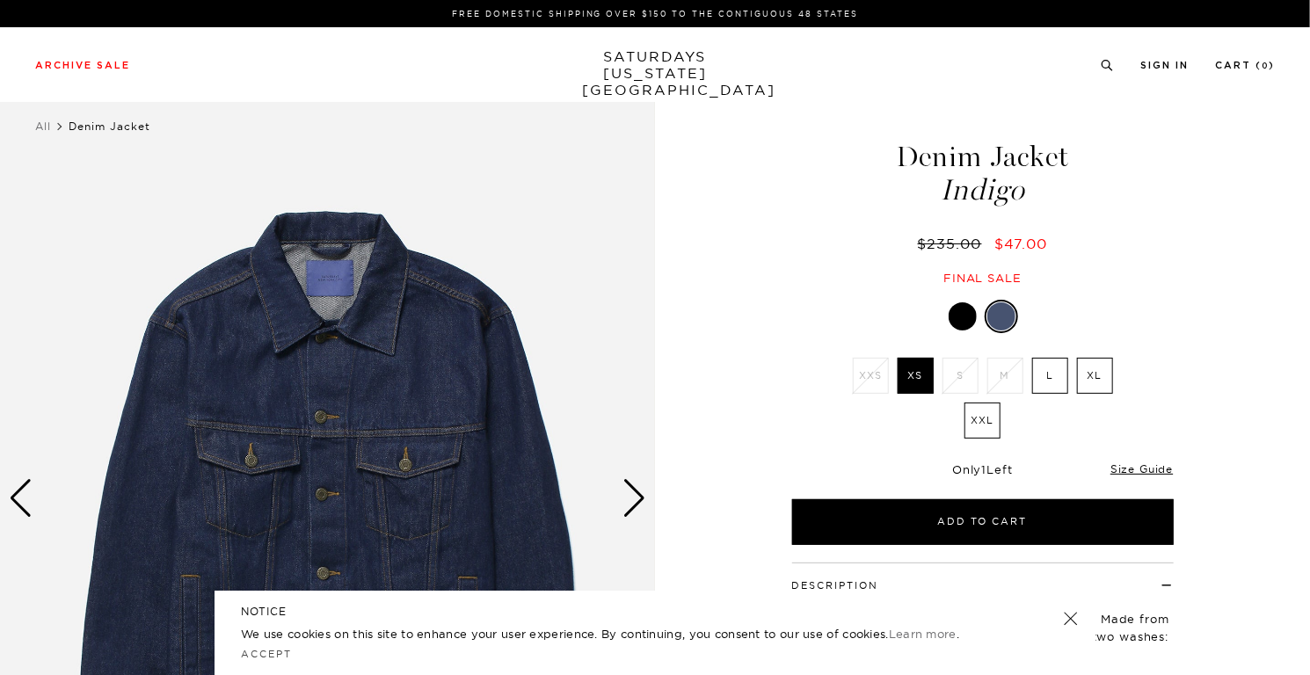
drag, startPoint x: 1066, startPoint y: 365, endPoint x: 1057, endPoint y: 370, distance: 10.3
click at [1066, 365] on label "L" at bounding box center [1050, 376] width 36 height 36
click at [0, 0] on input "L" at bounding box center [0, 0] width 0 height 0
click at [1025, 375] on li "M" at bounding box center [1005, 376] width 45 height 36
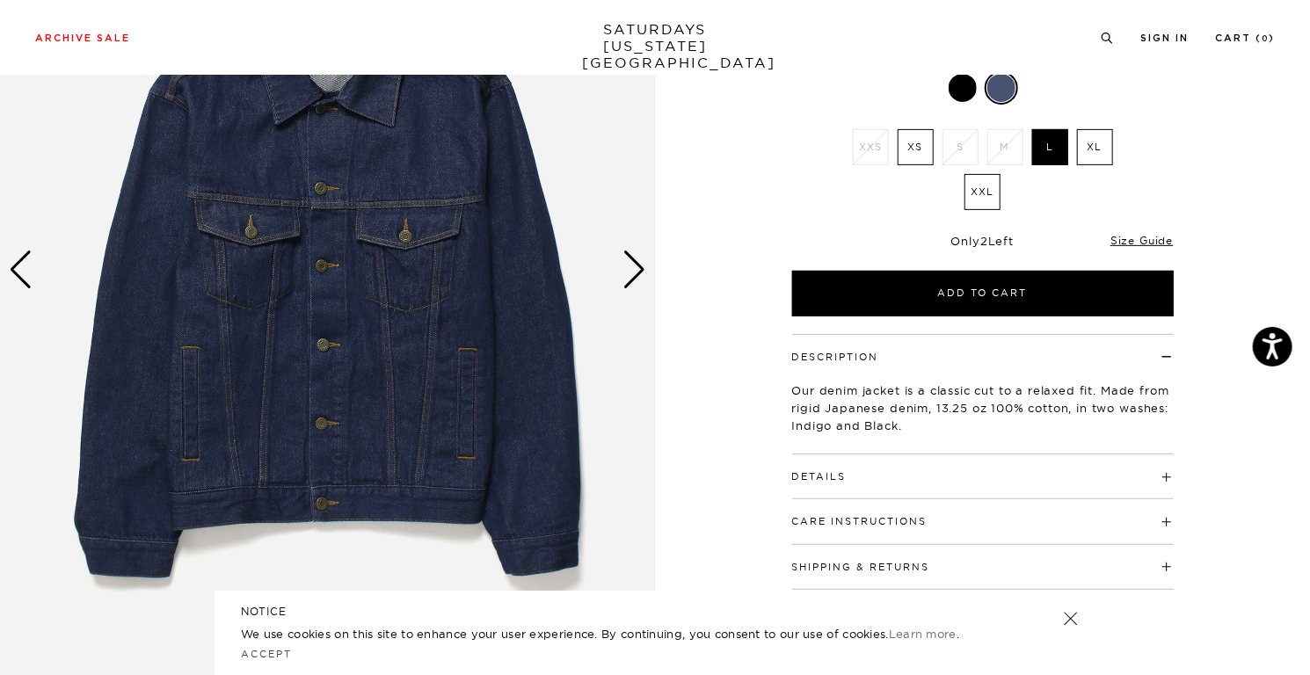
scroll to position [264, 0]
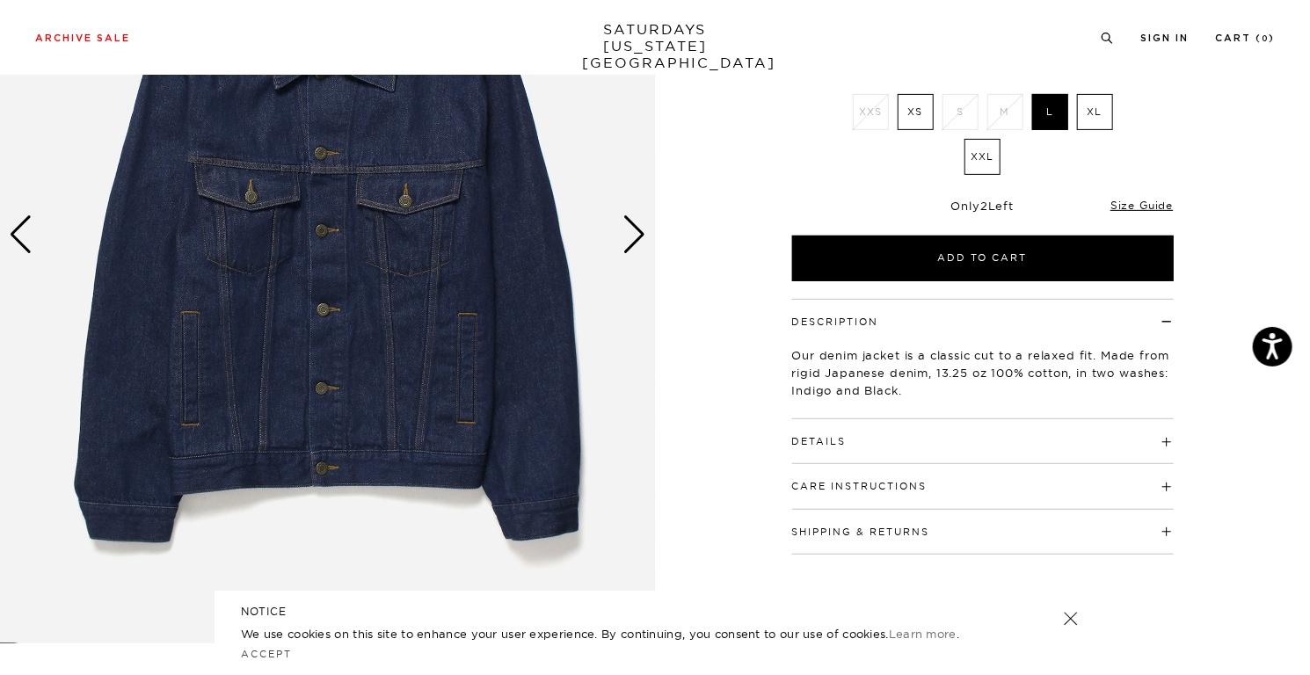
click at [623, 240] on div "Next slide" at bounding box center [635, 234] width 24 height 39
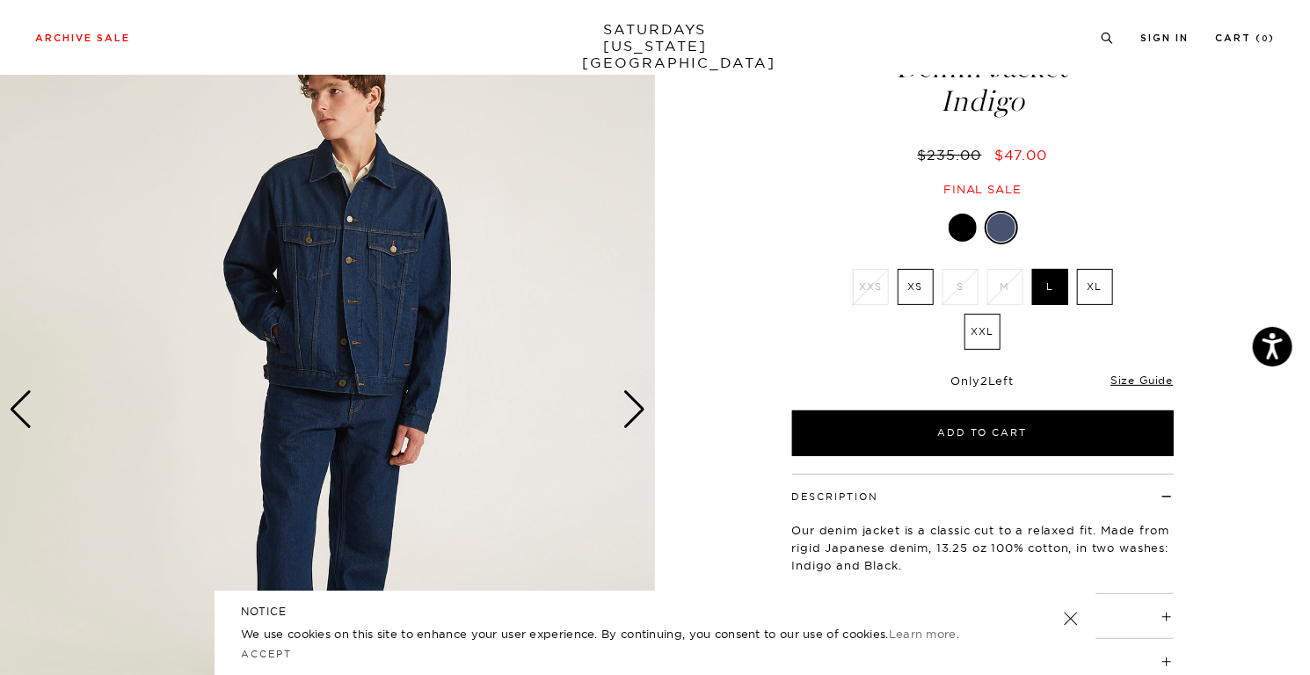
scroll to position [88, 0]
click at [623, 431] on img at bounding box center [327, 410] width 655 height 819
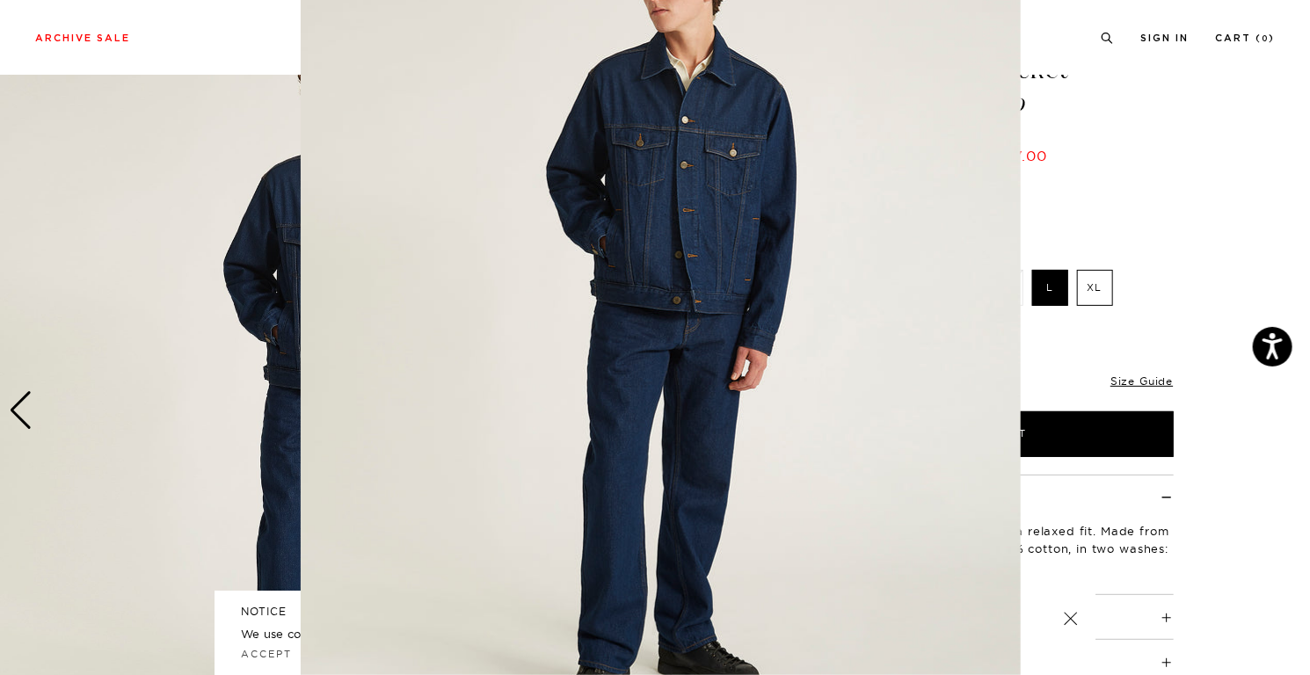
scroll to position [123, 0]
click at [631, 406] on img at bounding box center [661, 327] width 720 height 901
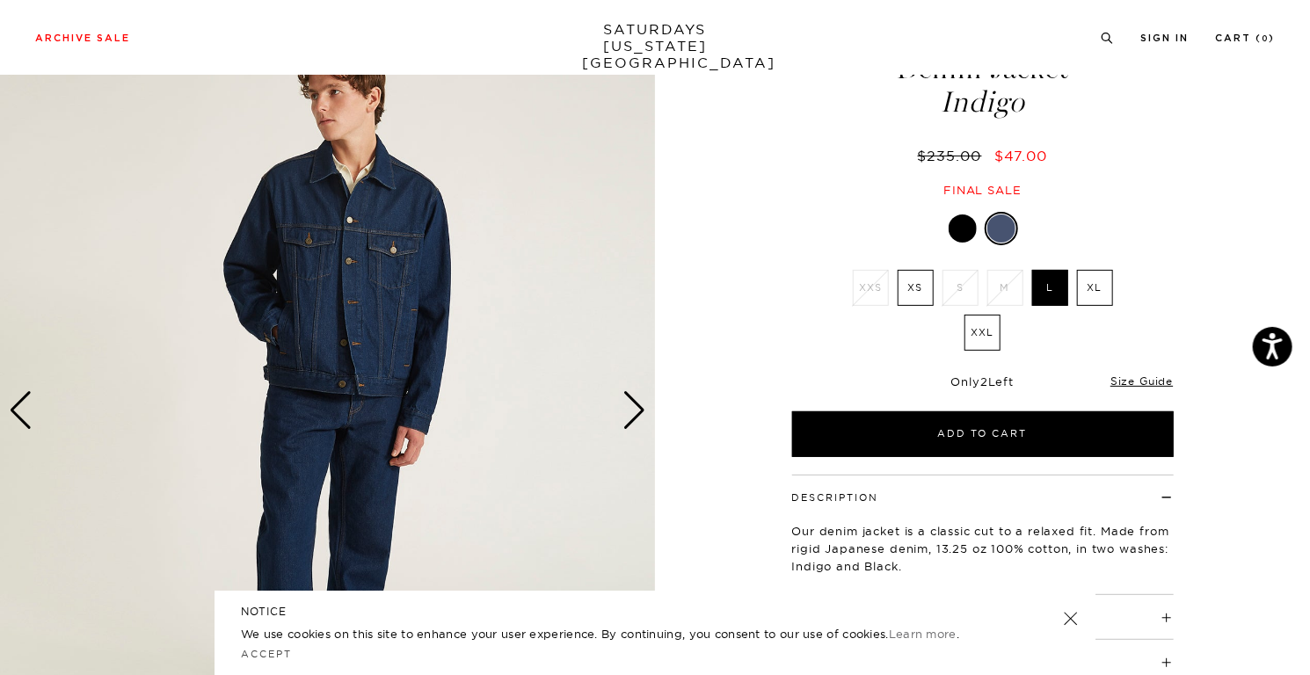
click at [631, 405] on div "Next slide" at bounding box center [635, 410] width 24 height 39
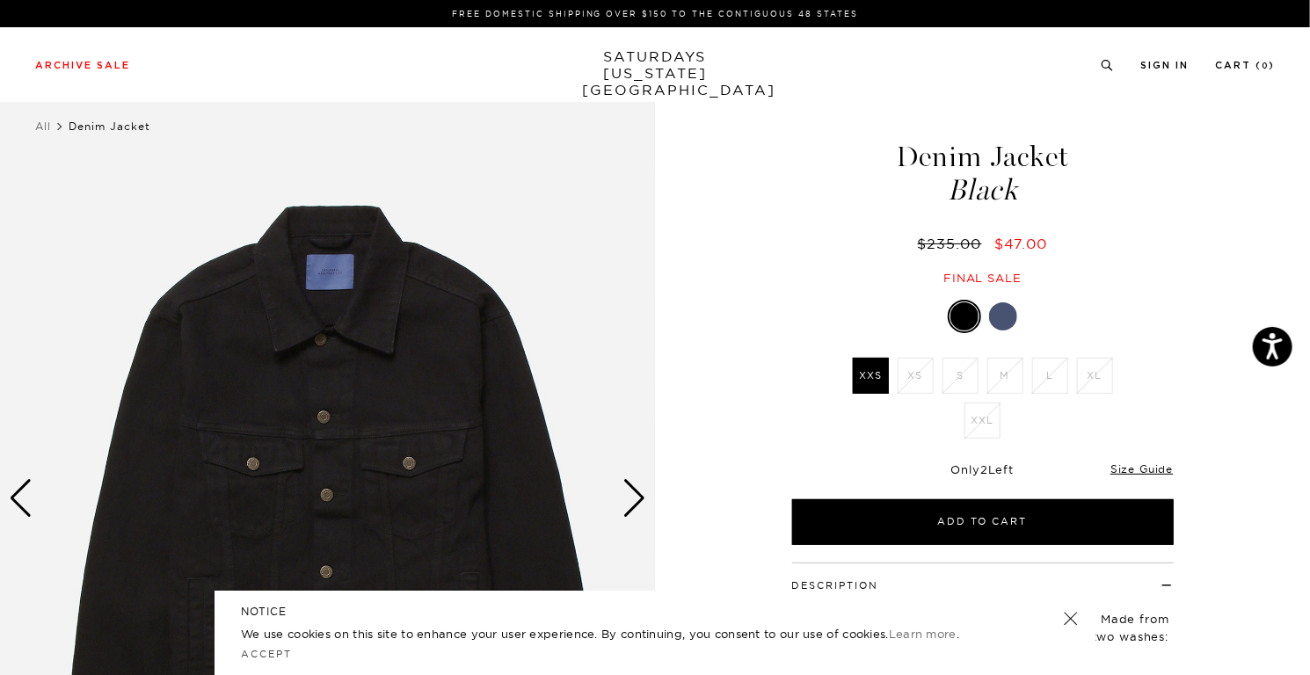
drag, startPoint x: 362, startPoint y: 341, endPoint x: 336, endPoint y: 234, distance: 110.5
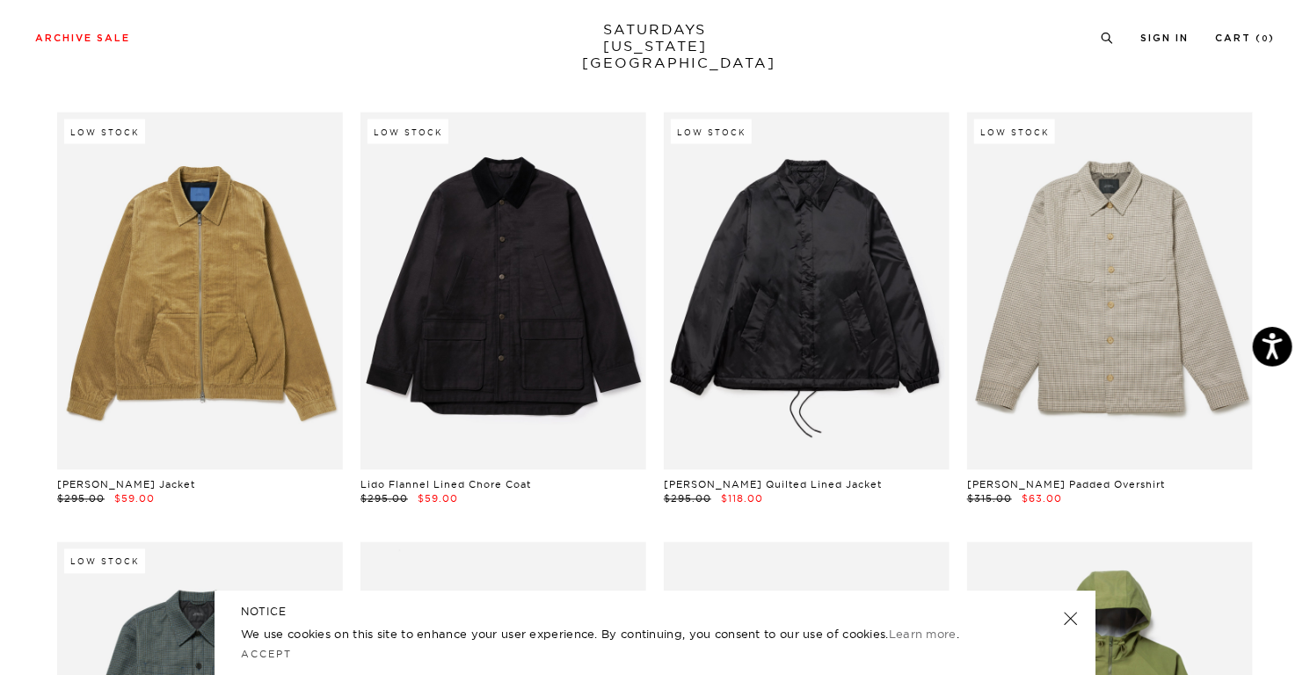
scroll to position [1495, 0]
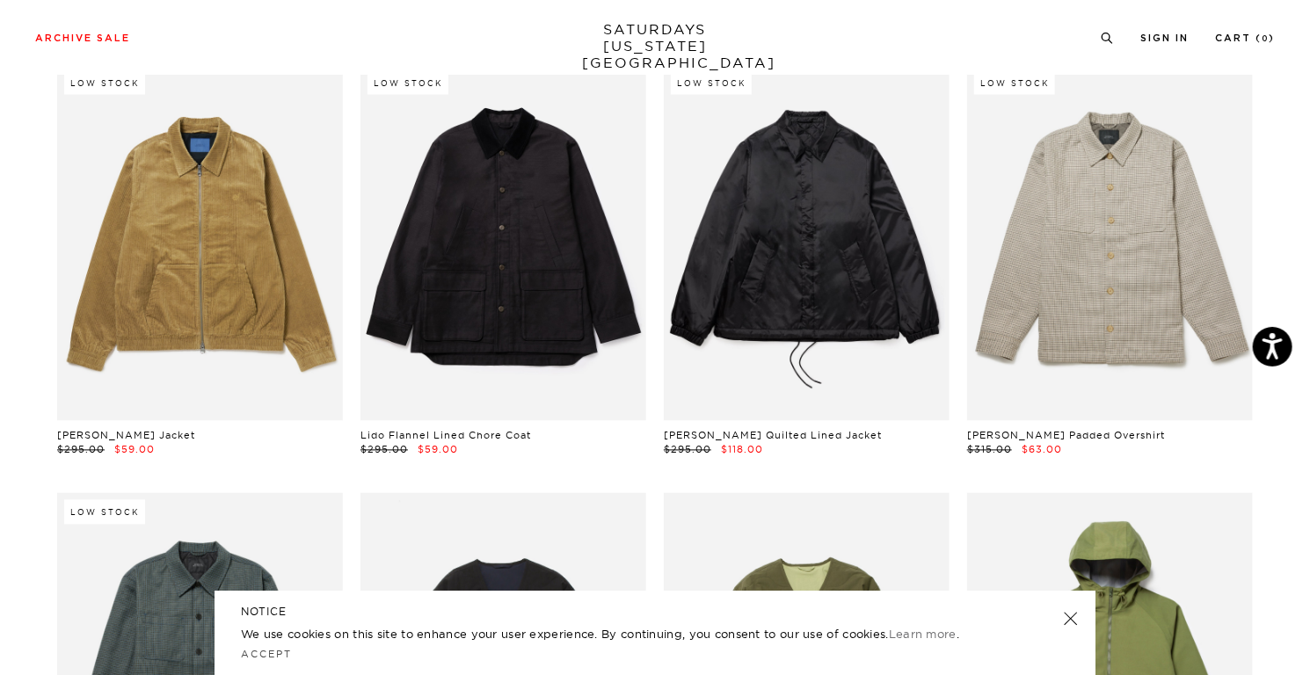
click at [33, 307] on div "Mens Outerwear Price (Lowest-highest) Clear All Low Stock Saturdays Garment Dye…" at bounding box center [655, 233] width 1266 height 3096
click at [23, 247] on div "Mens Outerwear Price (Lowest-highest) Clear All Low Stock Saturdays Garment Dye…" at bounding box center [655, 233] width 1266 height 3096
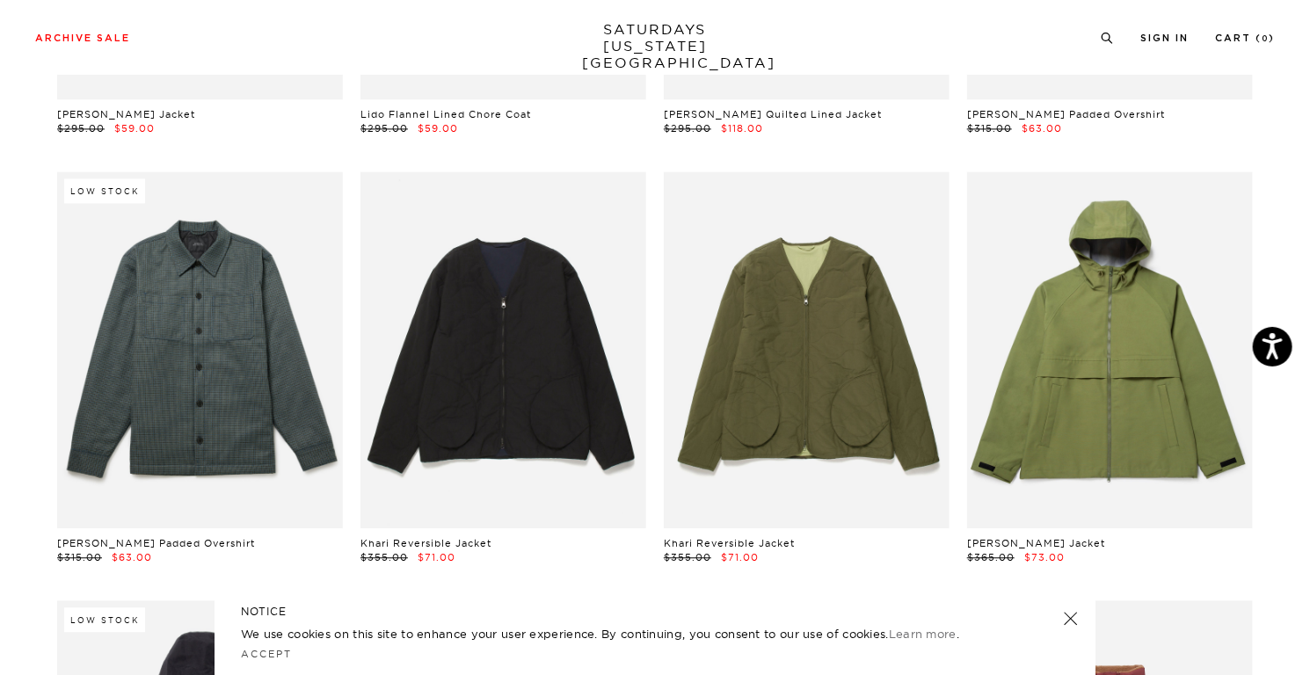
scroll to position [1847, 0]
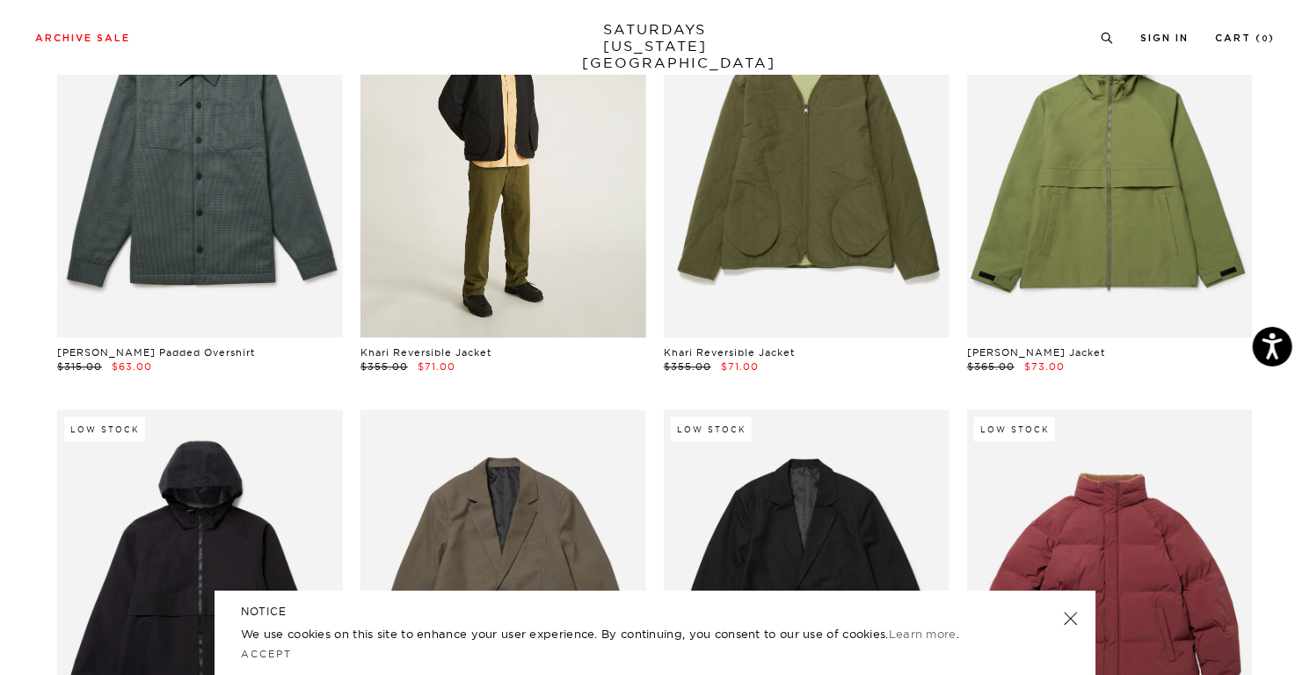
scroll to position [2111, 0]
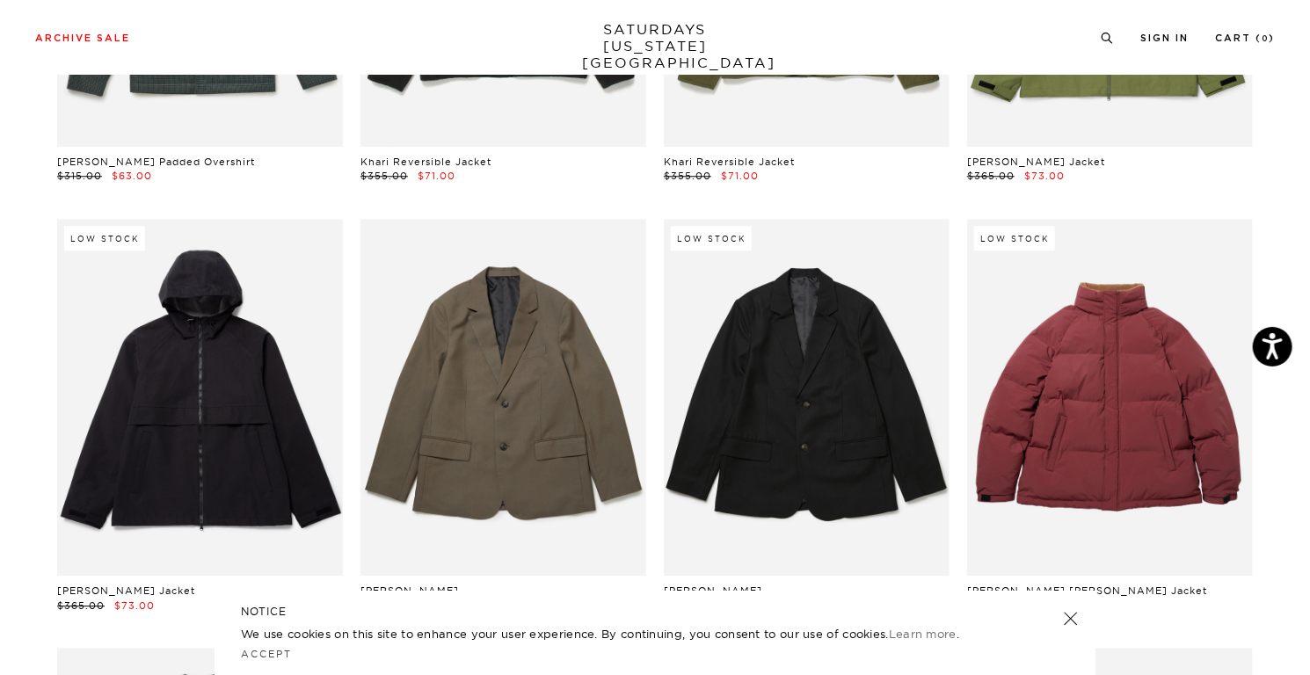
click at [51, 435] on div "Low Stock Gisel Shell Jacket $365.00 $73.00" at bounding box center [199, 416] width 303 height 394
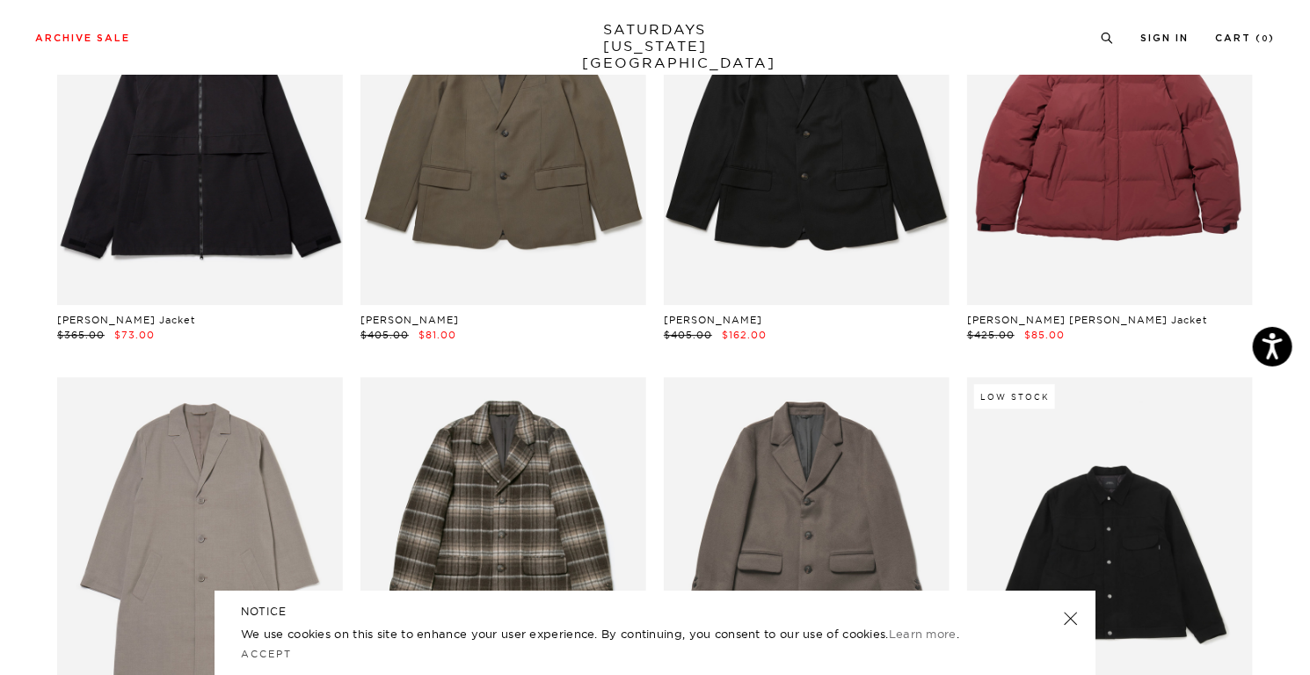
scroll to position [2726, 0]
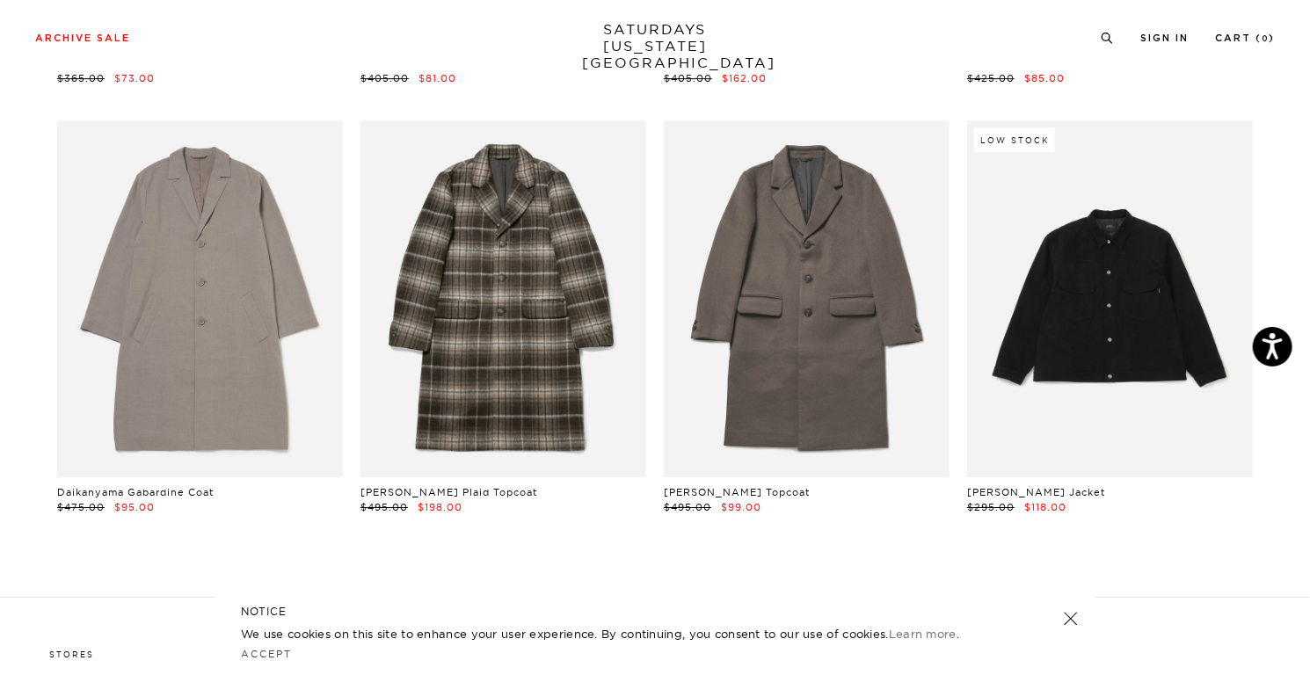
click at [51, 435] on div "Daikanyama Gabardine Coat $475.00 $95.00" at bounding box center [199, 317] width 303 height 394
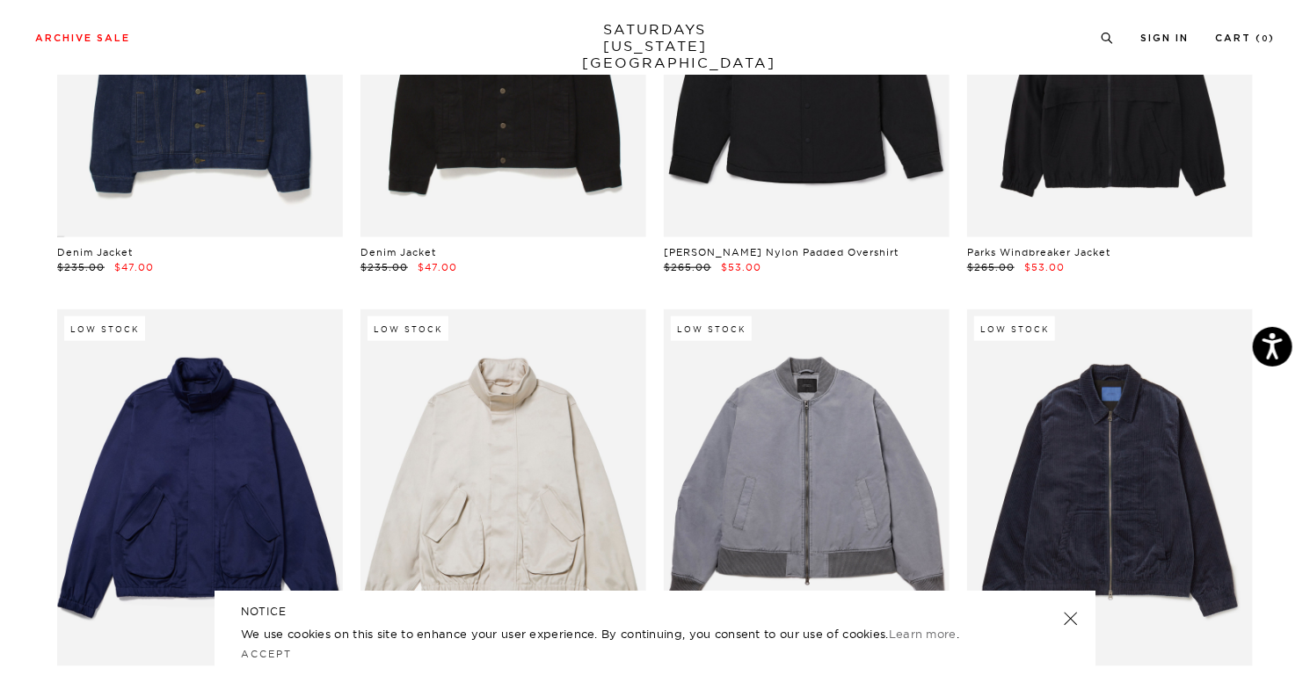
scroll to position [28, 0]
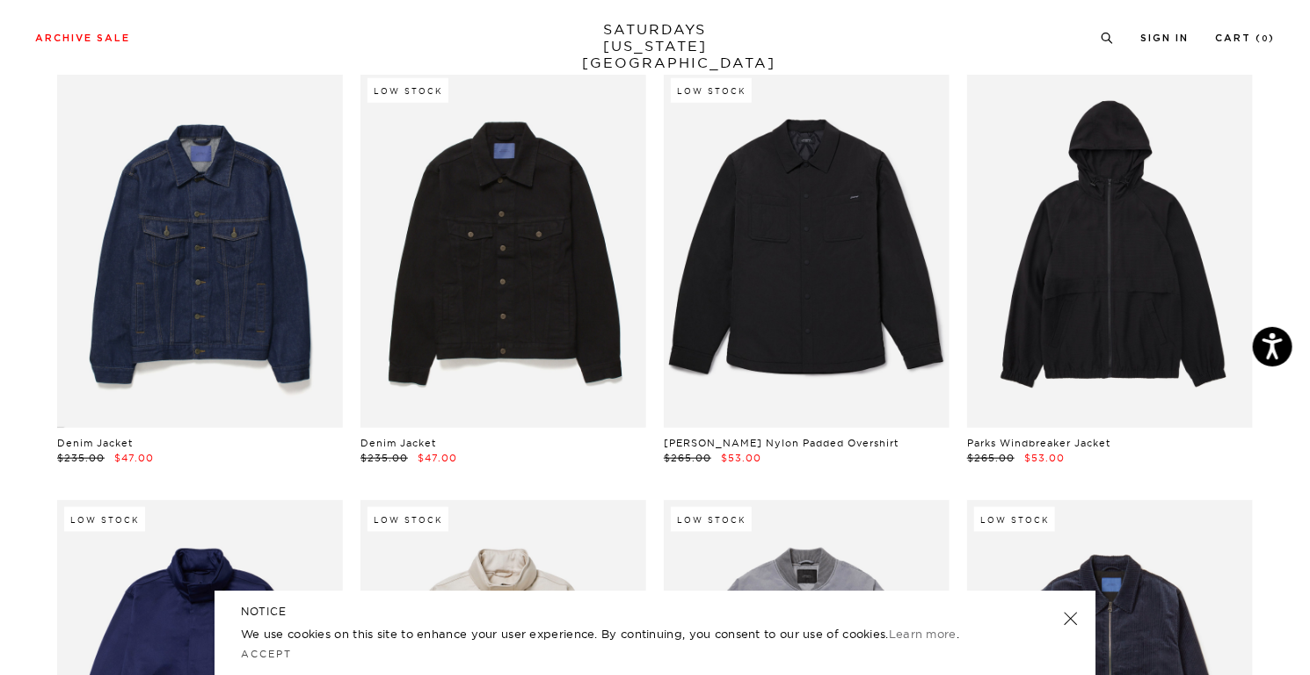
scroll to position [732, 0]
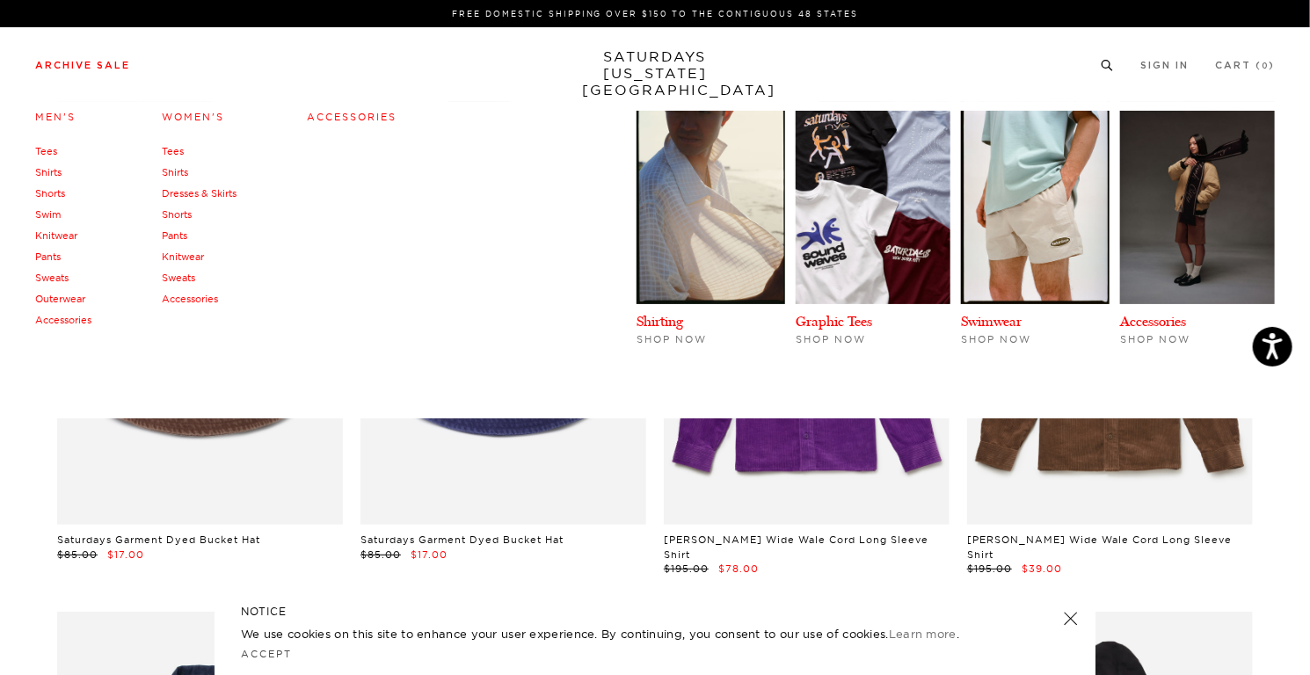
scroll to position [0, 0]
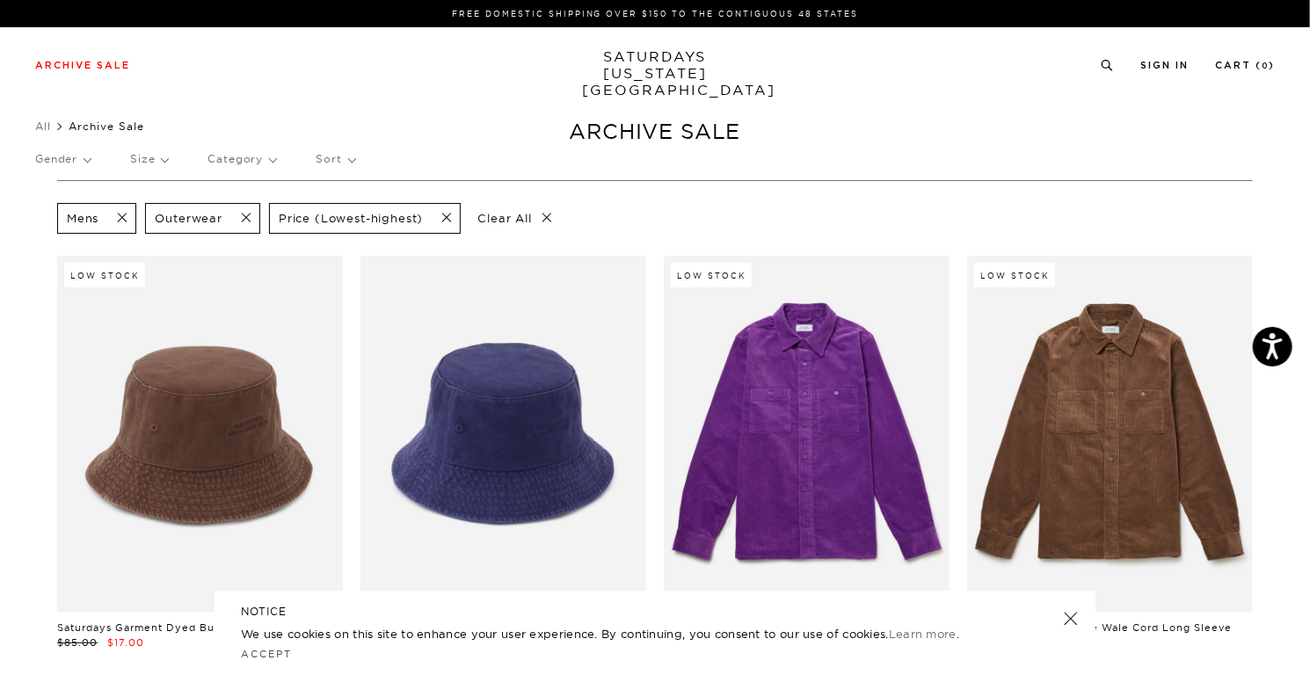
click at [221, 145] on p "Category" at bounding box center [242, 159] width 69 height 40
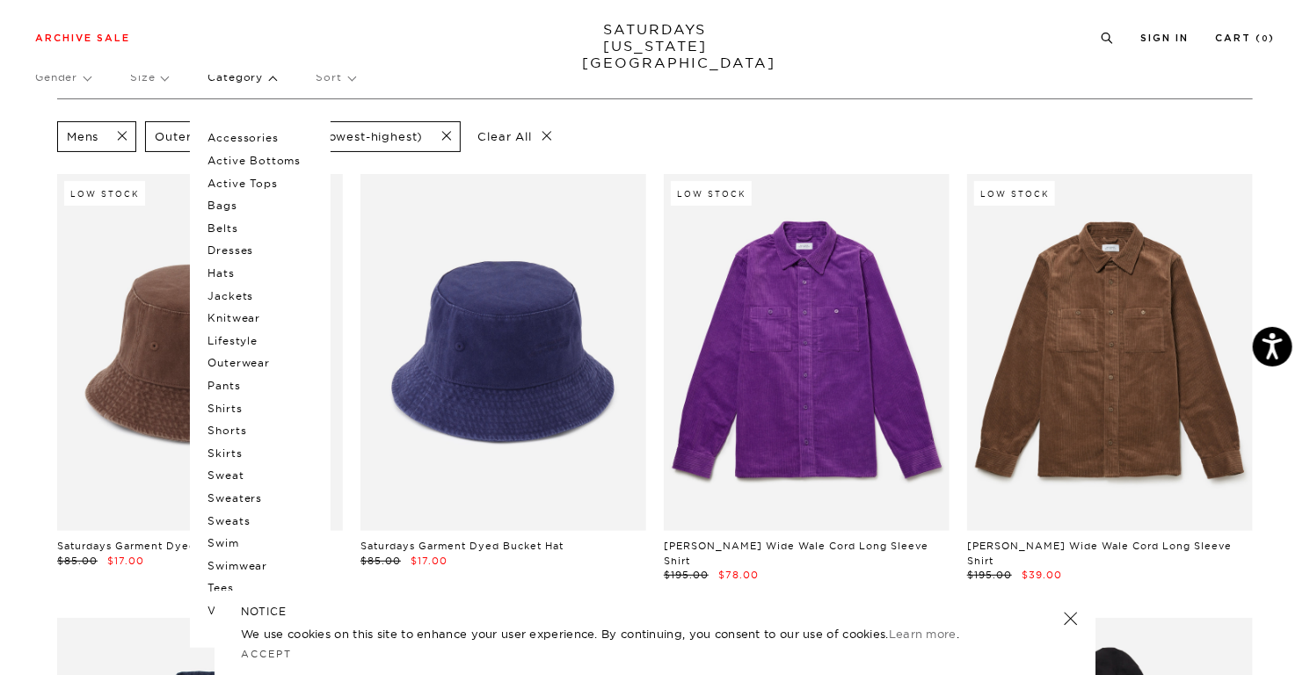
scroll to position [176, 0]
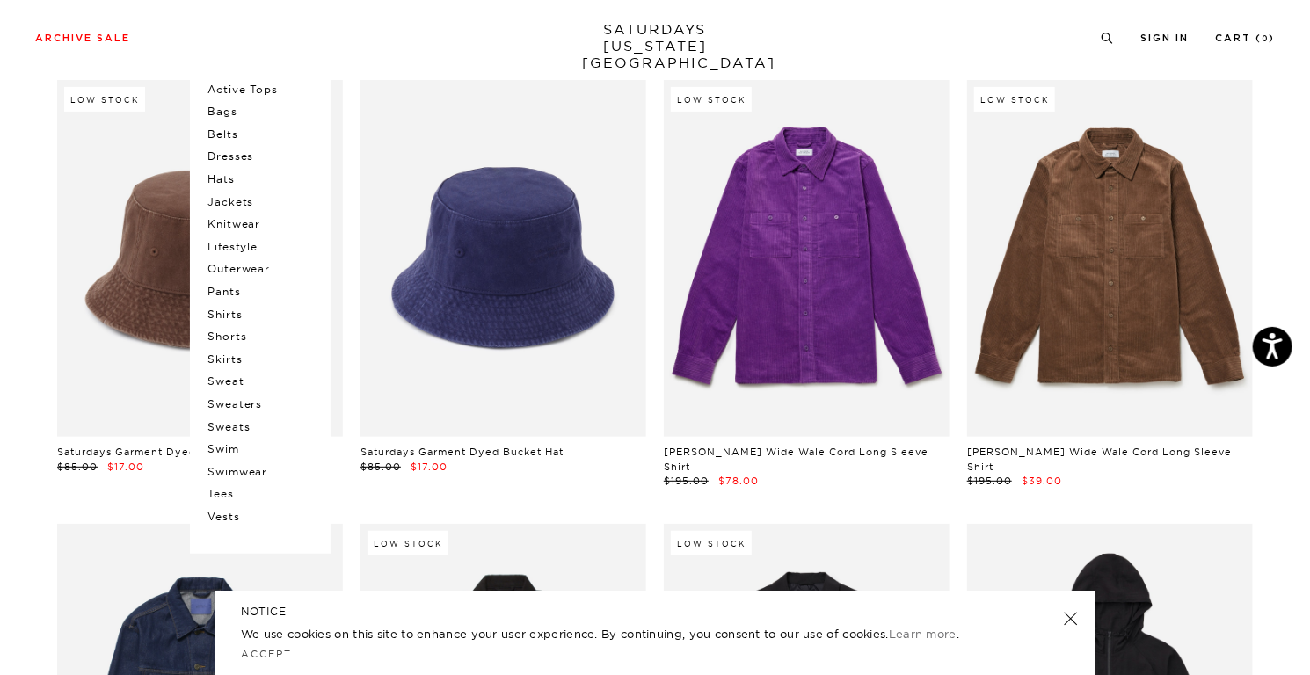
click at [219, 494] on p "Tees" at bounding box center [261, 494] width 106 height 23
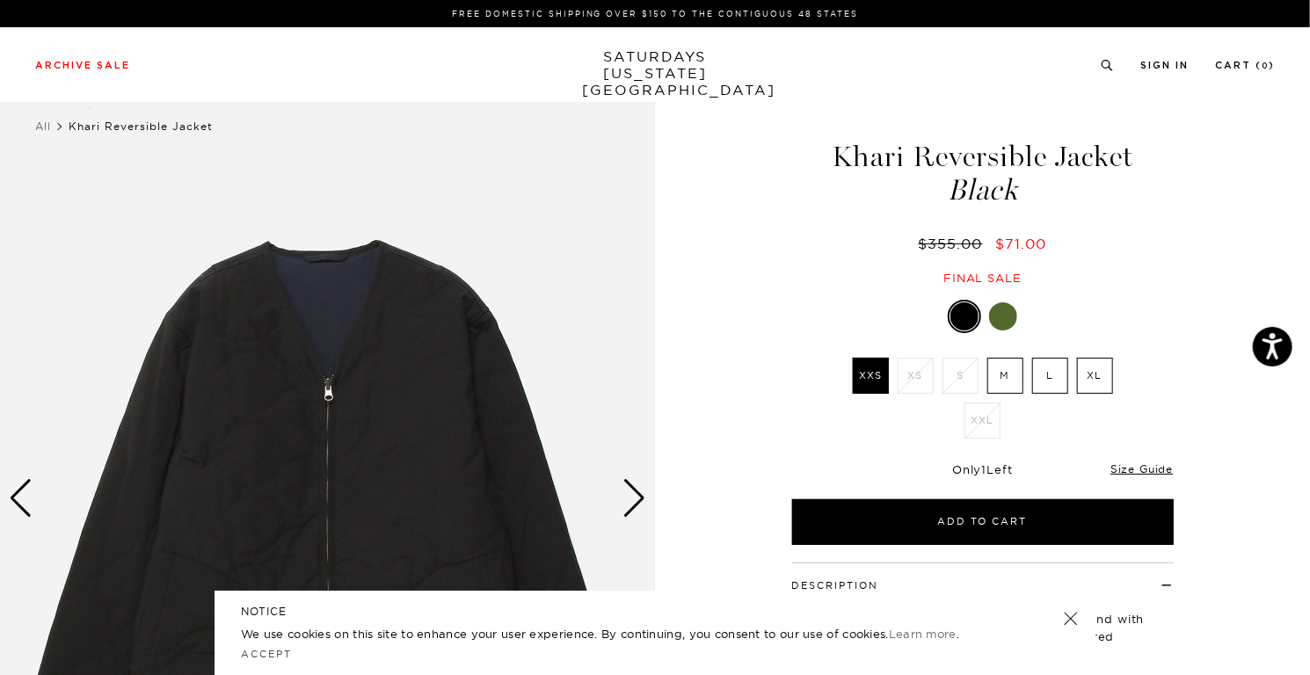
click at [982, 325] on div at bounding box center [983, 316] width 382 height 33
click at [999, 319] on div at bounding box center [1003, 317] width 28 height 28
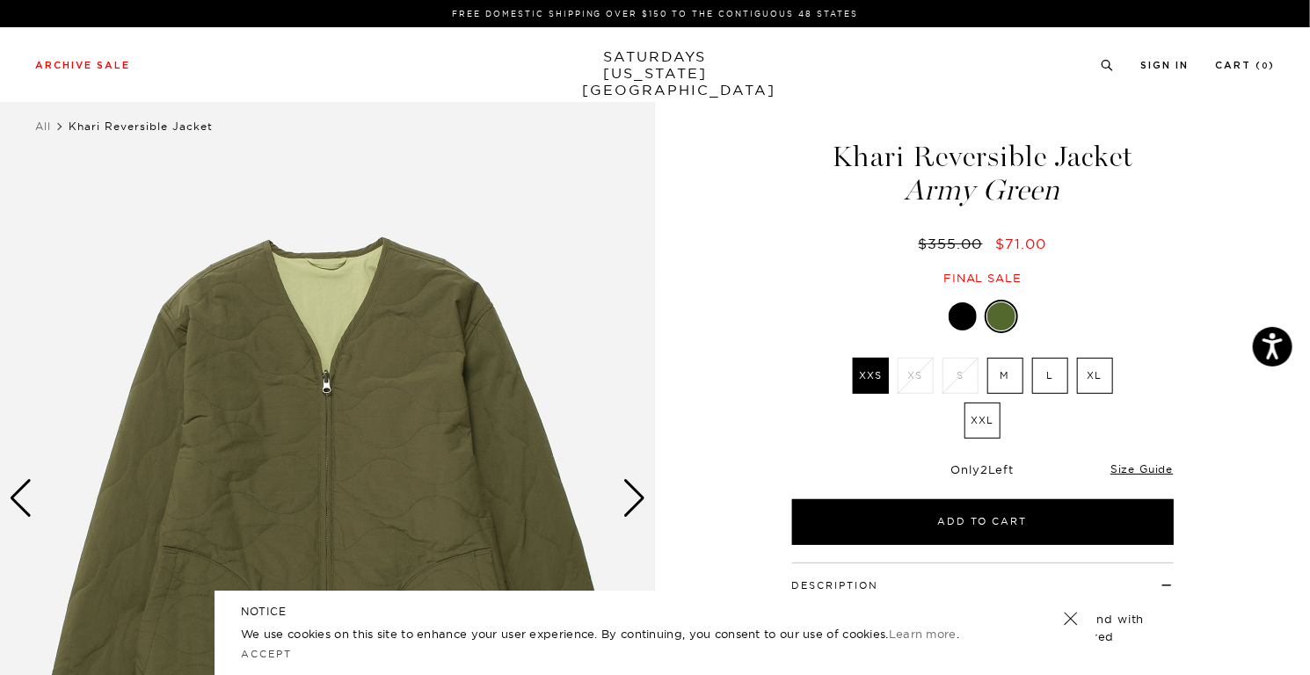
click at [964, 317] on div at bounding box center [963, 317] width 28 height 28
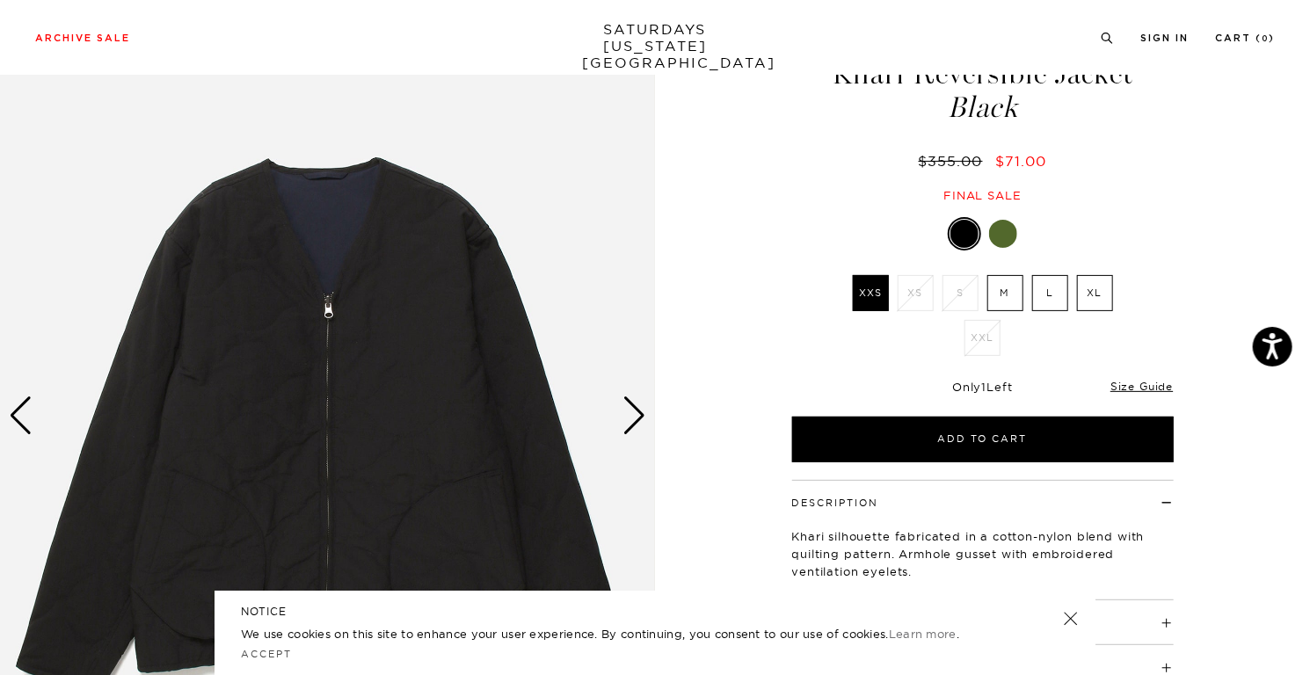
scroll to position [176, 0]
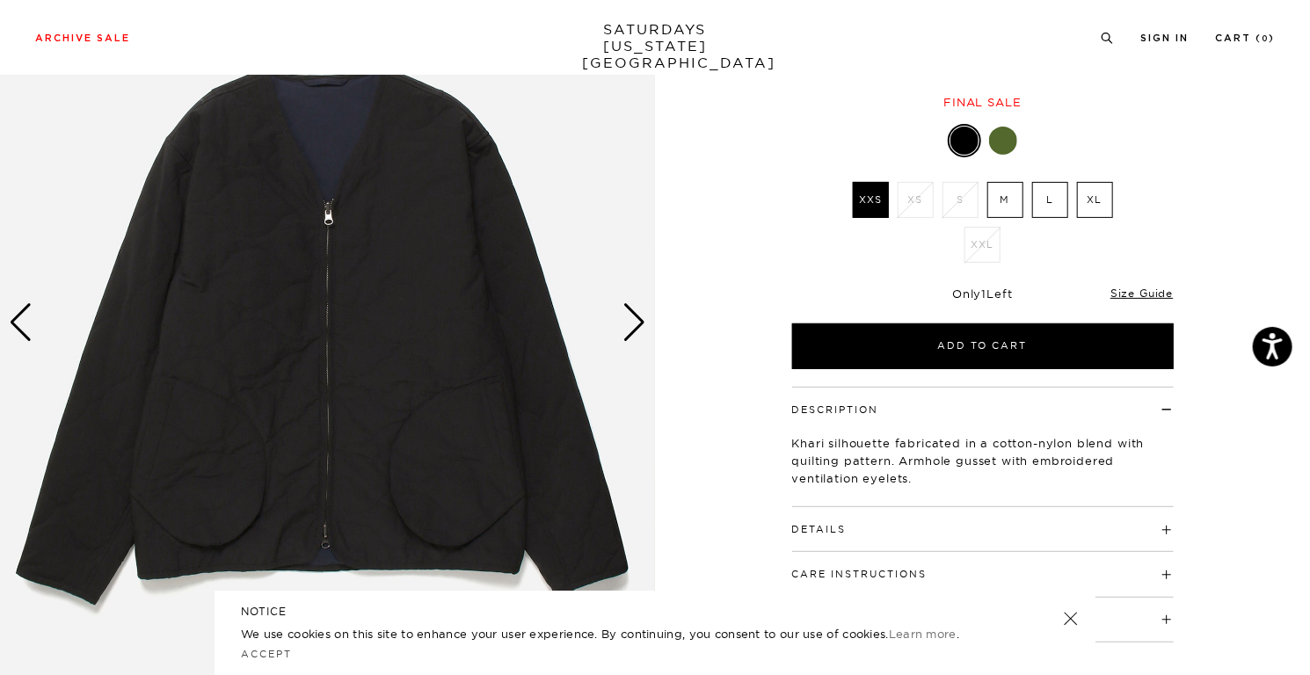
click at [634, 317] on div "Next slide" at bounding box center [635, 322] width 24 height 39
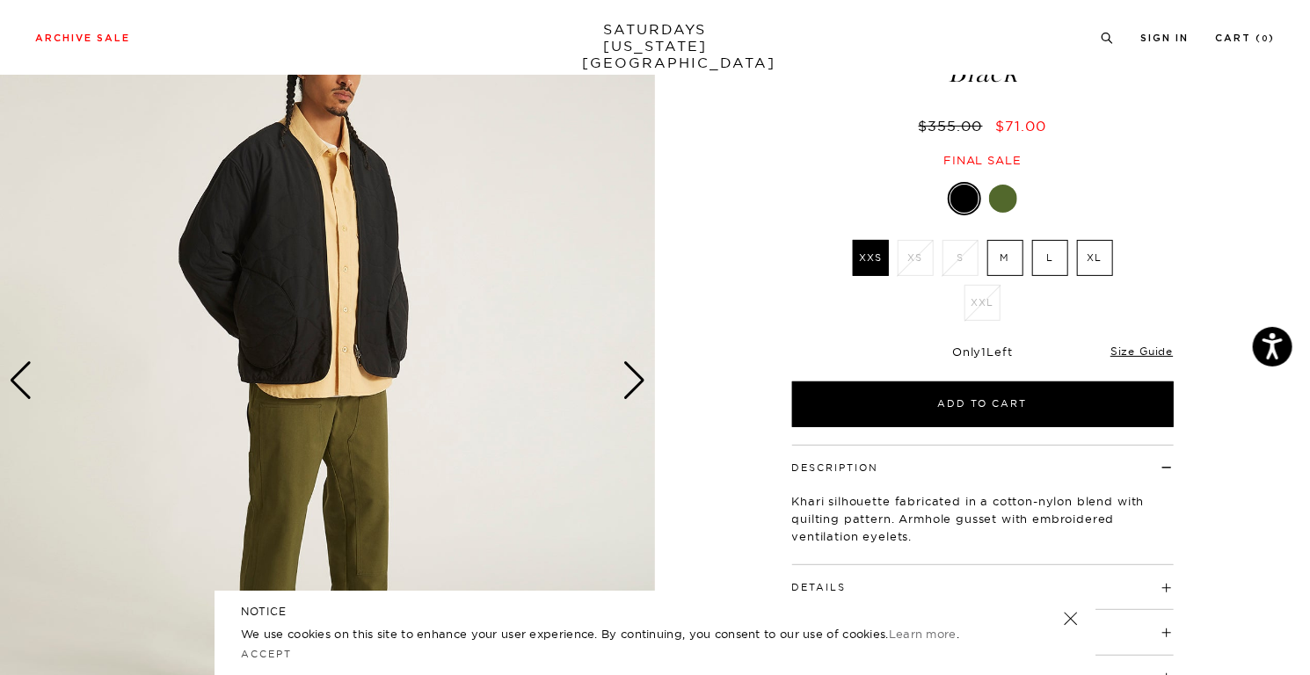
scroll to position [88, 0]
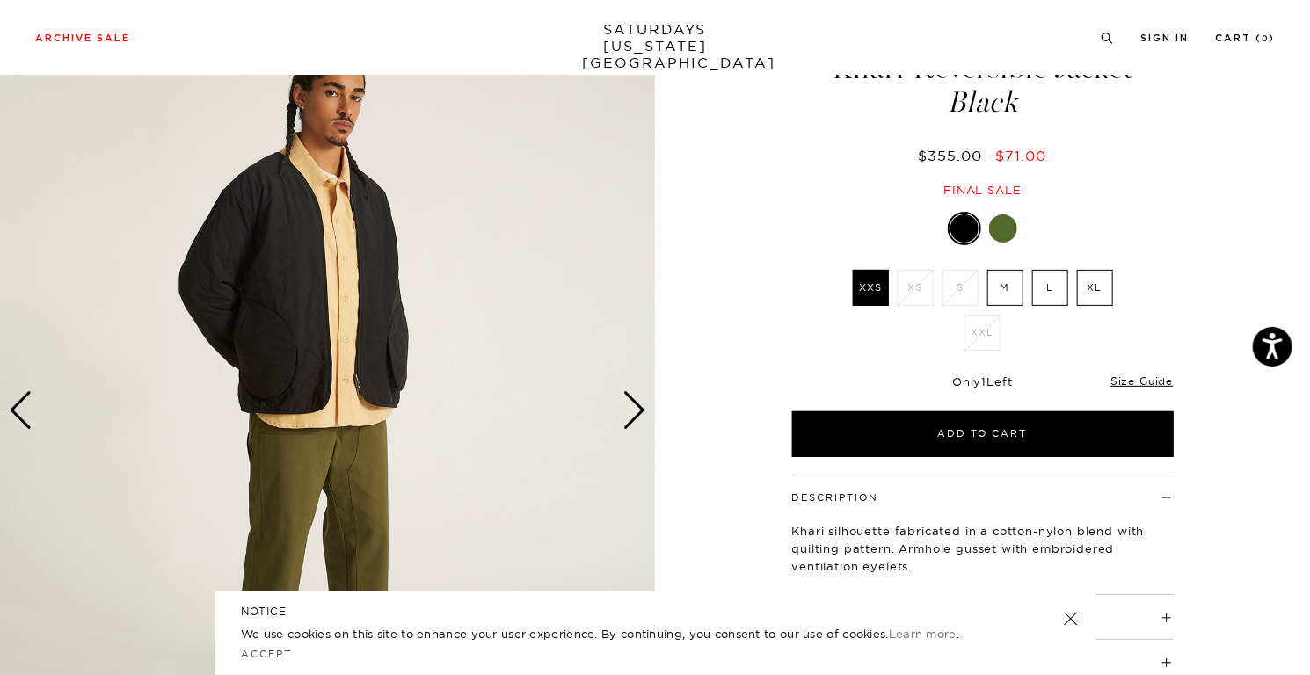
click at [641, 403] on div "Next slide" at bounding box center [635, 410] width 24 height 39
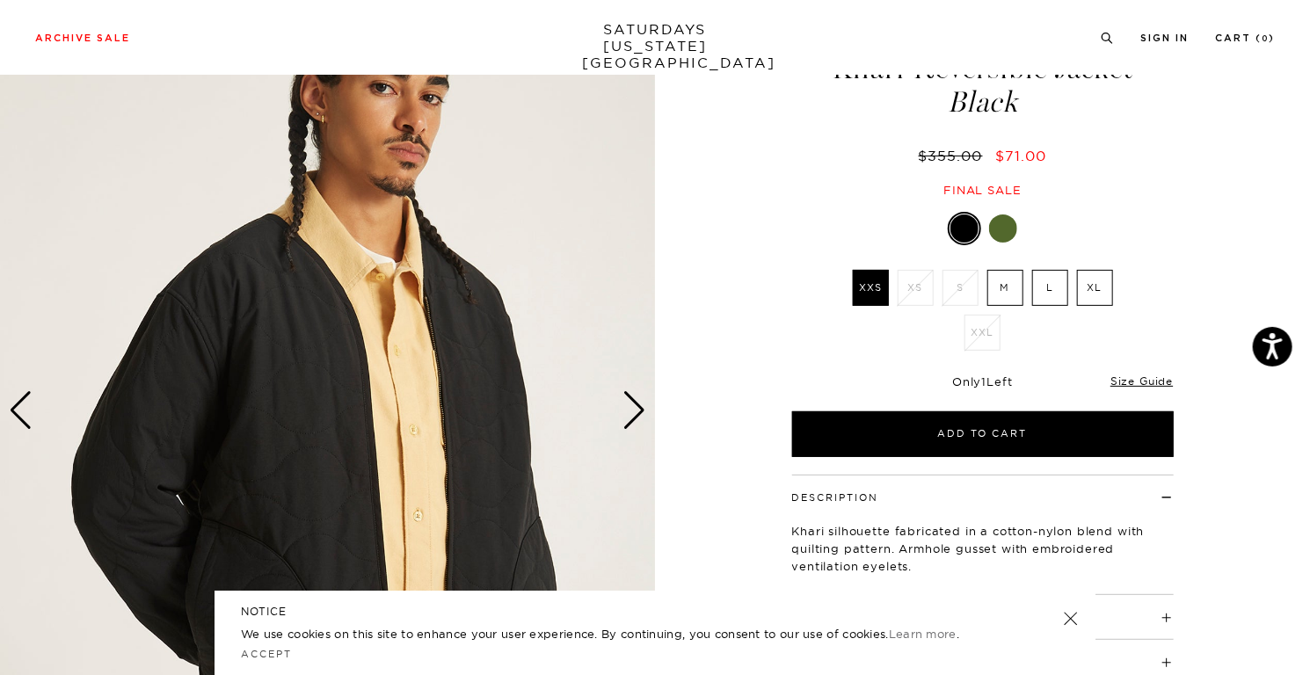
click at [641, 405] on div "Next slide" at bounding box center [635, 410] width 24 height 39
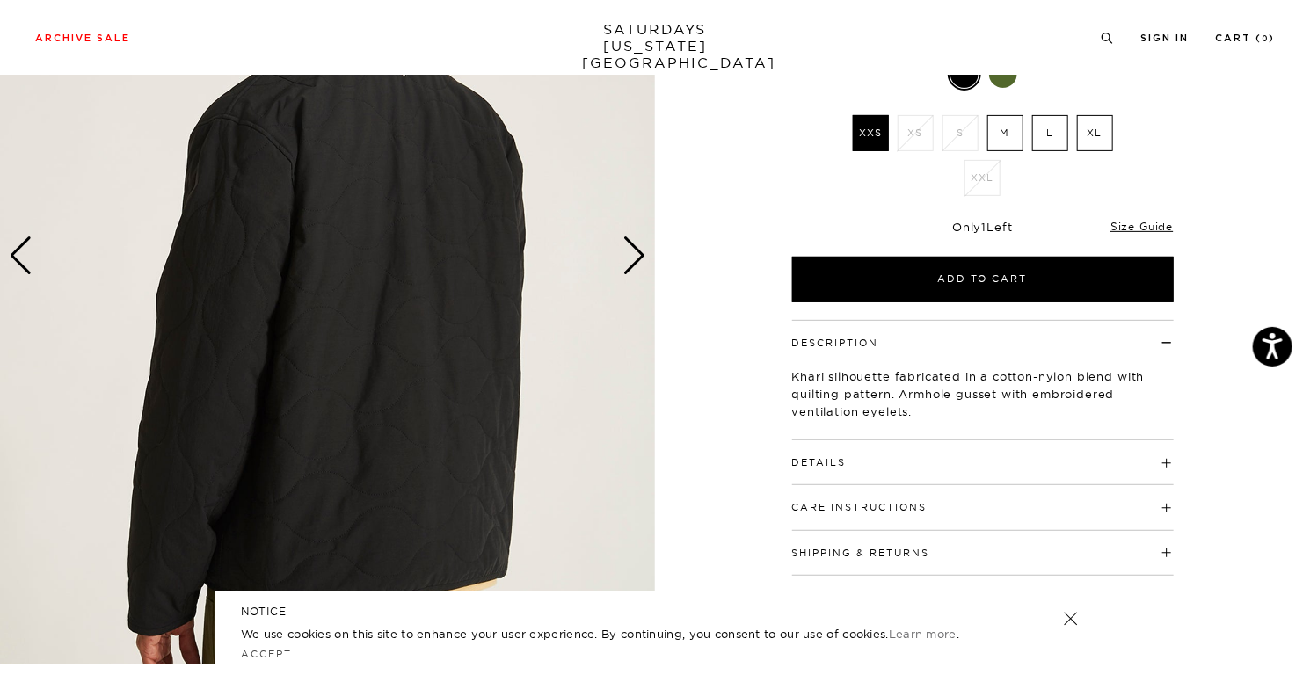
scroll to position [264, 0]
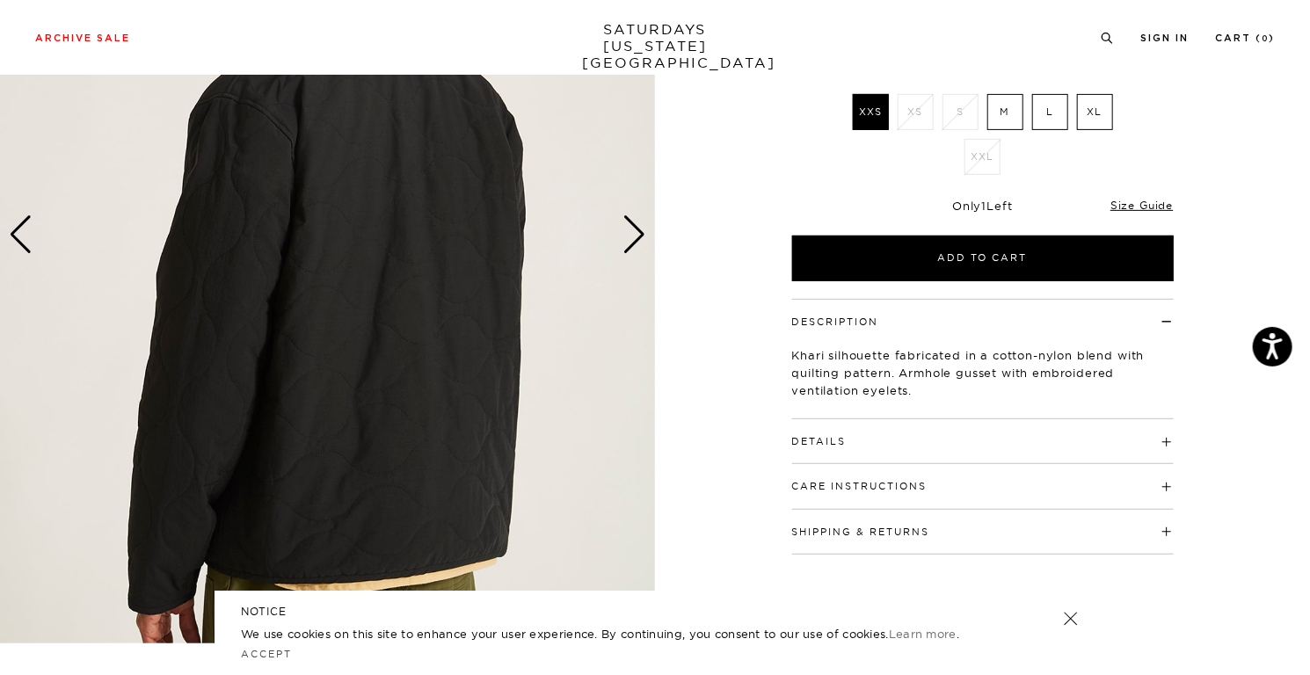
click at [635, 243] on div "Next slide" at bounding box center [635, 234] width 24 height 39
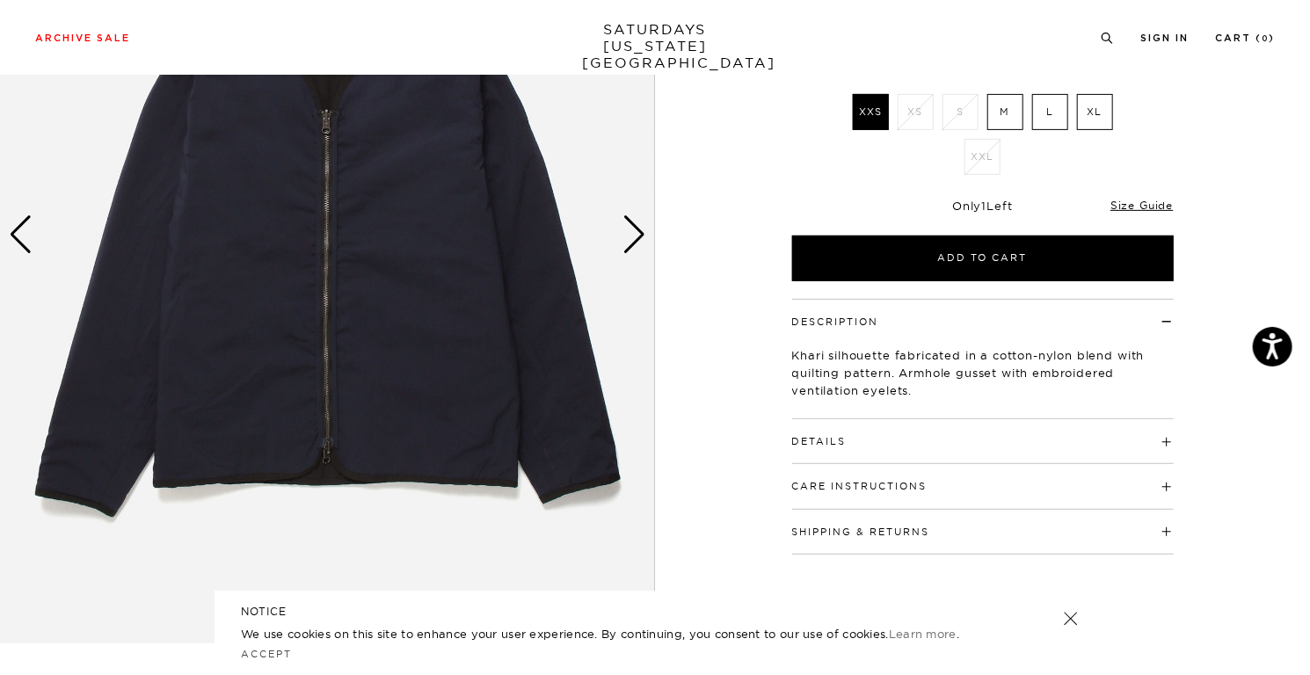
scroll to position [88, 0]
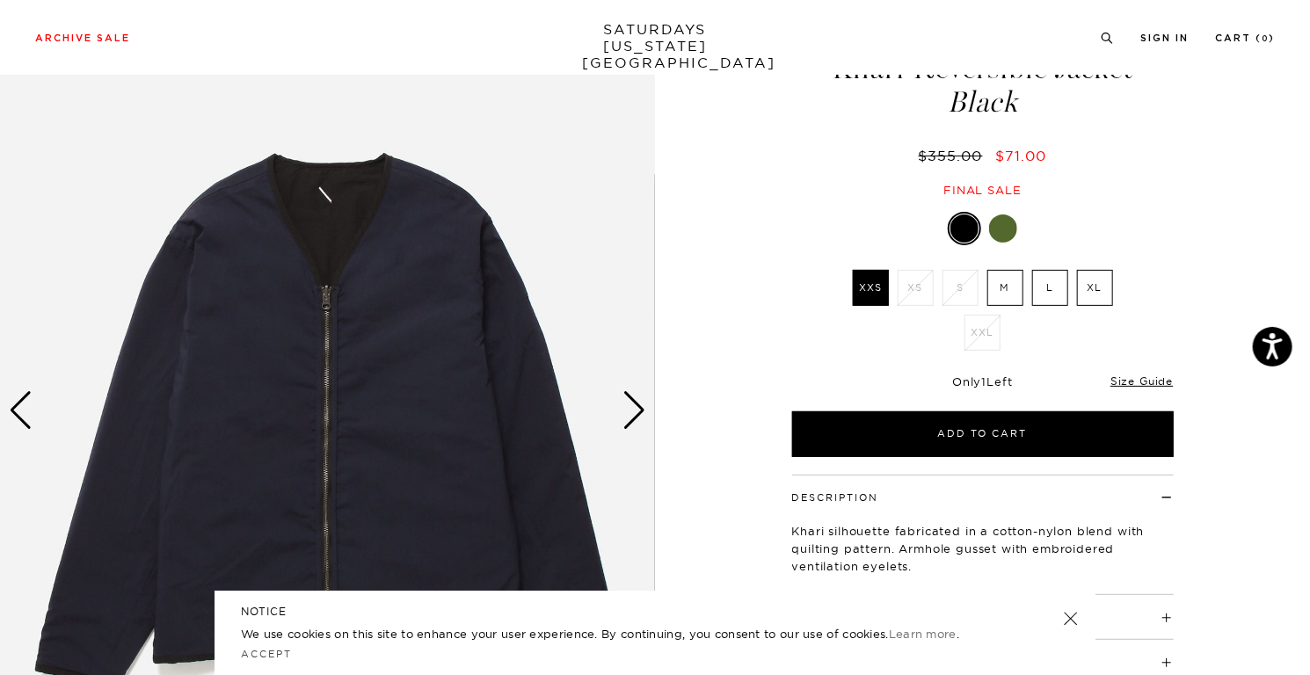
click at [636, 420] on div "Next slide" at bounding box center [635, 410] width 24 height 39
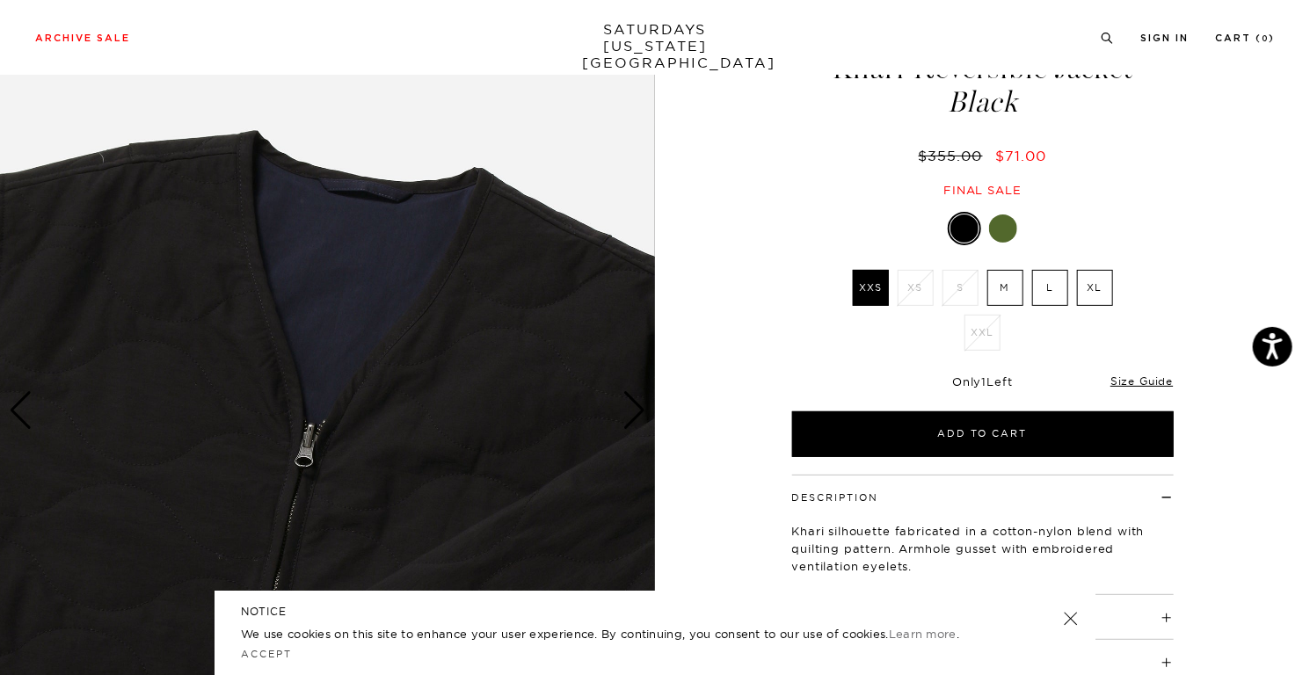
click at [636, 420] on div "Next slide" at bounding box center [635, 410] width 24 height 39
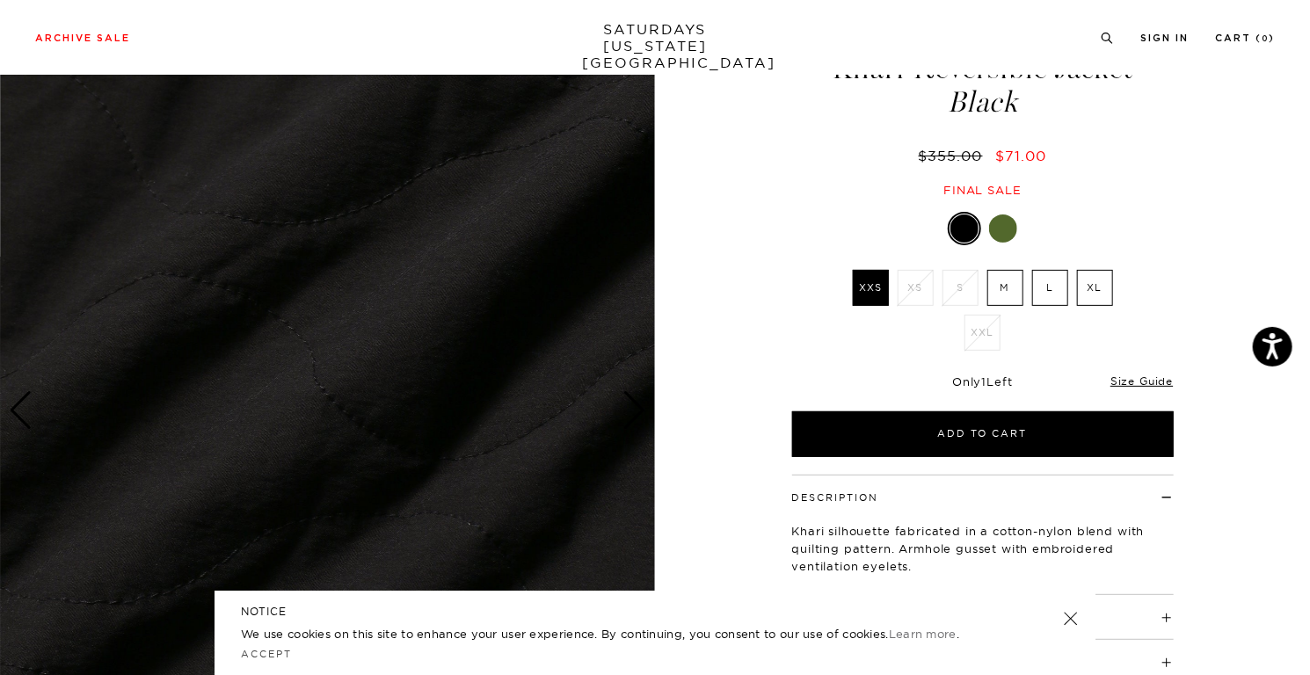
click at [636, 420] on div "Next slide" at bounding box center [635, 410] width 24 height 39
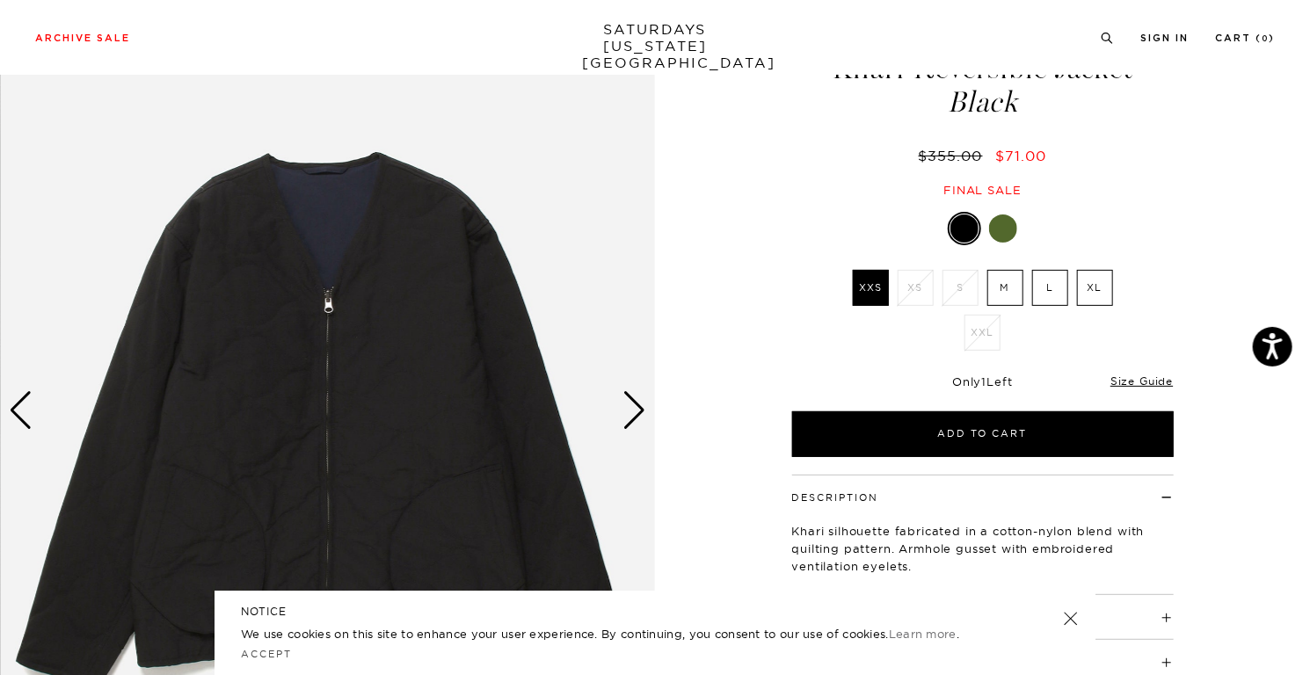
click at [1002, 233] on div at bounding box center [1003, 229] width 28 height 28
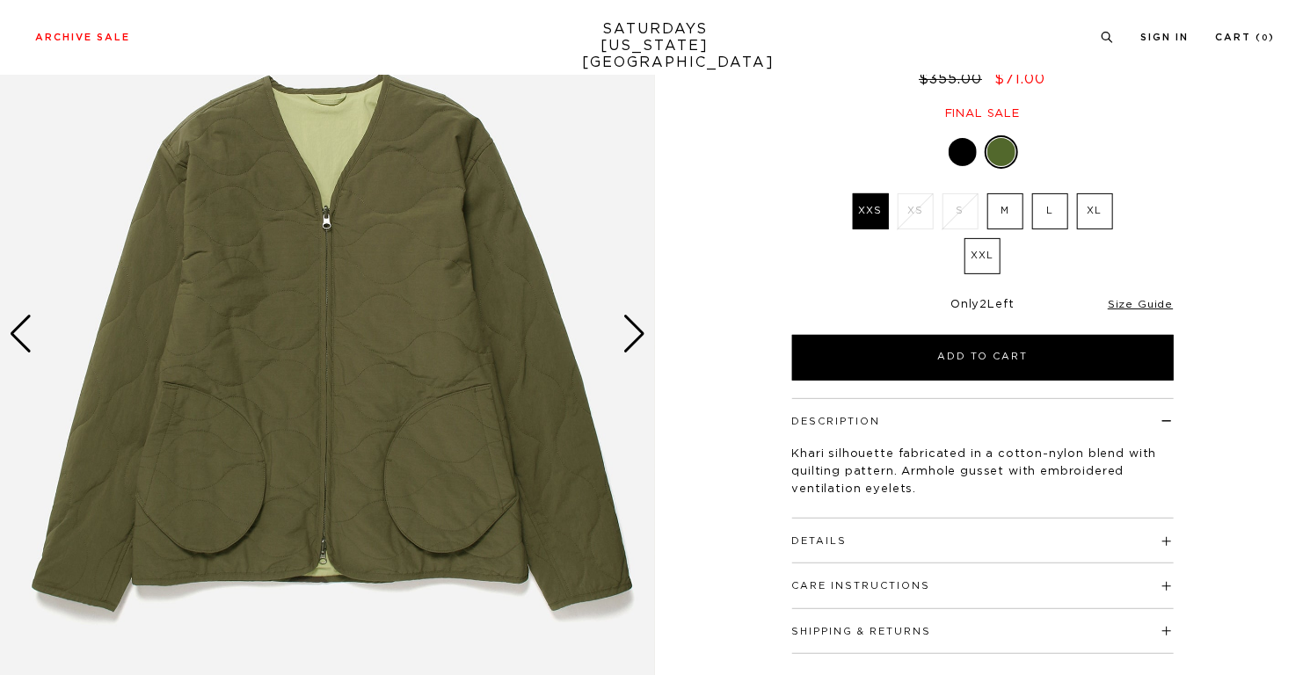
scroll to position [176, 0]
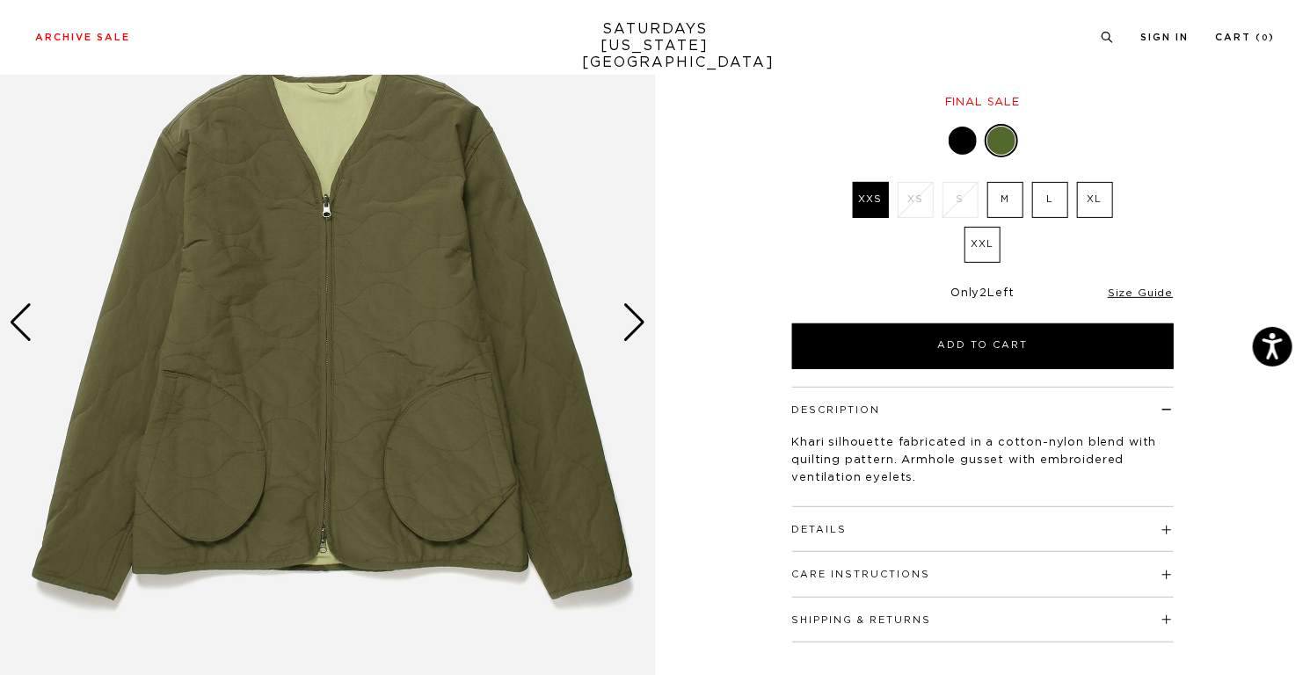
click at [642, 328] on div "Next slide" at bounding box center [635, 322] width 24 height 39
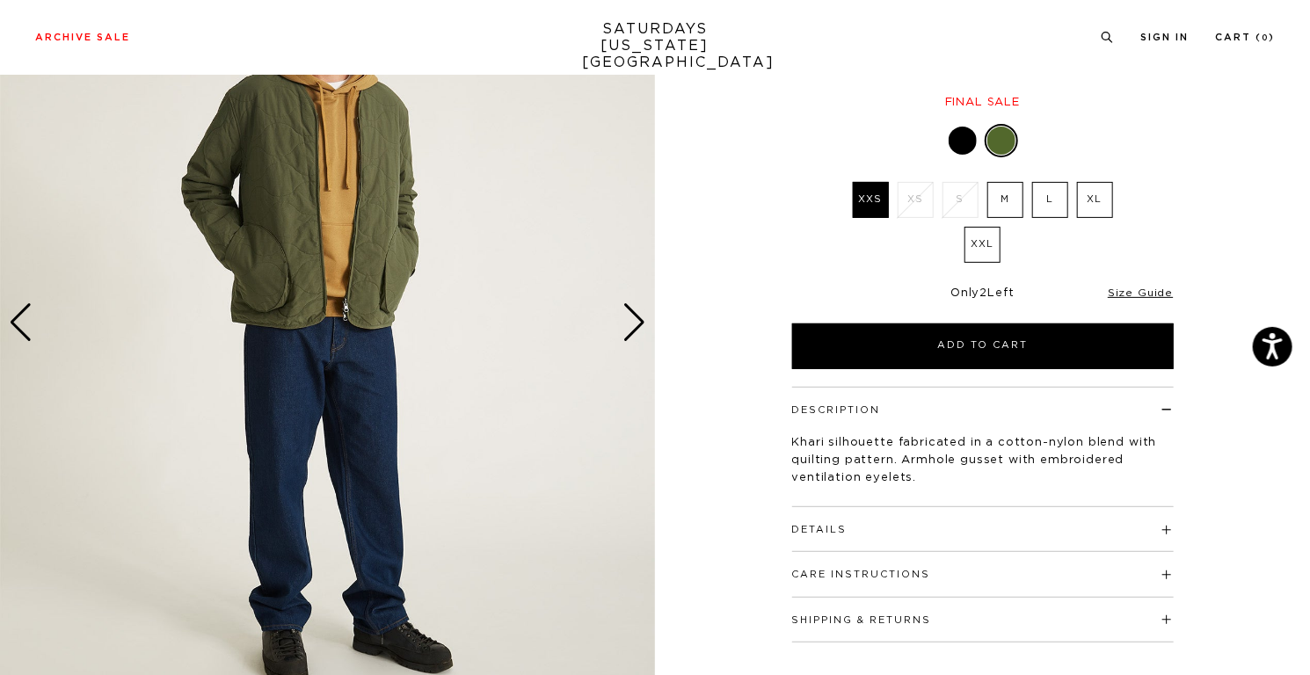
click at [642, 328] on div "Next slide" at bounding box center [635, 322] width 24 height 39
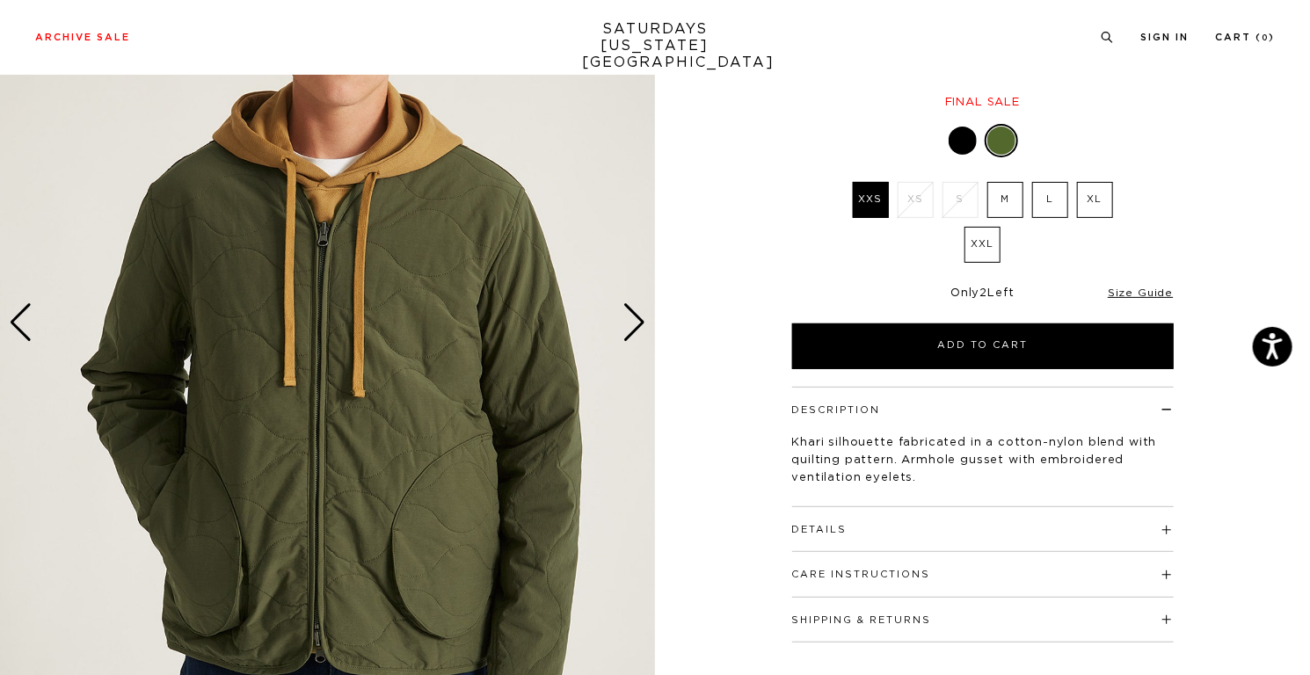
click at [642, 328] on div "Next slide" at bounding box center [635, 322] width 24 height 39
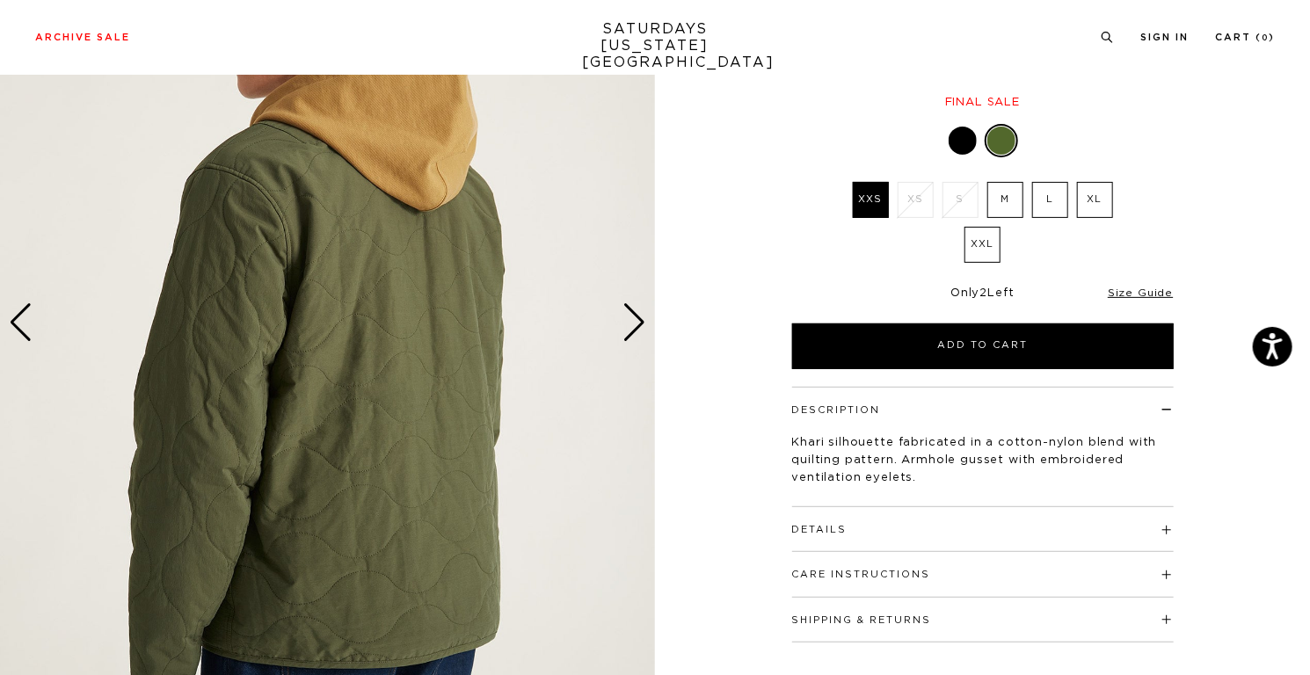
click at [642, 328] on div "Next slide" at bounding box center [635, 322] width 24 height 39
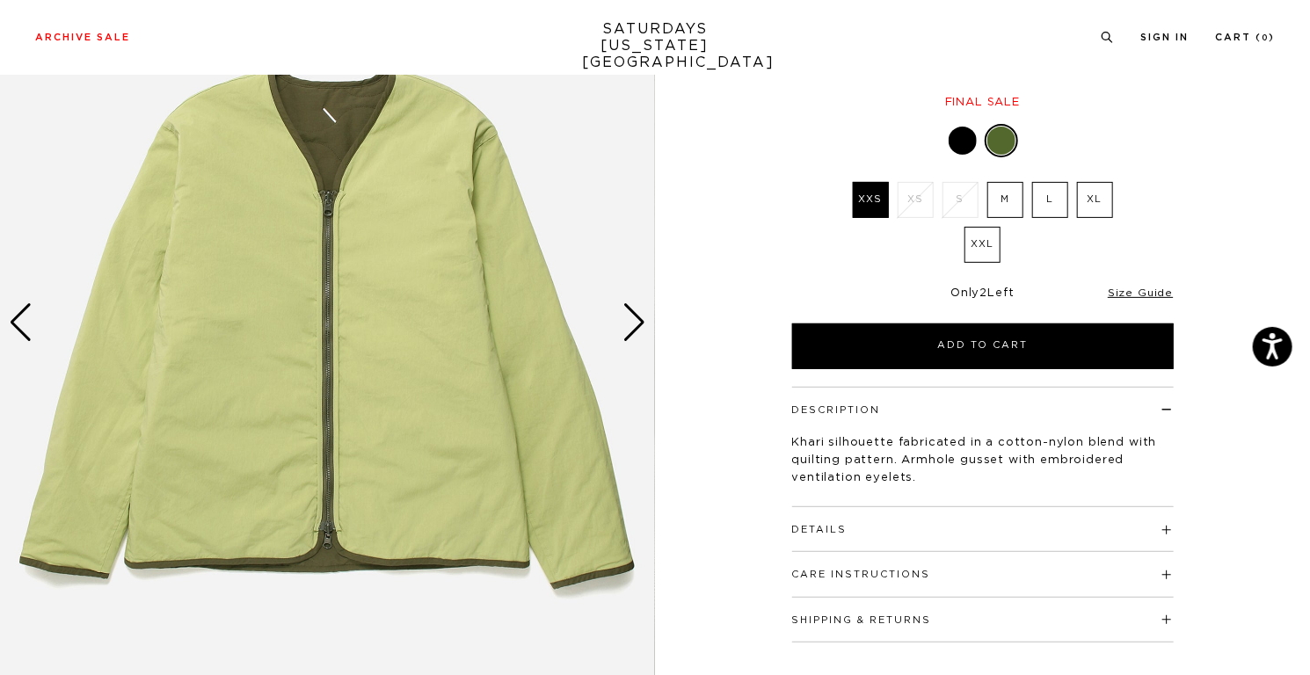
click at [642, 328] on div "Next slide" at bounding box center [635, 322] width 24 height 39
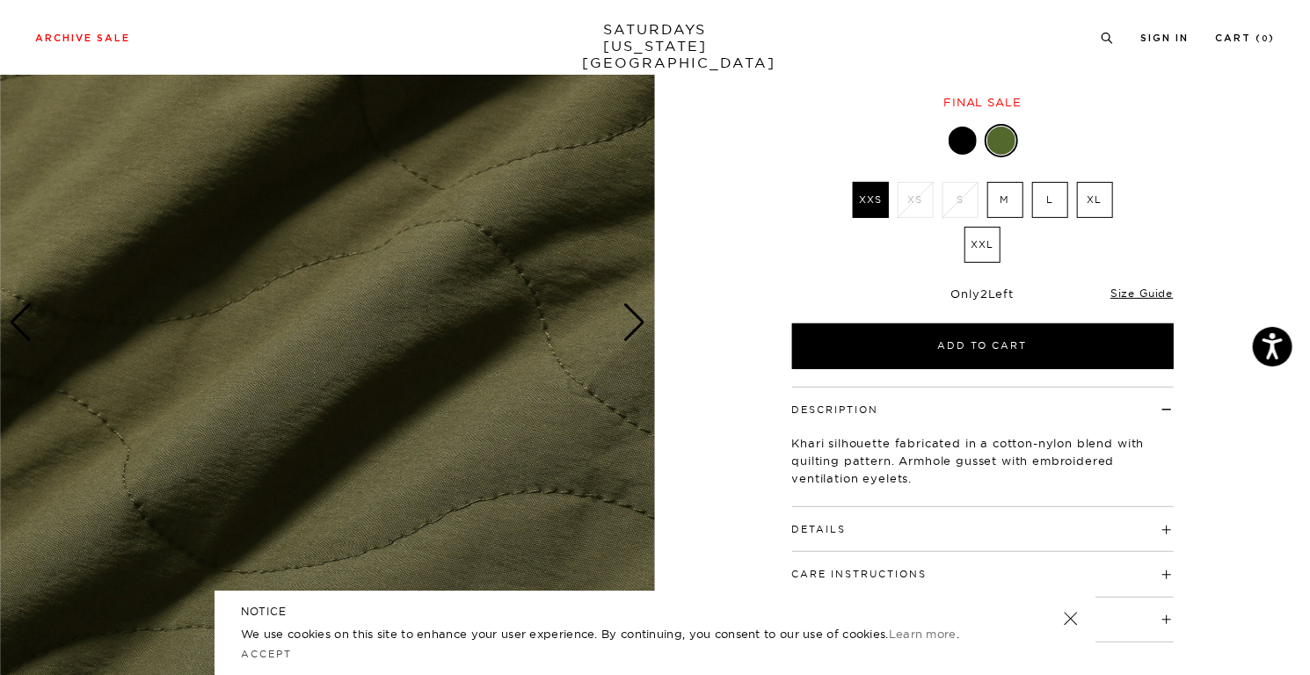
click at [642, 328] on div "Next slide" at bounding box center [635, 322] width 24 height 39
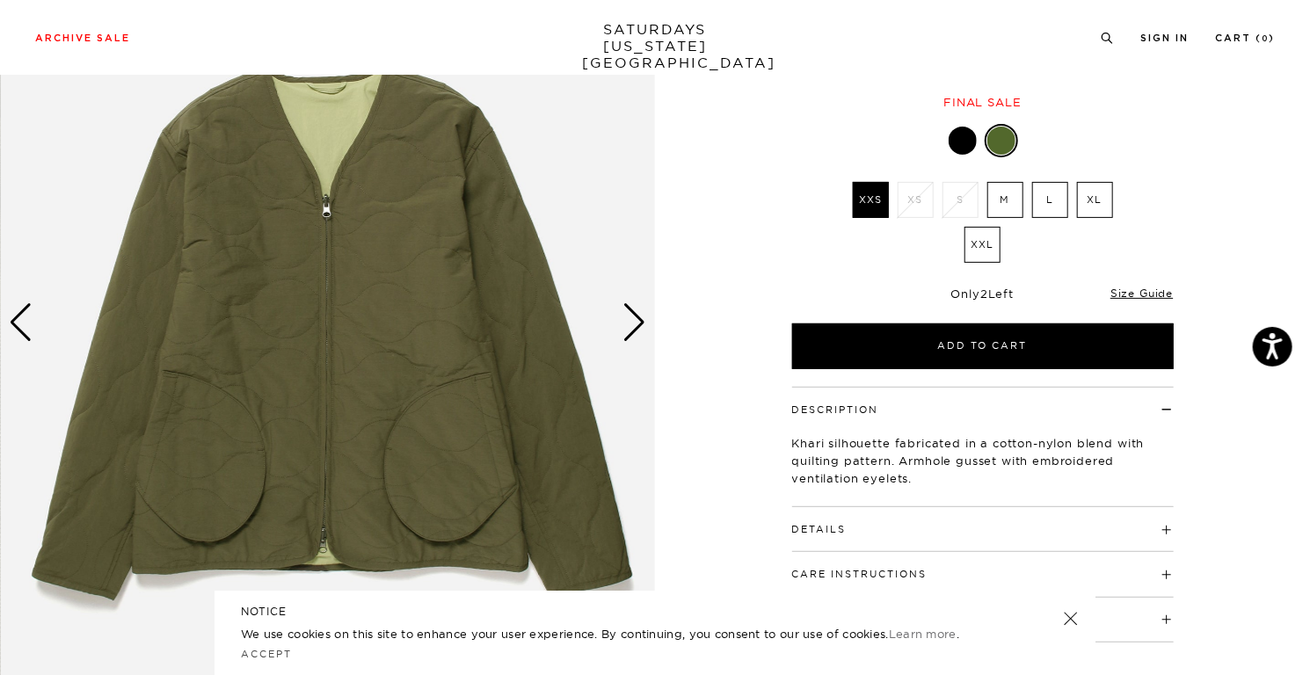
click at [946, 145] on div at bounding box center [983, 140] width 382 height 33
click at [953, 142] on div at bounding box center [963, 141] width 28 height 28
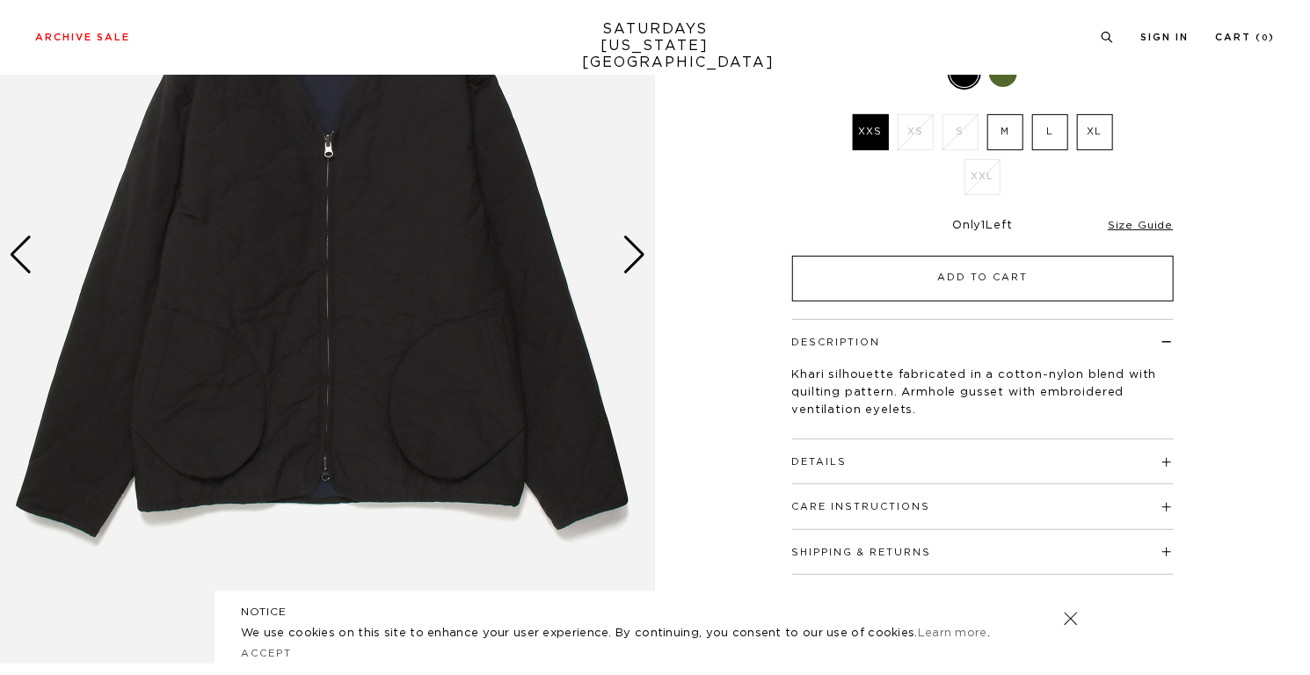
scroll to position [264, 0]
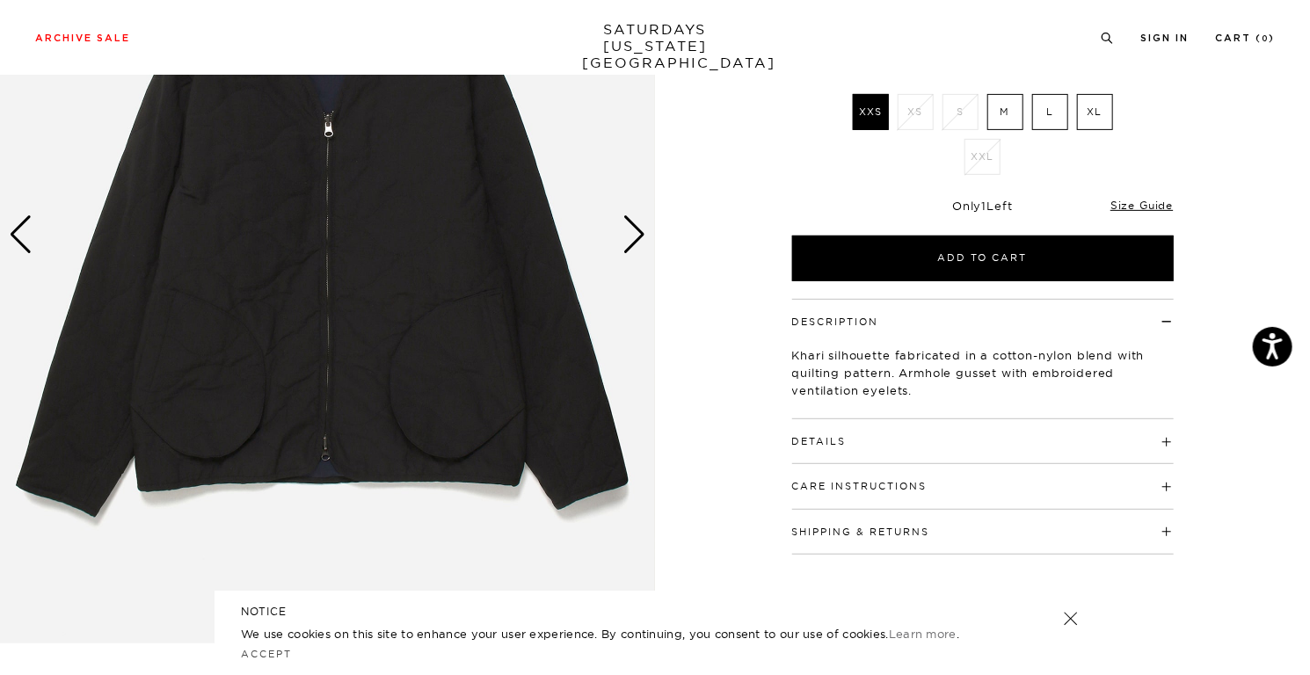
click at [879, 449] on div "Details Shell: 70% Cotton / 27% Nylon / 3% PU Filling: 100% Cotton Lining: 70% …" at bounding box center [983, 442] width 382 height 45
click at [882, 439] on h4 "Details" at bounding box center [983, 434] width 382 height 29
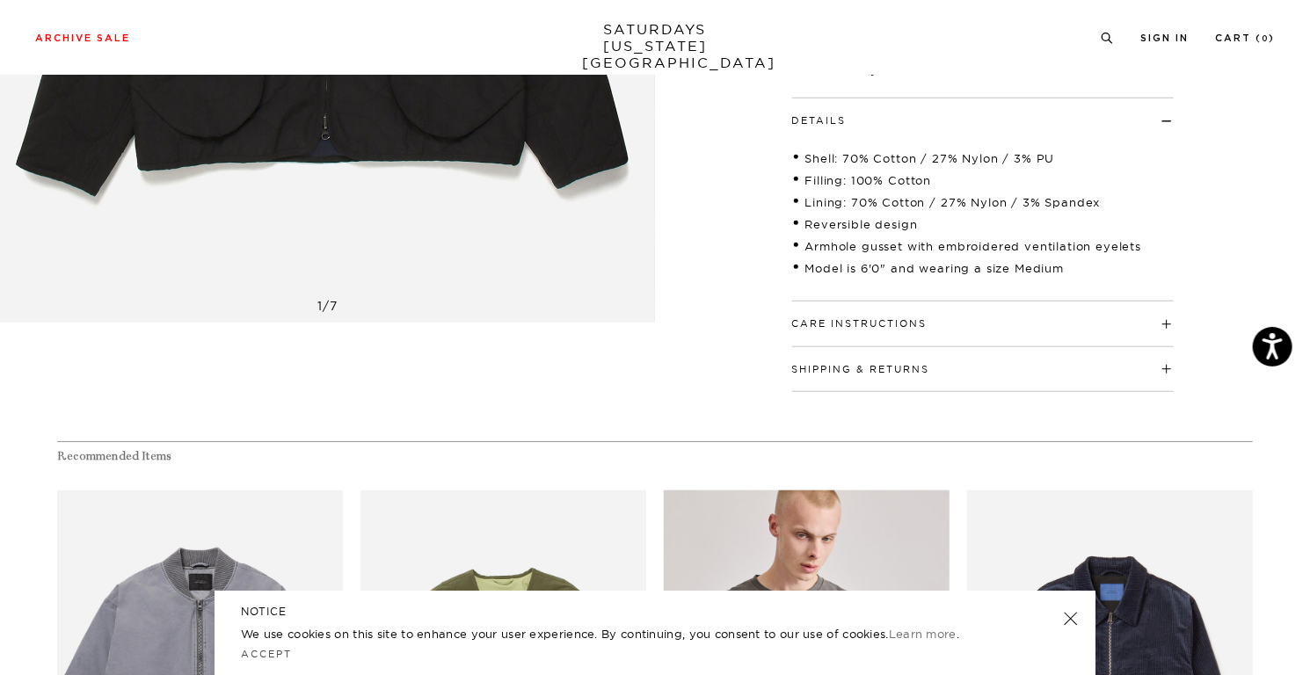
scroll to position [0, 0]
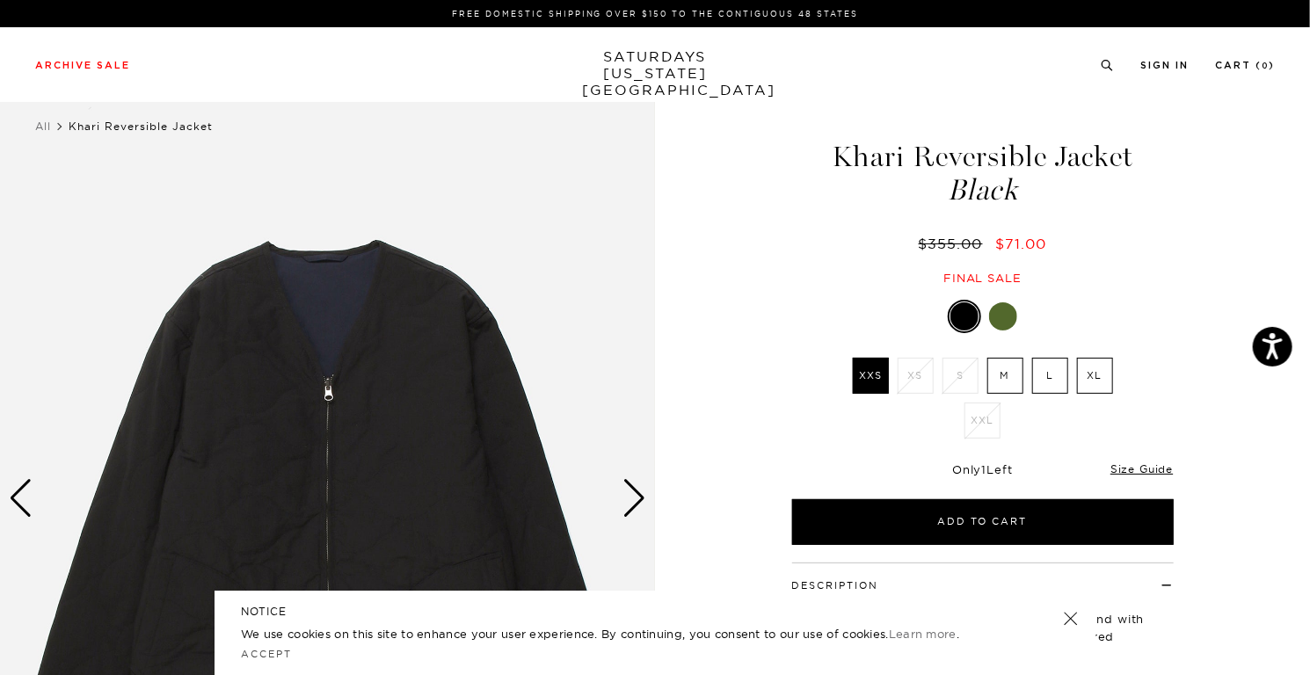
click at [629, 492] on div "Next slide" at bounding box center [635, 498] width 24 height 39
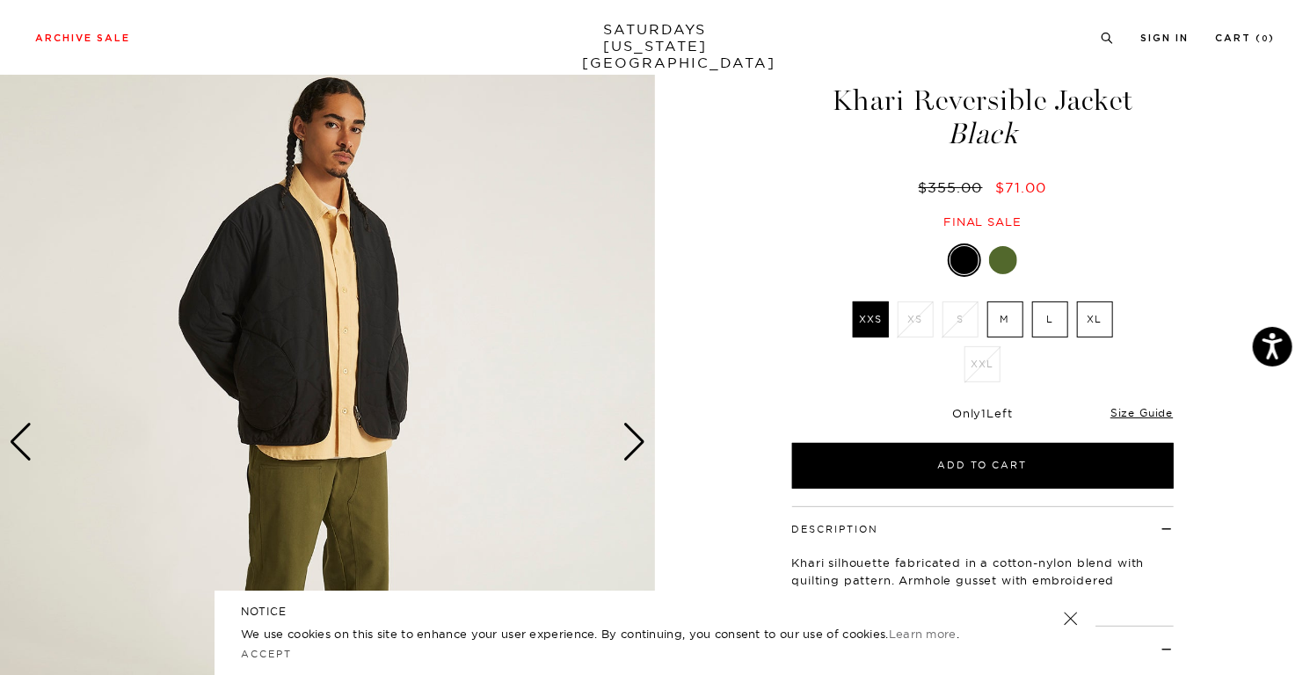
scroll to position [88, 0]
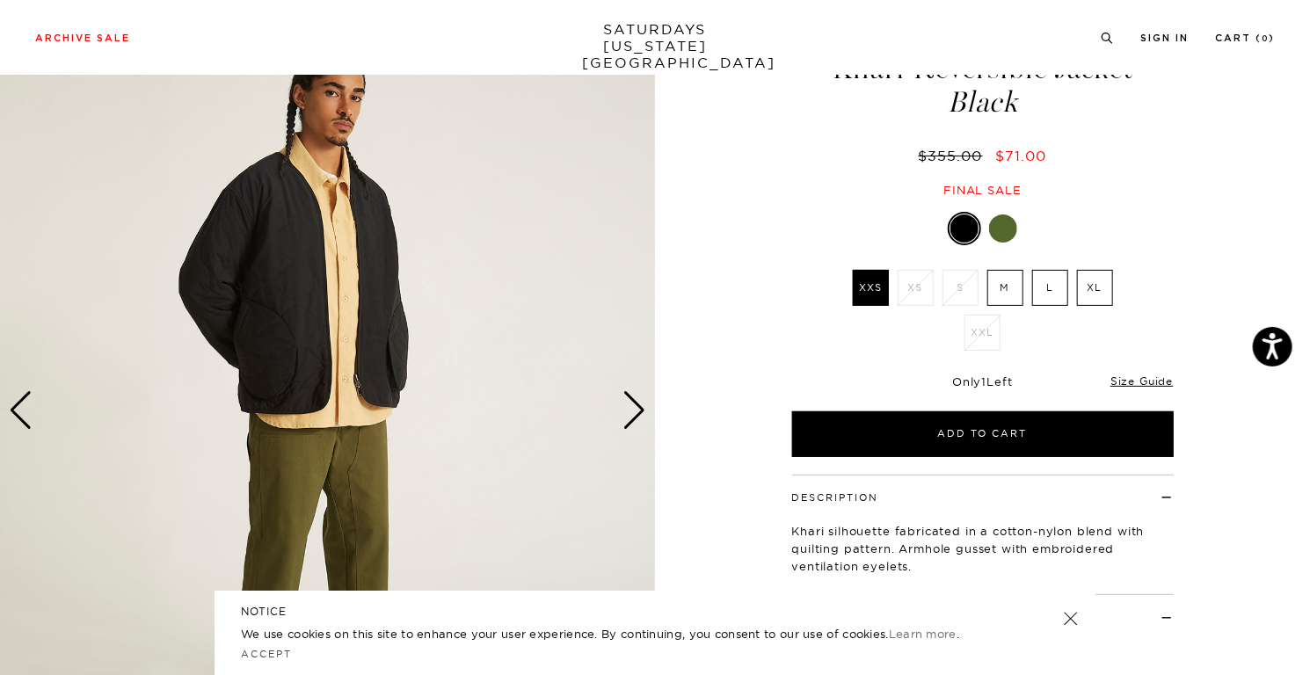
click at [662, 266] on div "2 / 7" at bounding box center [655, 445] width 1310 height 888
click at [767, 265] on div "Black XXS XS S M L XL XXL XXS S" at bounding box center [983, 334] width 440 height 245
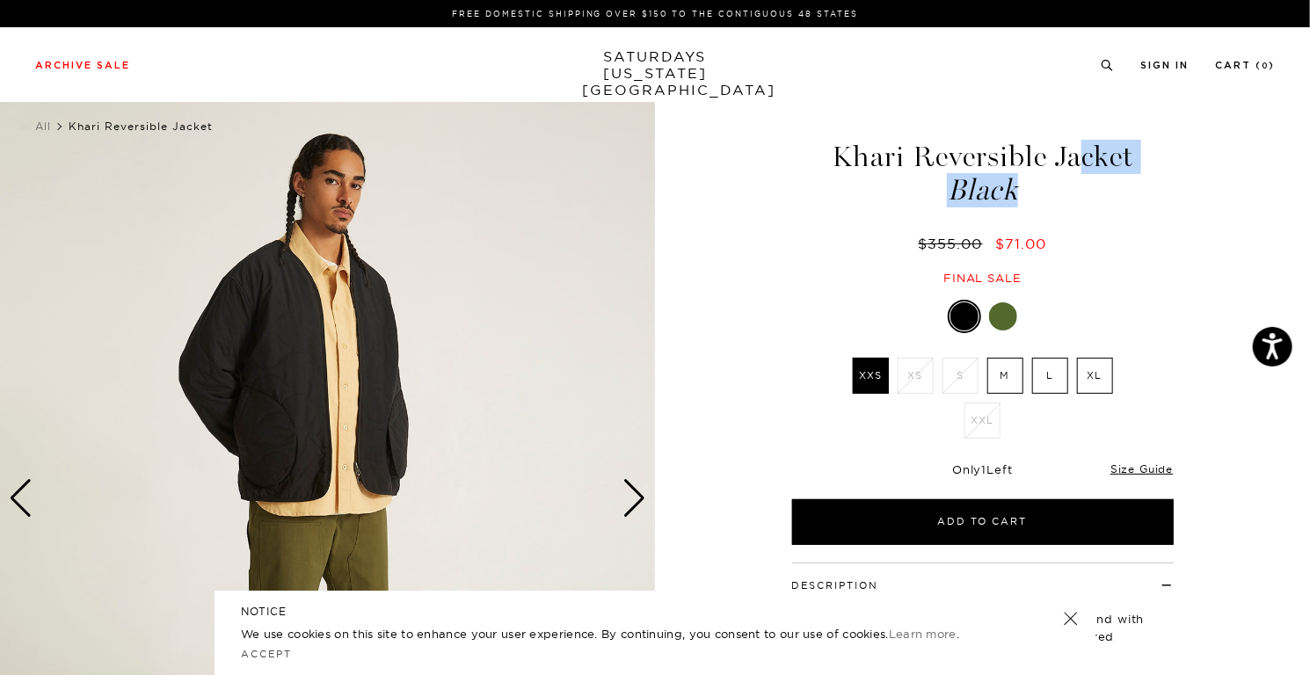
drag, startPoint x: 840, startPoint y: 152, endPoint x: 1039, endPoint y: 201, distance: 204.8
click at [1039, 201] on h1 "Khari Reversible Jacket Black" at bounding box center [983, 173] width 387 height 62
click at [1039, 201] on span "Black" at bounding box center [983, 190] width 387 height 29
click at [1110, 256] on div "Khari Reversible Jacket Black $355.00 $71.00 Final sale" at bounding box center [983, 195] width 387 height 179
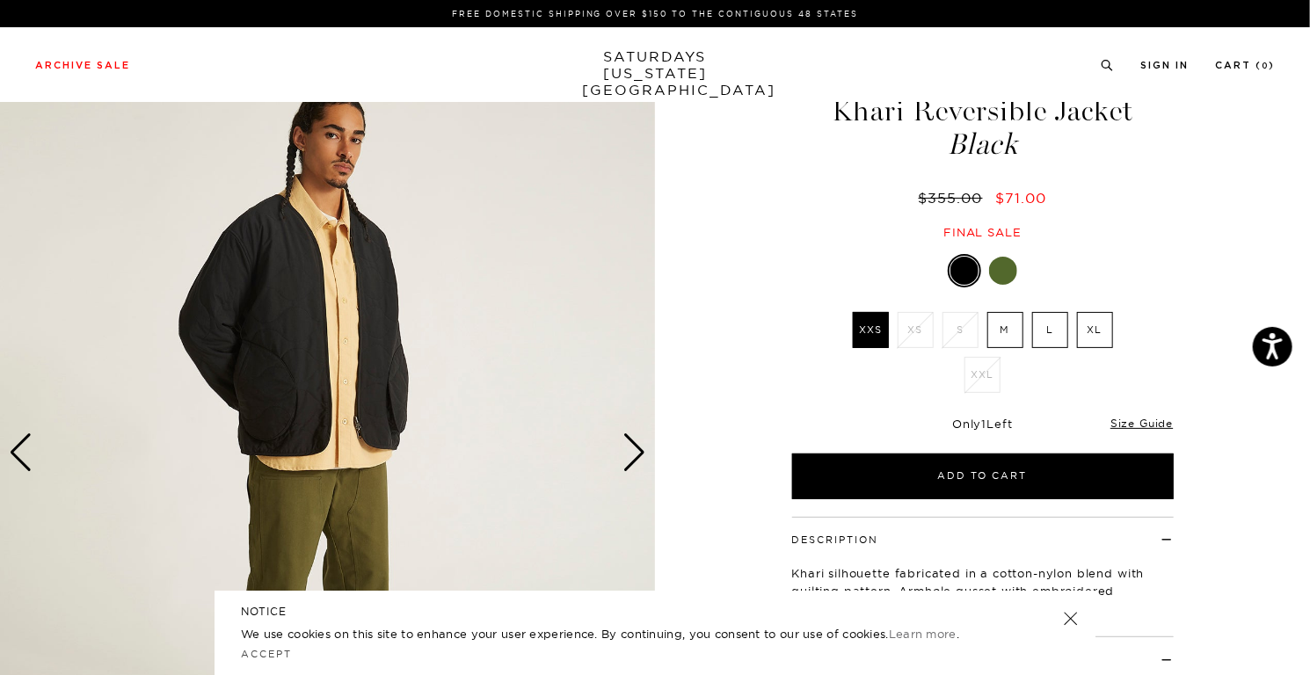
scroll to position [88, 0]
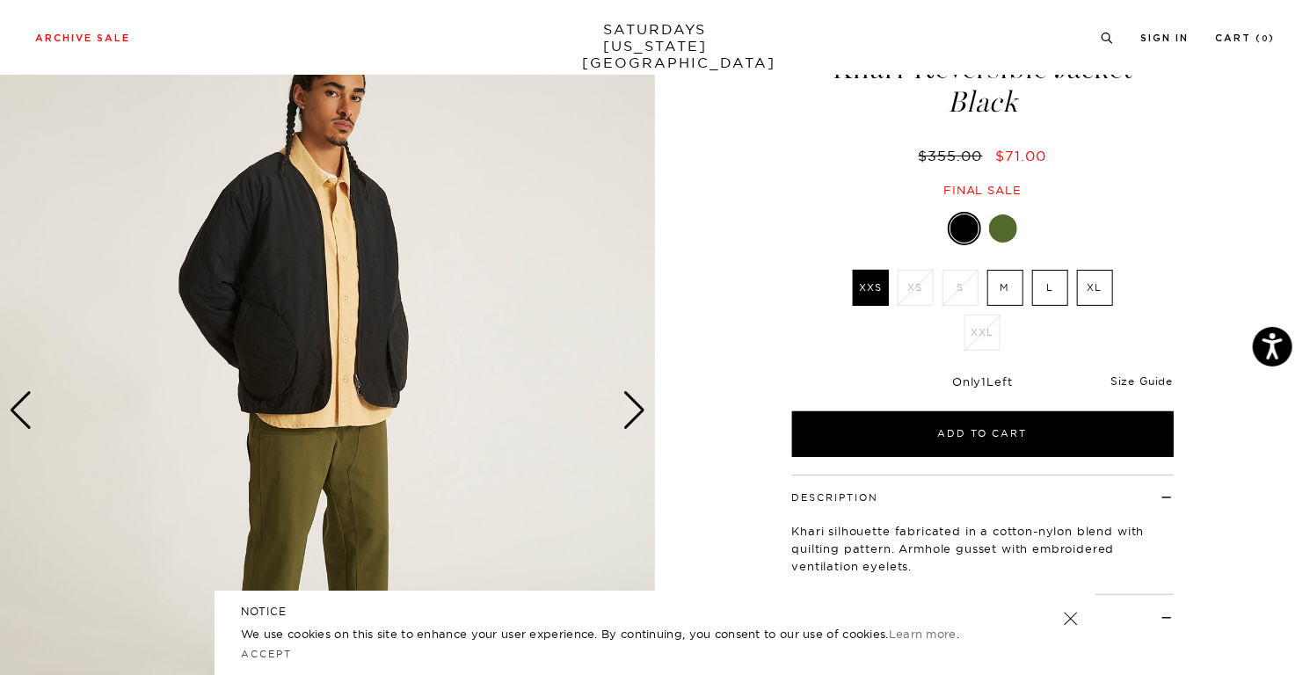
click at [1128, 376] on link "Size Guide" at bounding box center [1142, 381] width 62 height 13
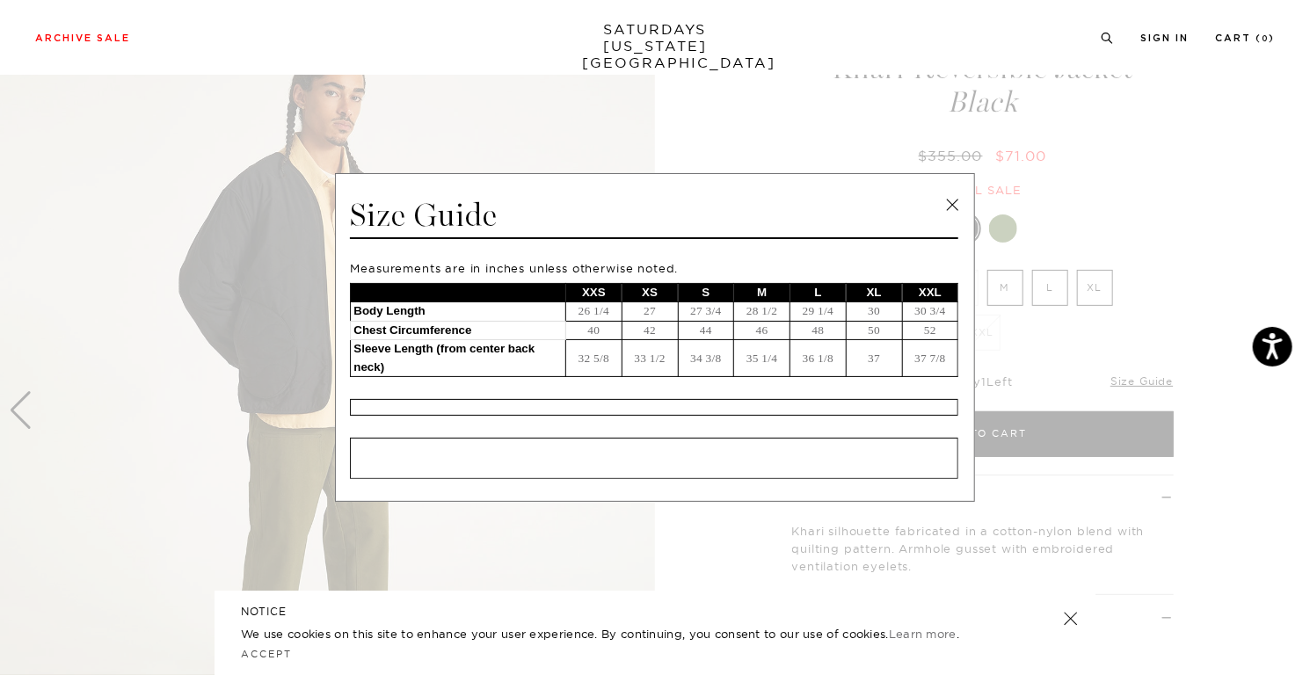
click at [955, 201] on link at bounding box center [952, 205] width 26 height 26
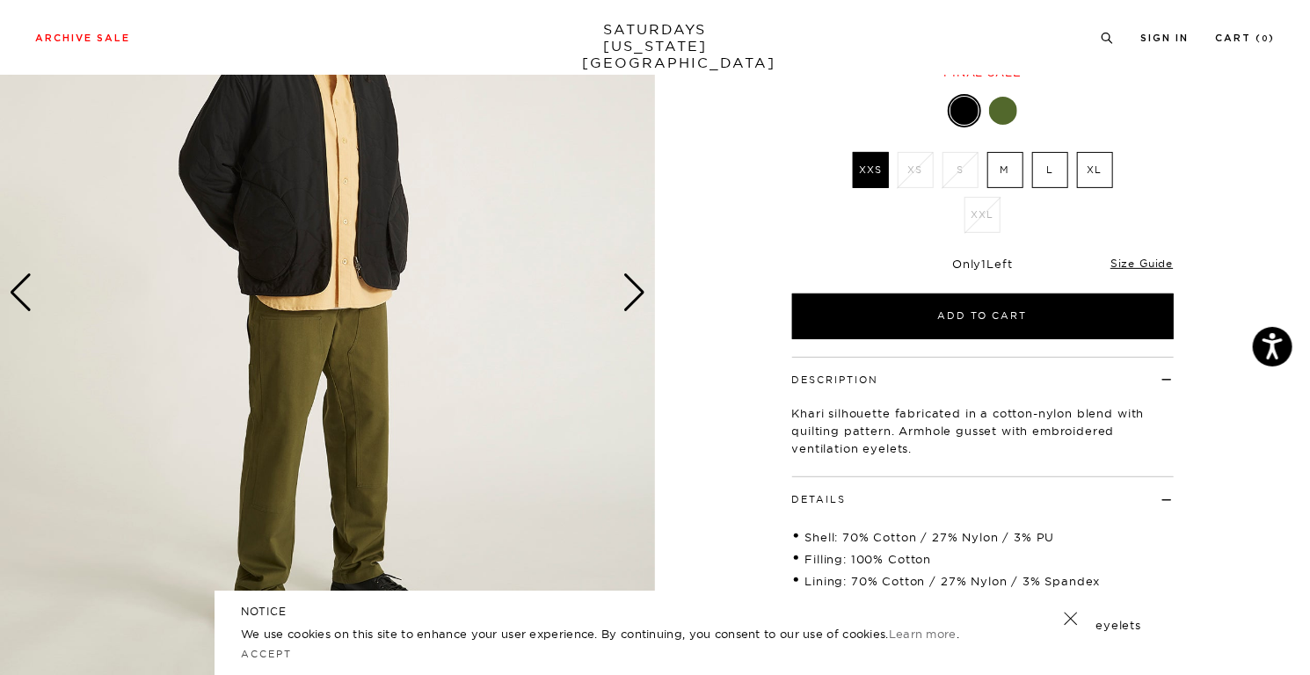
scroll to position [176, 0]
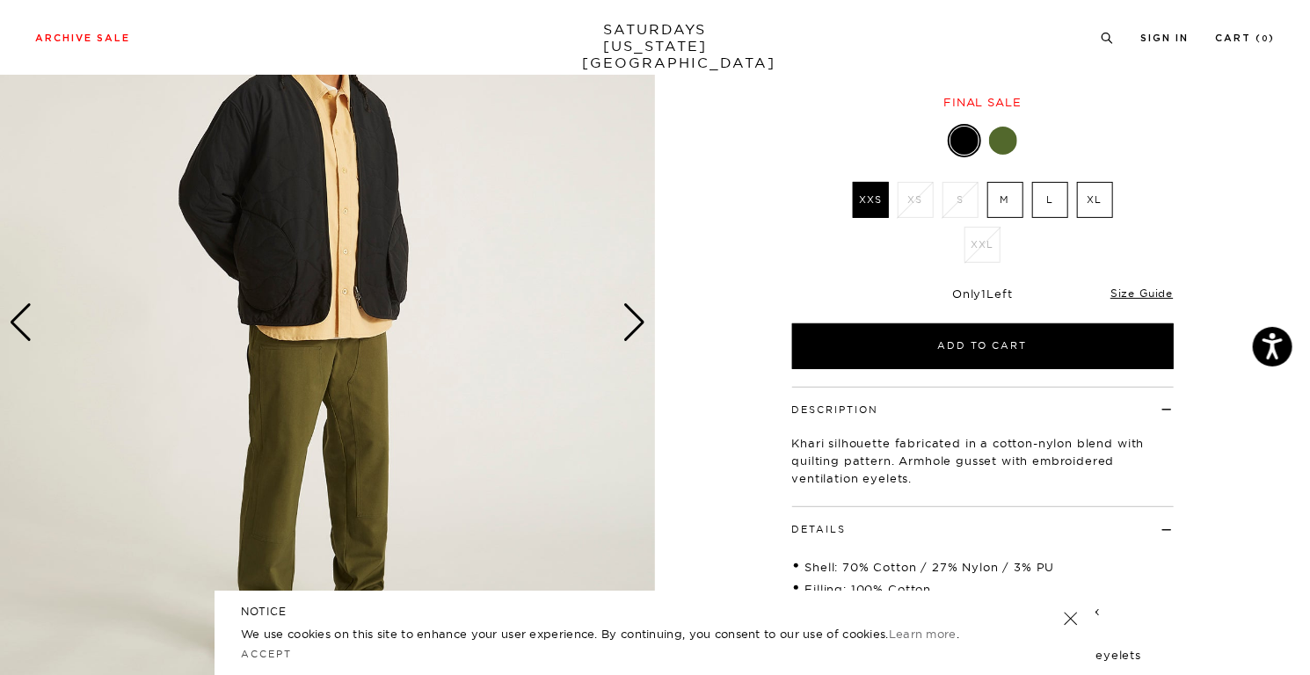
click at [641, 317] on div "Next slide" at bounding box center [635, 322] width 24 height 39
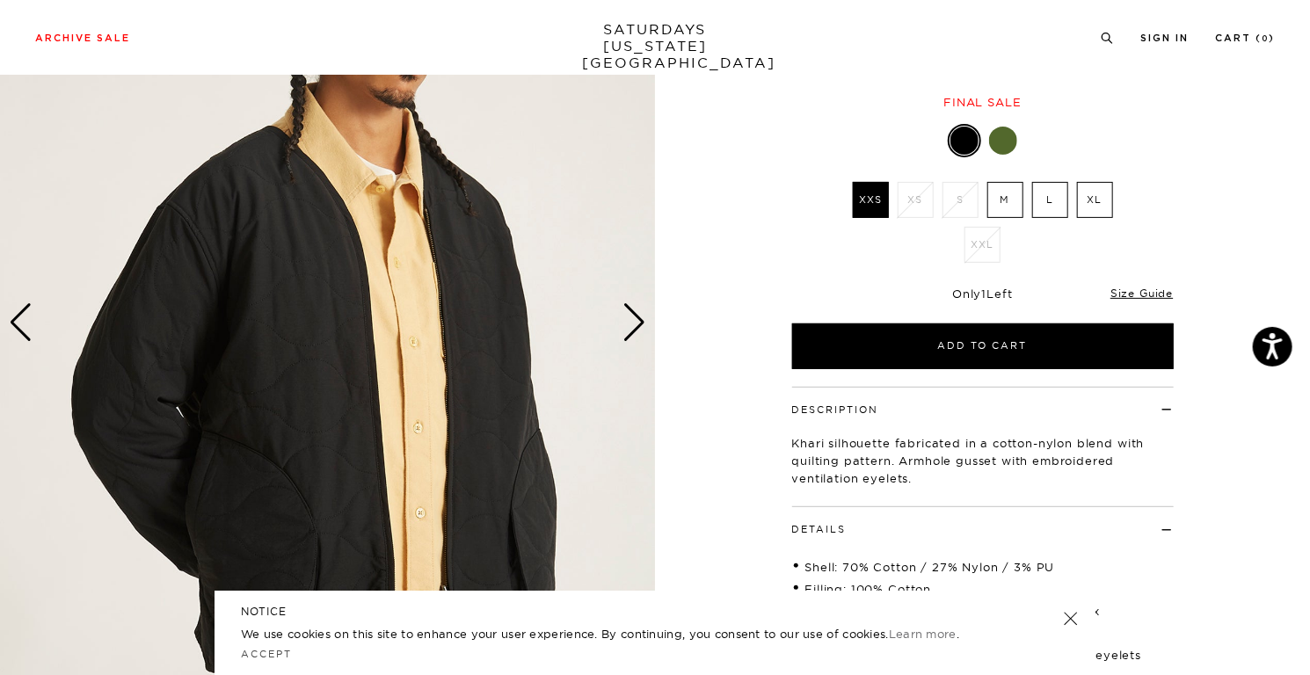
click at [641, 317] on div "Next slide" at bounding box center [635, 322] width 24 height 39
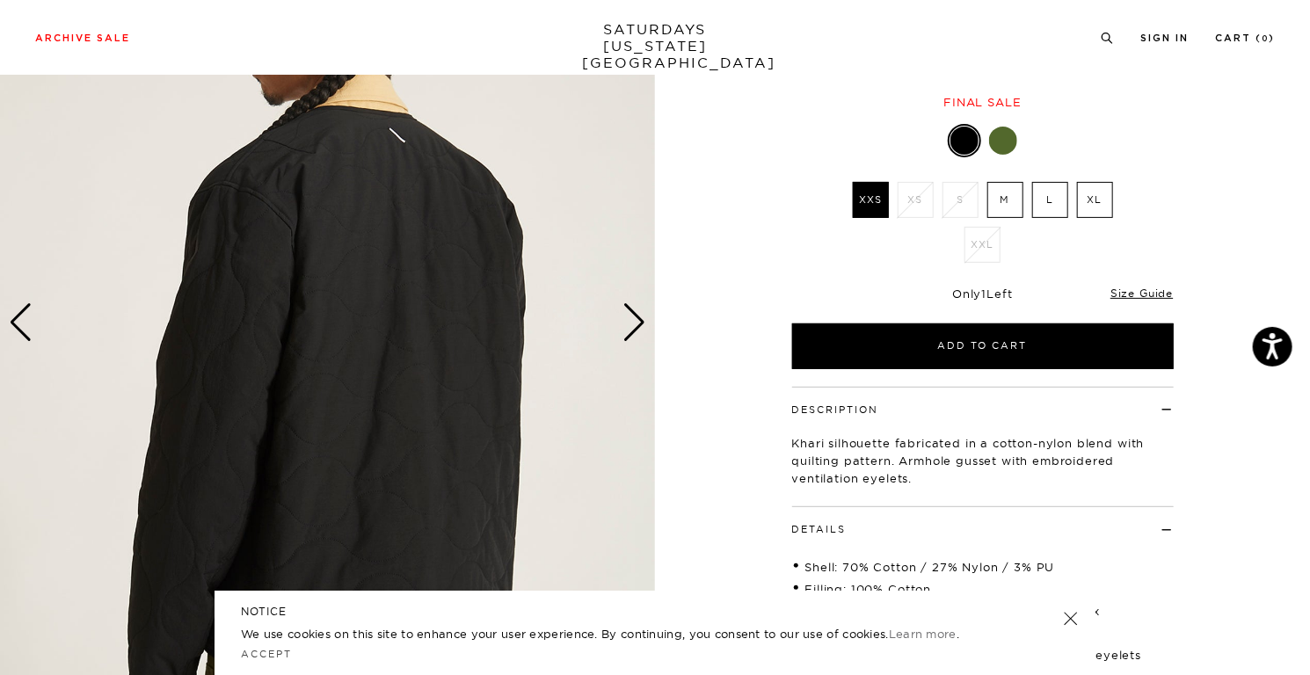
click at [739, 336] on div "4 / 7" at bounding box center [655, 357] width 1310 height 888
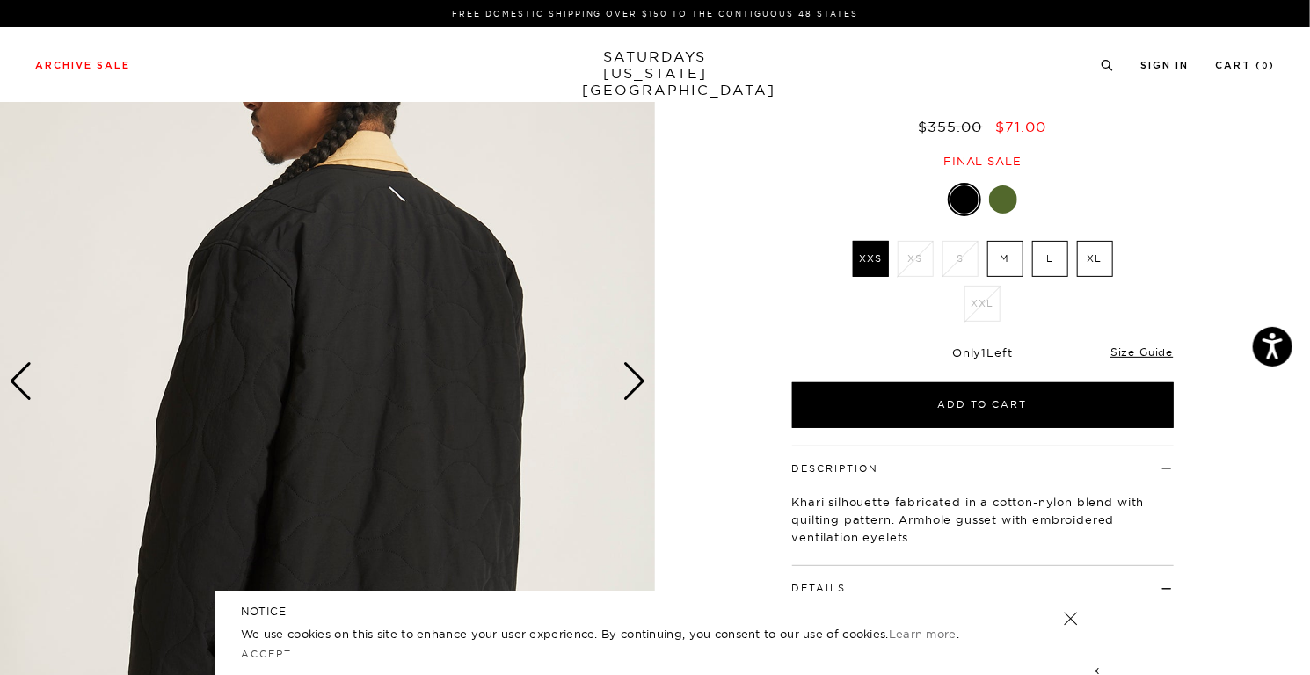
scroll to position [0, 0]
